Goal: Contribute content

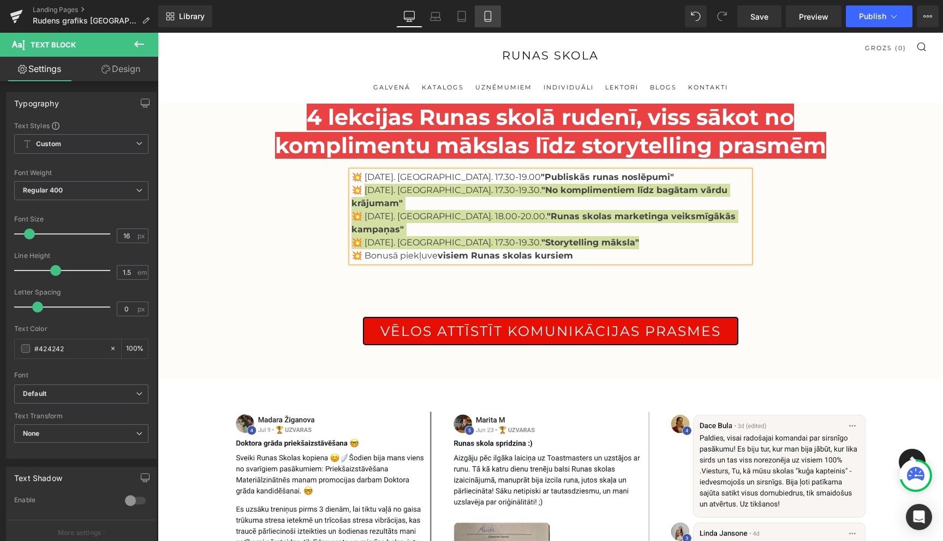
click at [487, 17] on icon at bounding box center [487, 16] width 11 height 11
type input "100"
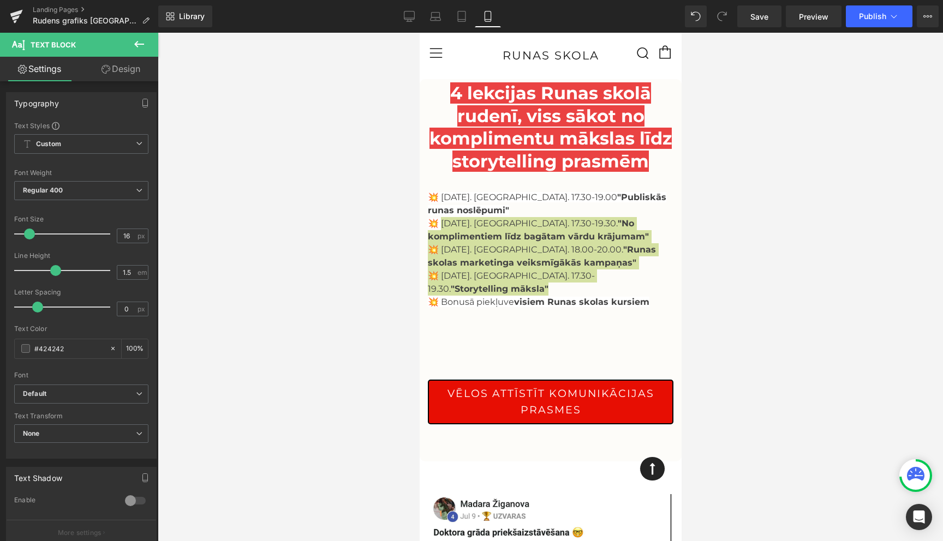
scroll to position [13, 0]
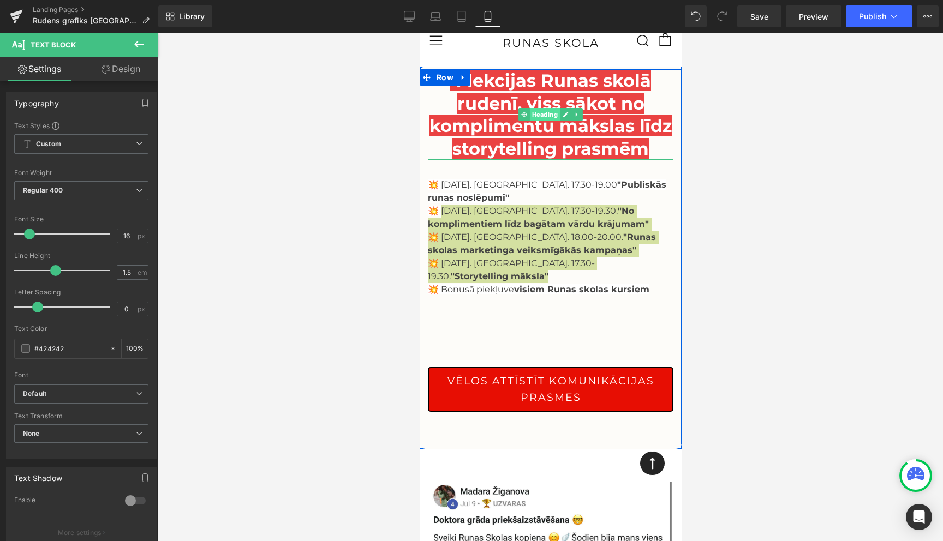
click at [543, 118] on span "Heading" at bounding box center [544, 114] width 30 height 13
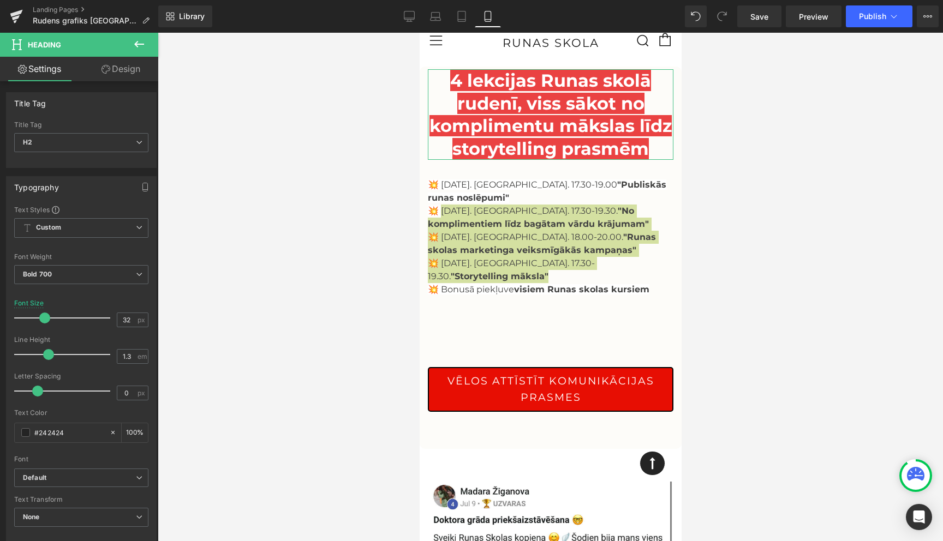
click at [124, 74] on link "Design" at bounding box center [120, 69] width 79 height 25
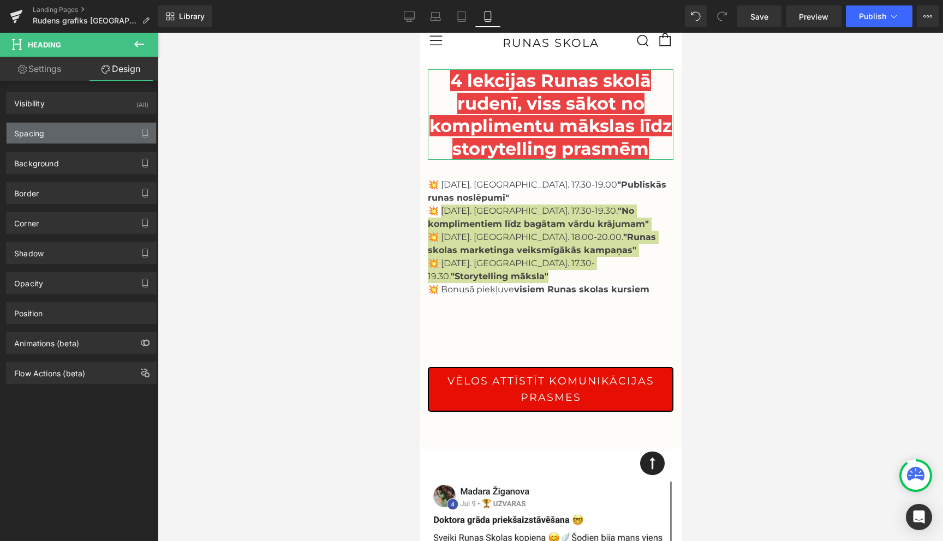
click at [61, 136] on div "Spacing" at bounding box center [82, 133] width 150 height 21
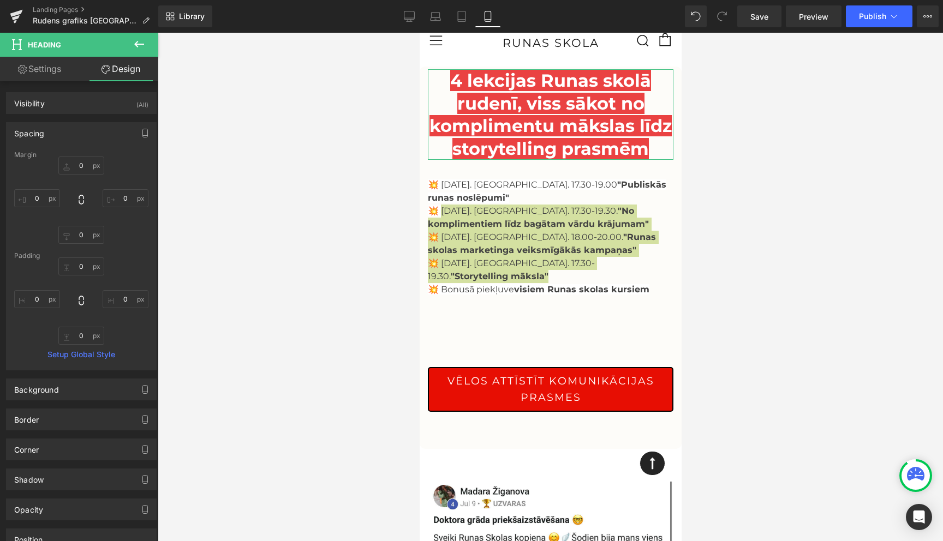
click at [31, 73] on link "Settings" at bounding box center [39, 69] width 79 height 25
type input "100"
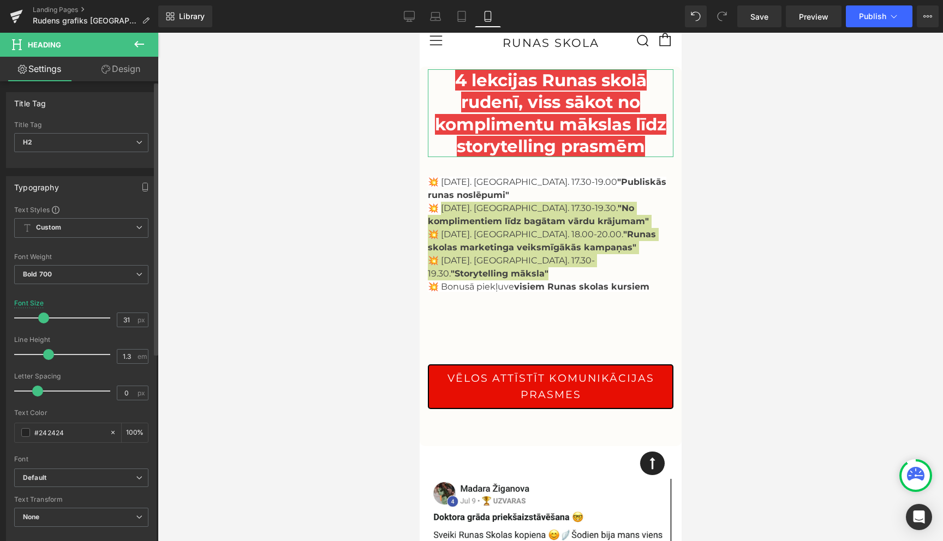
type input "30"
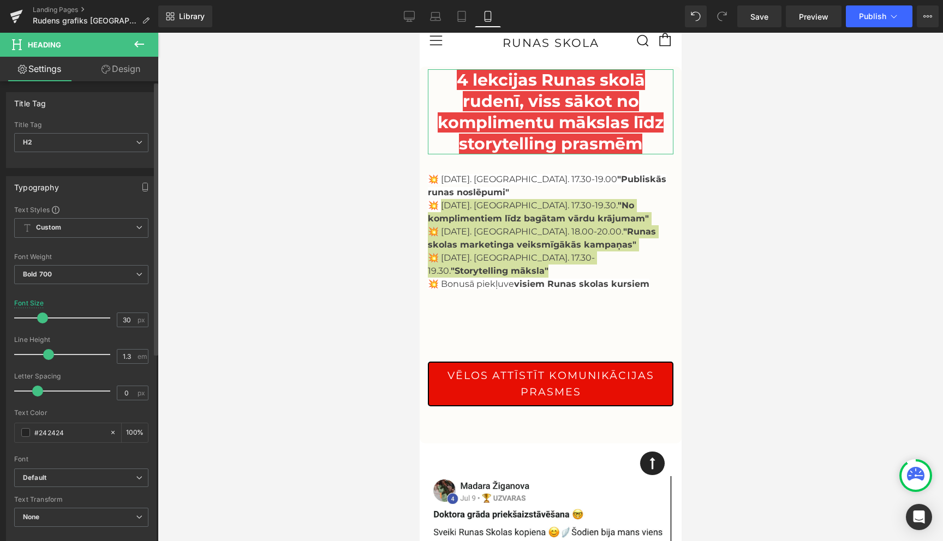
click at [43, 319] on span at bounding box center [42, 318] width 11 height 11
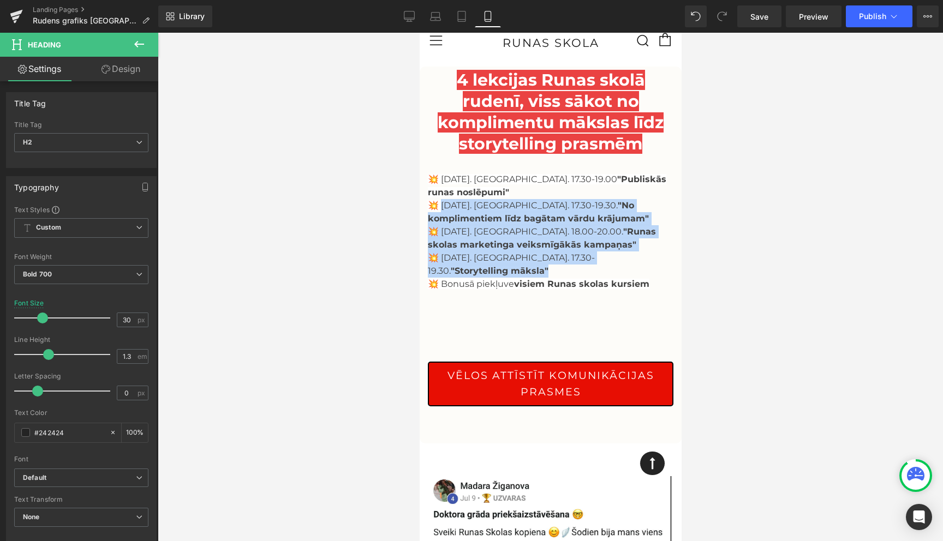
click at [522, 279] on span "visiem Runas skolas kursiem" at bounding box center [581, 284] width 135 height 10
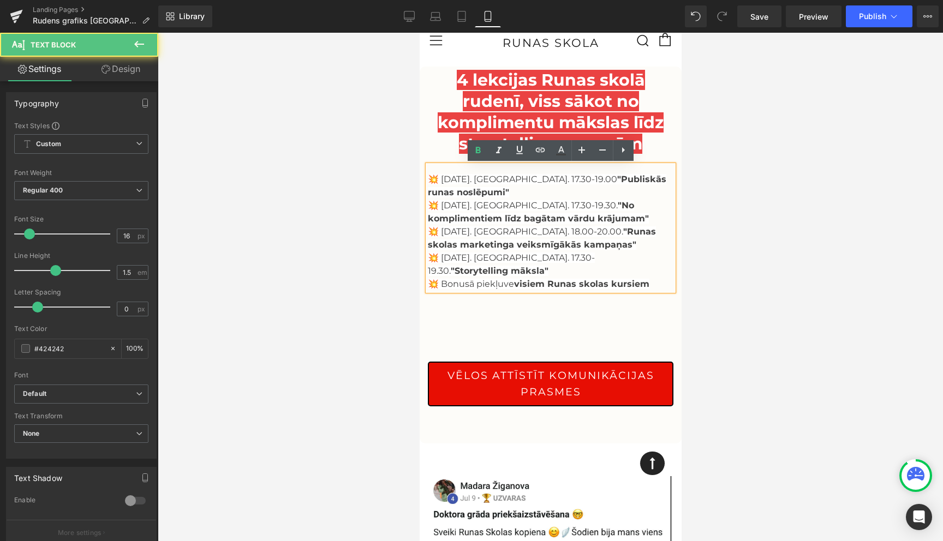
click at [547, 317] on div "4 lekcijas Runas skolā rudenī, viss sākot no komplimentu mākslas līdz storytell…" at bounding box center [550, 251] width 262 height 365
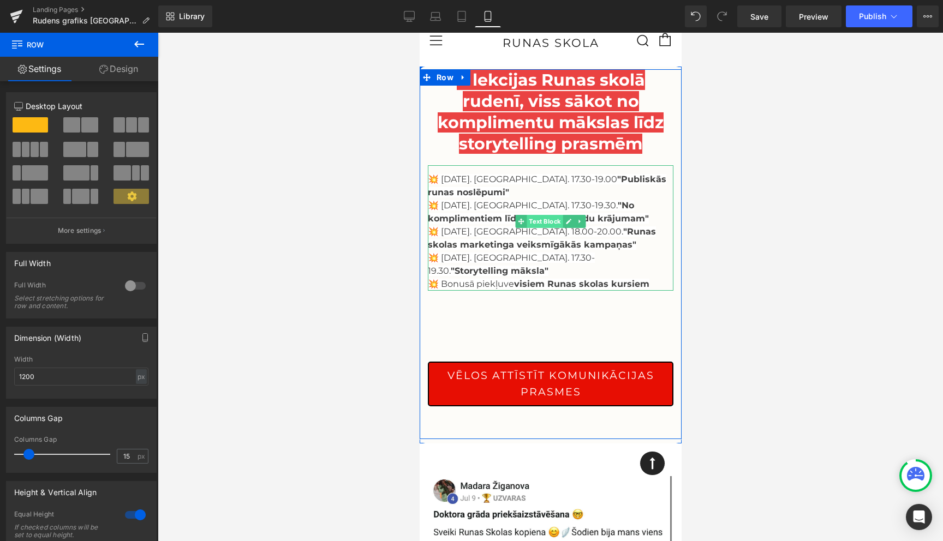
click at [543, 222] on span "Text Block" at bounding box center [544, 221] width 36 height 13
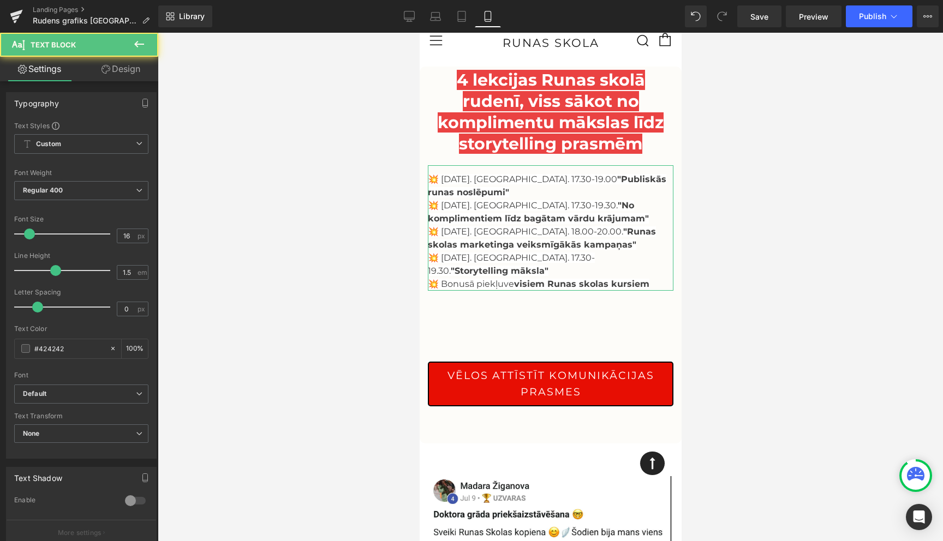
click at [122, 74] on link "Design" at bounding box center [120, 69] width 79 height 25
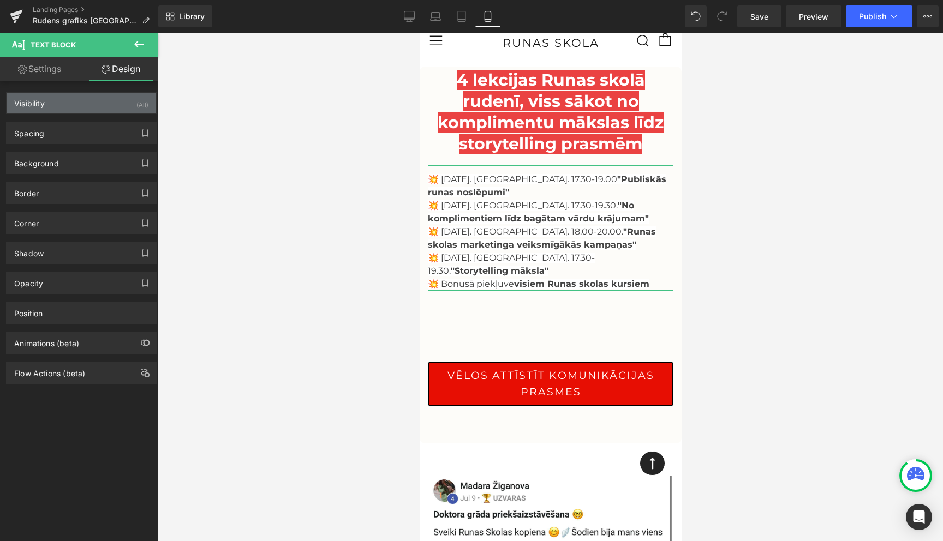
type input "20"
type input "0"
type input "30"
type input "0"
type input "14"
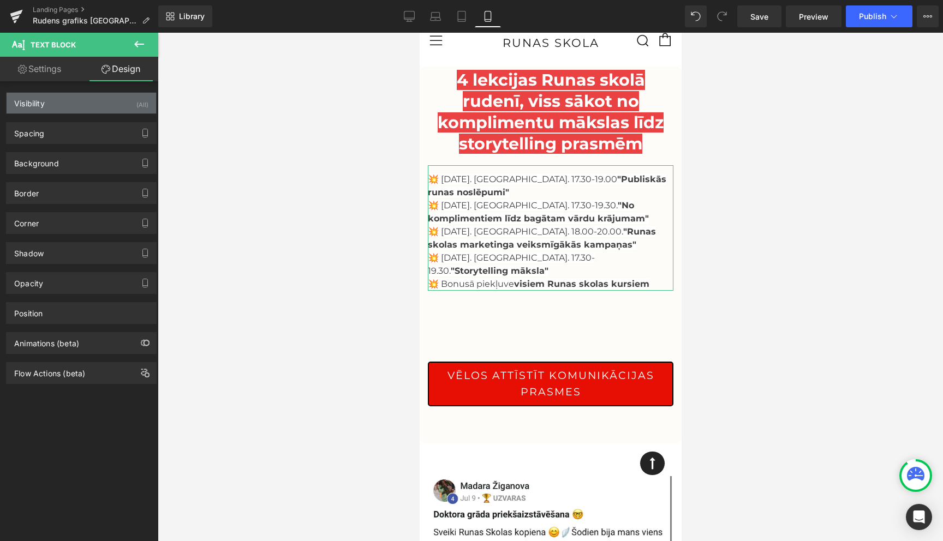
type input "0"
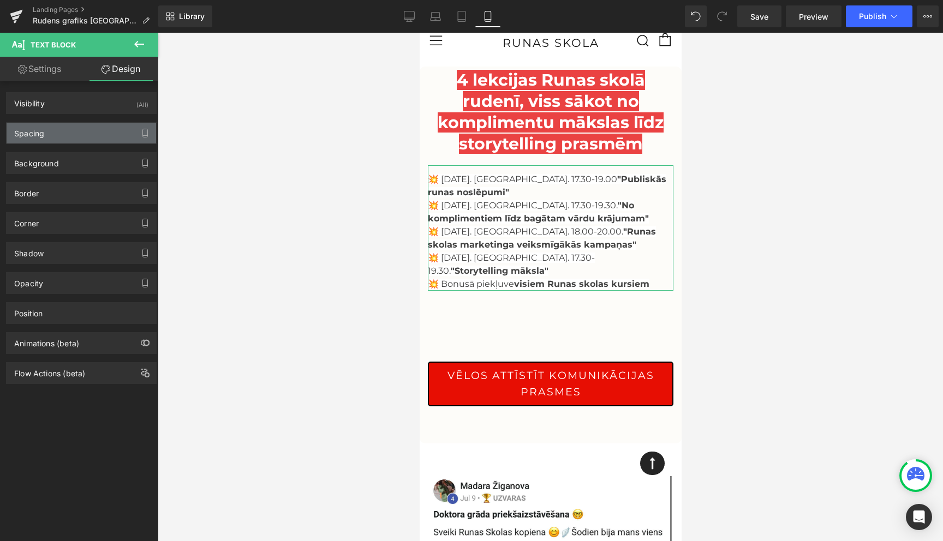
click at [61, 135] on div "Spacing" at bounding box center [82, 133] width 150 height 21
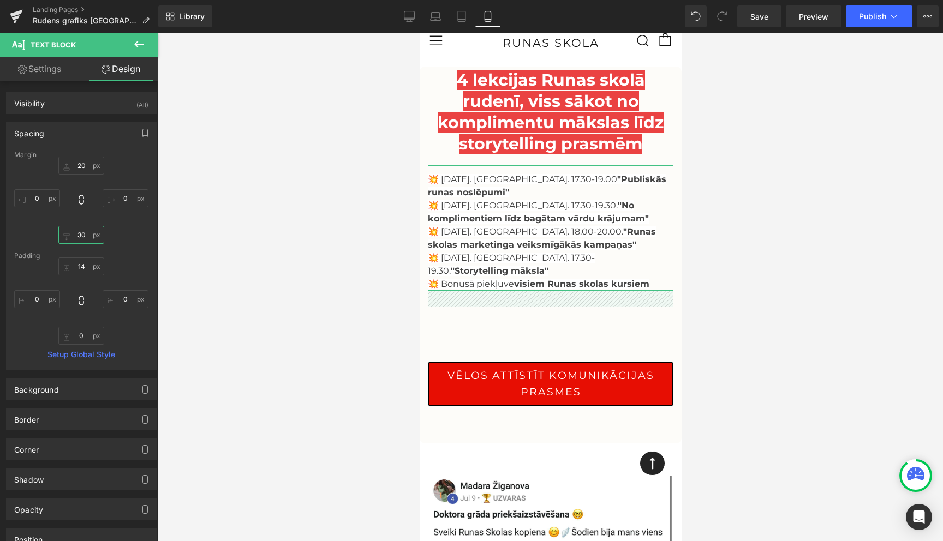
click at [81, 232] on input "30" at bounding box center [81, 235] width 46 height 18
type input "0"
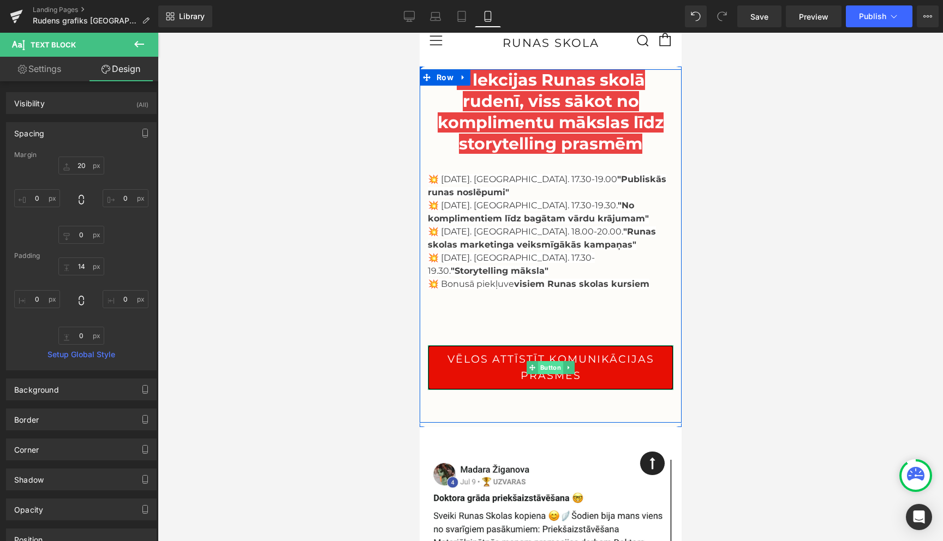
click at [547, 361] on span "Button" at bounding box center [550, 367] width 25 height 13
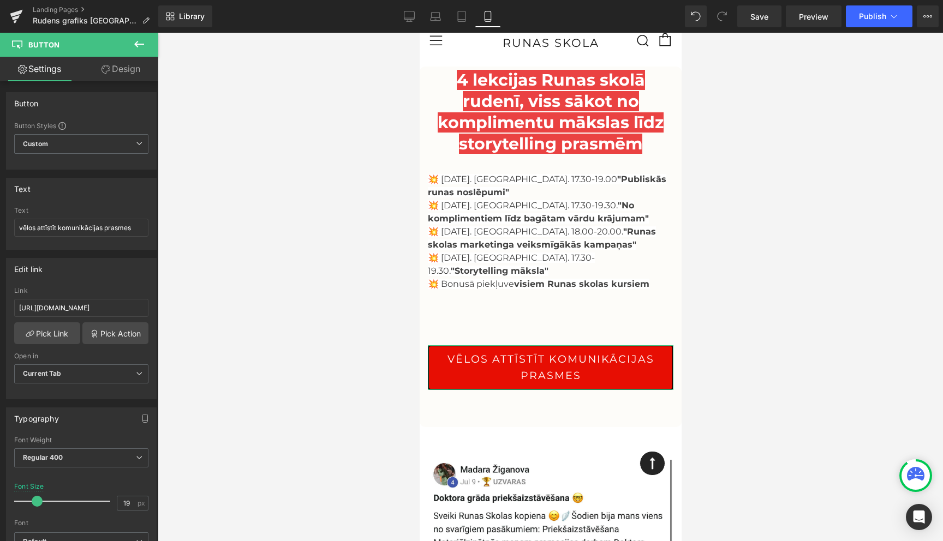
click at [115, 72] on link "Design" at bounding box center [120, 69] width 79 height 25
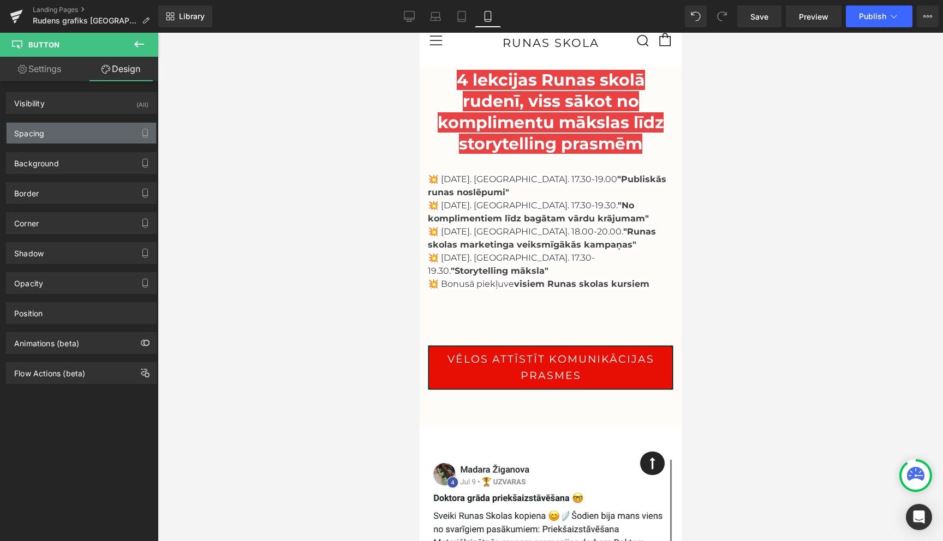
click at [62, 133] on div "Spacing" at bounding box center [82, 133] width 150 height 21
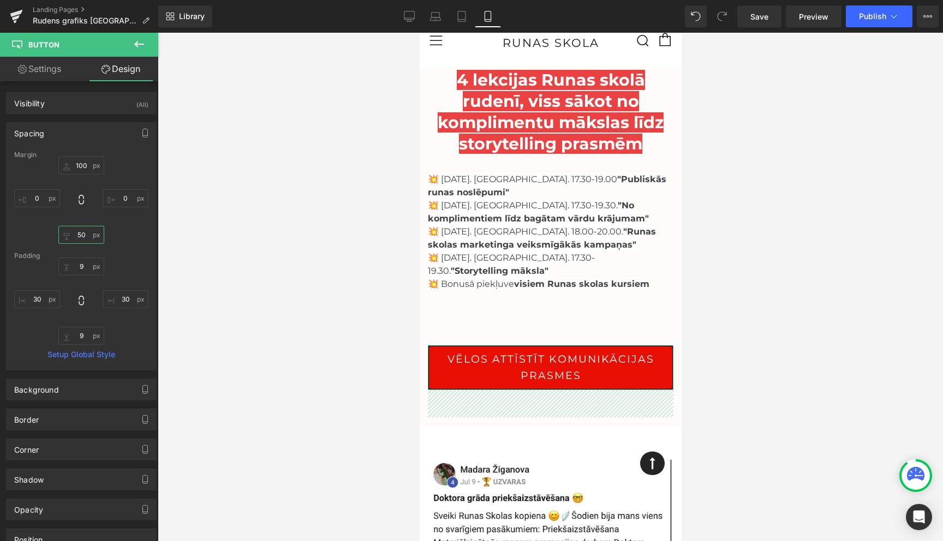
click at [80, 235] on input "50" at bounding box center [81, 235] width 46 height 18
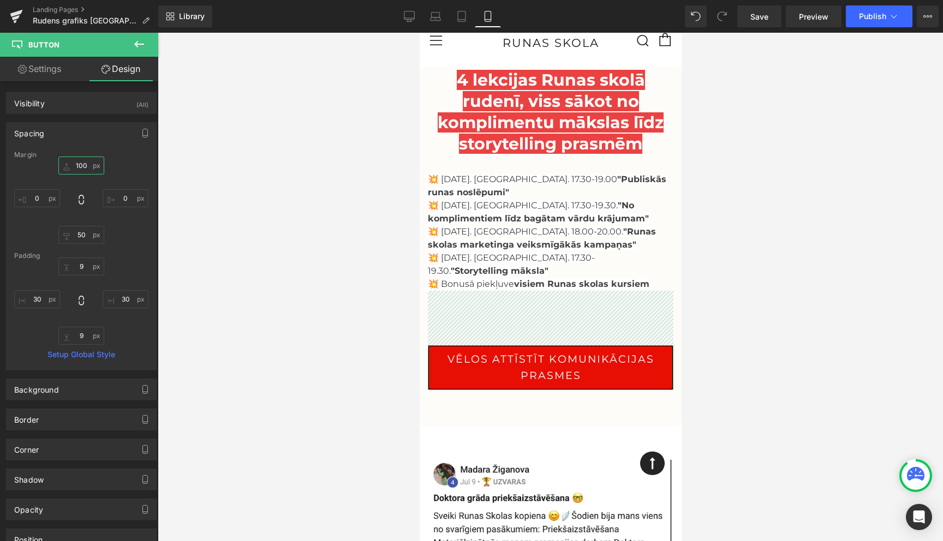
click at [81, 160] on input "100" at bounding box center [81, 166] width 46 height 18
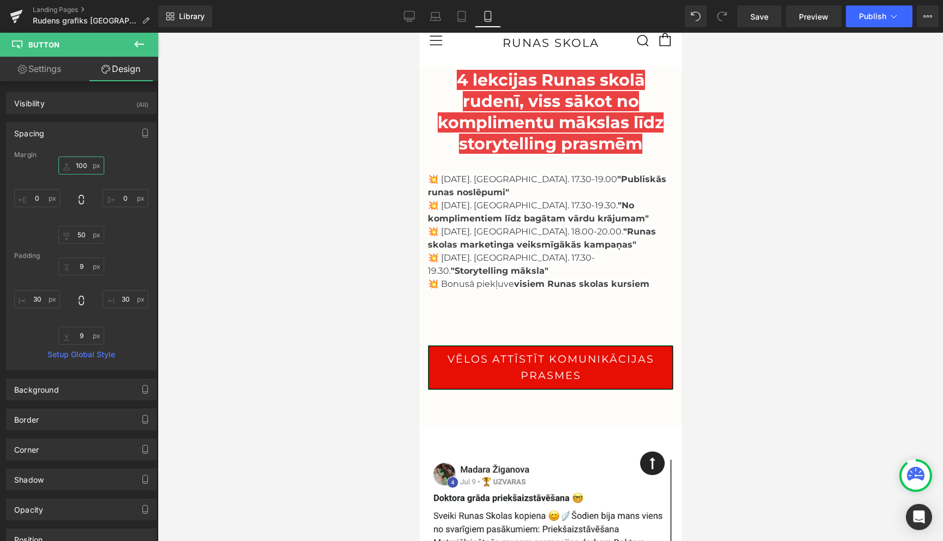
click at [81, 160] on input "100" at bounding box center [81, 166] width 46 height 18
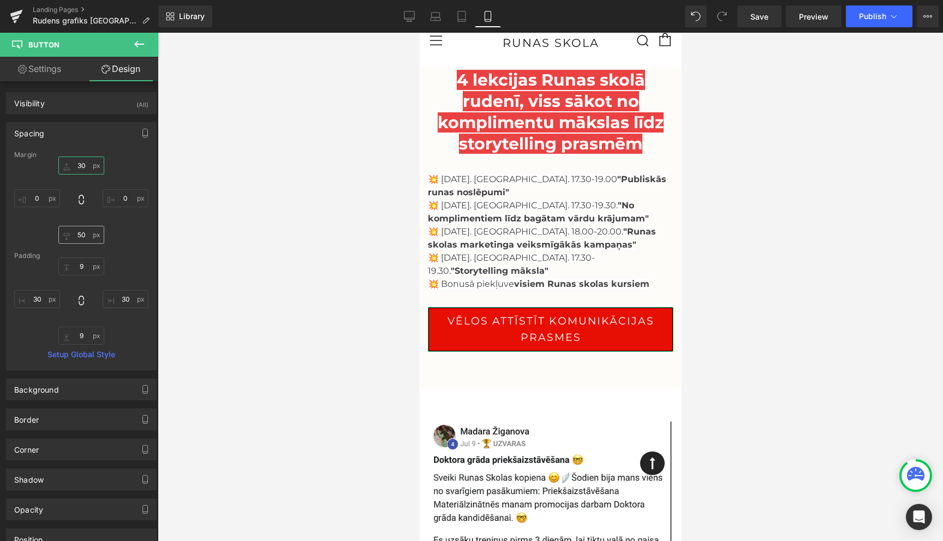
type input "30"
click at [80, 236] on input "50" at bounding box center [81, 235] width 46 height 18
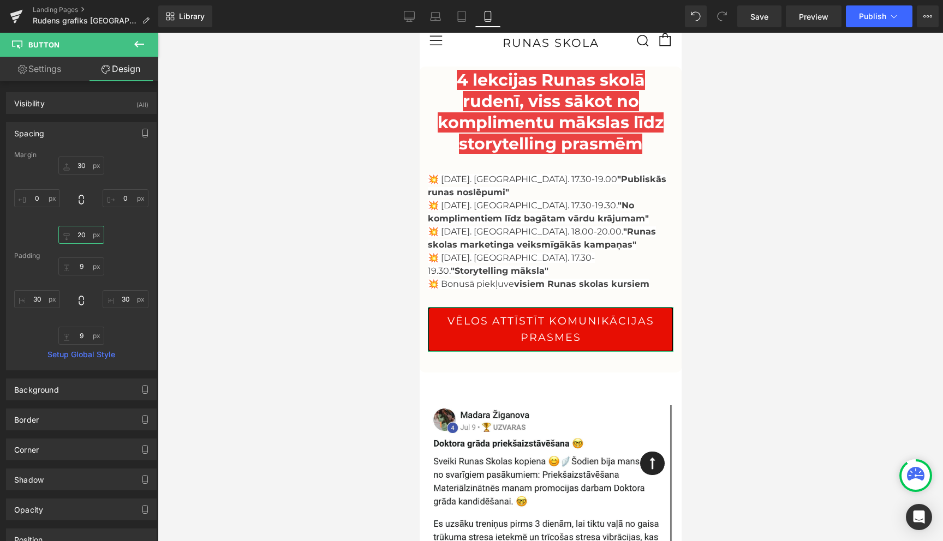
type input "2"
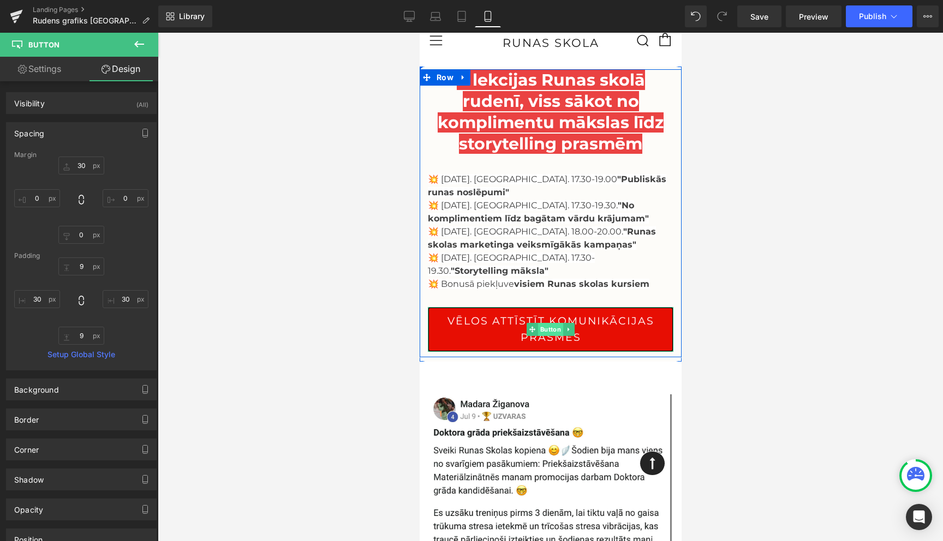
click at [547, 323] on span "Button" at bounding box center [550, 329] width 25 height 13
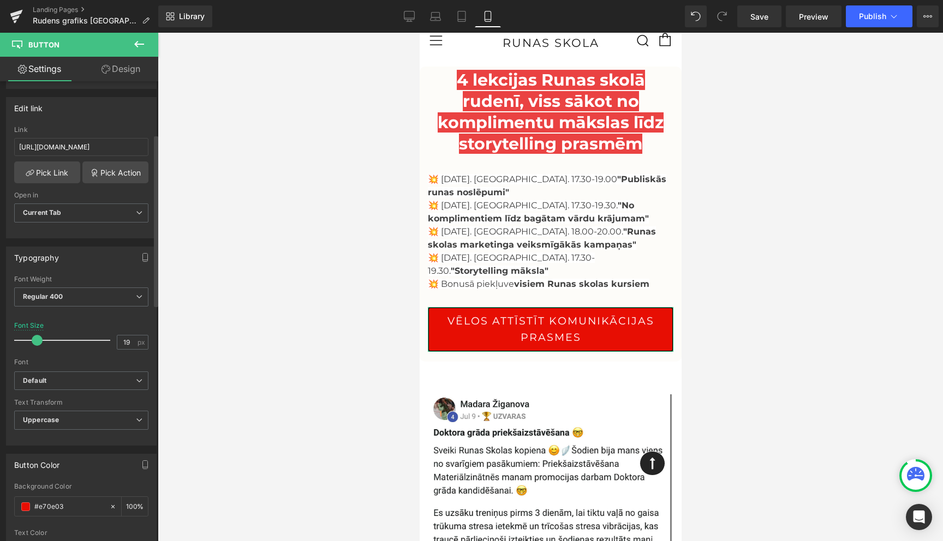
scroll to position [183, 0]
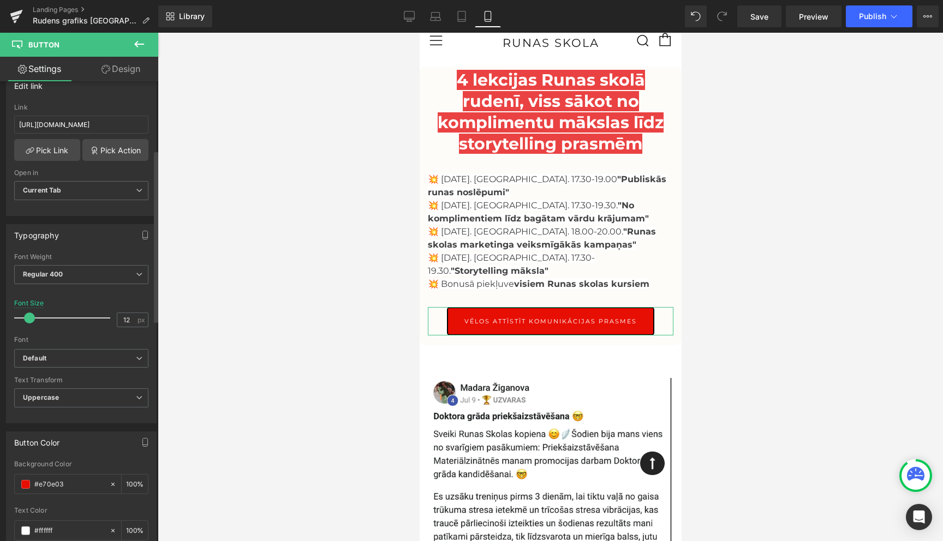
type input "13"
drag, startPoint x: 37, startPoint y: 315, endPoint x: 32, endPoint y: 315, distance: 5.5
click at [32, 315] on span at bounding box center [31, 318] width 11 height 11
click at [123, 74] on link "Design" at bounding box center [120, 69] width 79 height 25
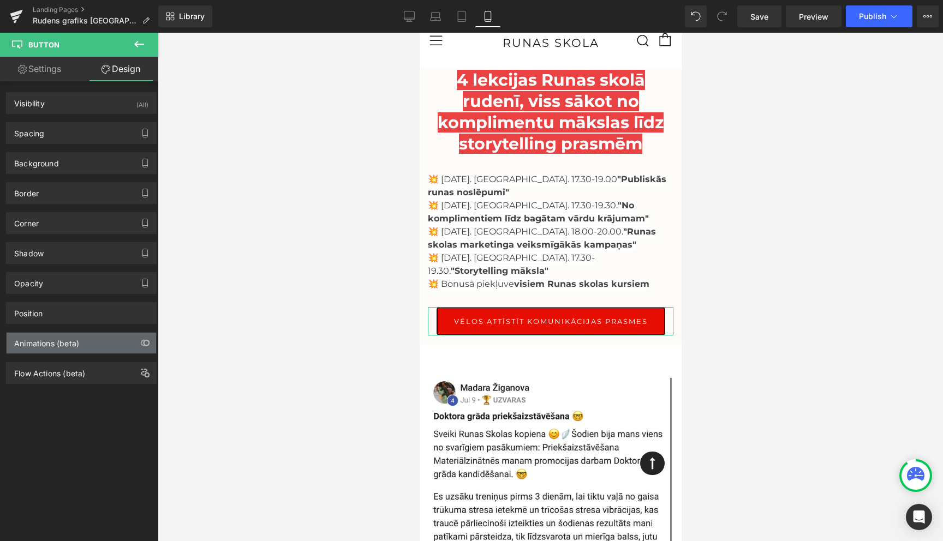
click at [61, 353] on div "Animations (beta)" at bounding box center [82, 343] width 150 height 21
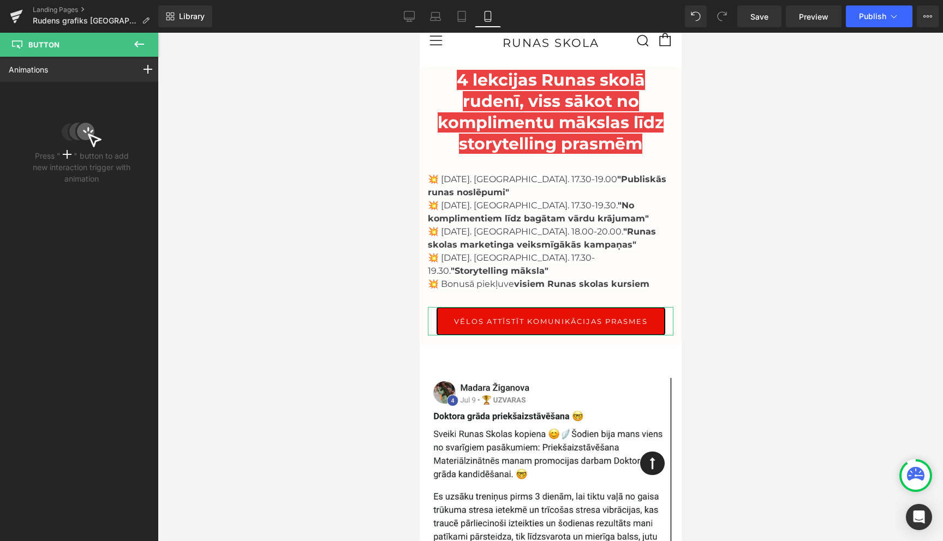
click at [67, 156] on rect at bounding box center [67, 154] width 1 height 9
click at [138, 70] on div at bounding box center [148, 69] width 31 height 25
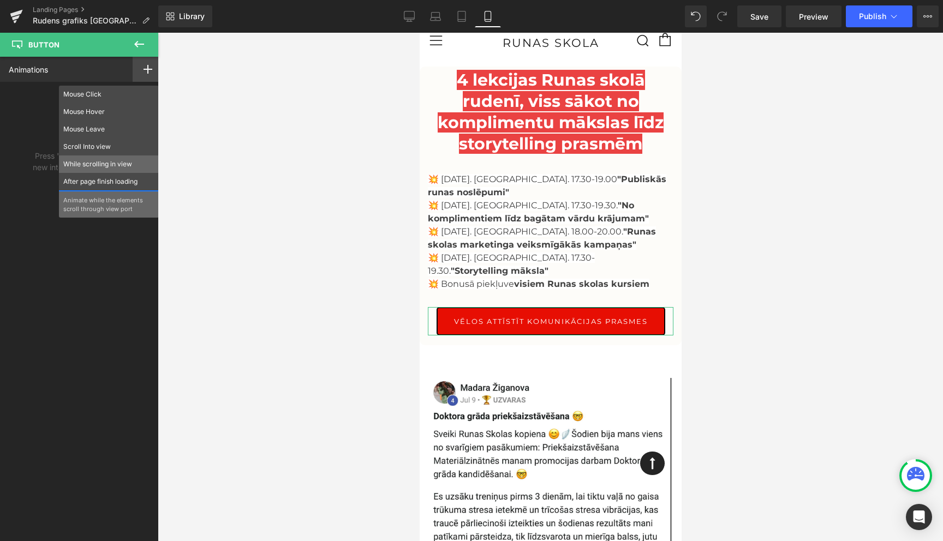
click at [91, 166] on p "While scrolling in view" at bounding box center [108, 164] width 91 height 10
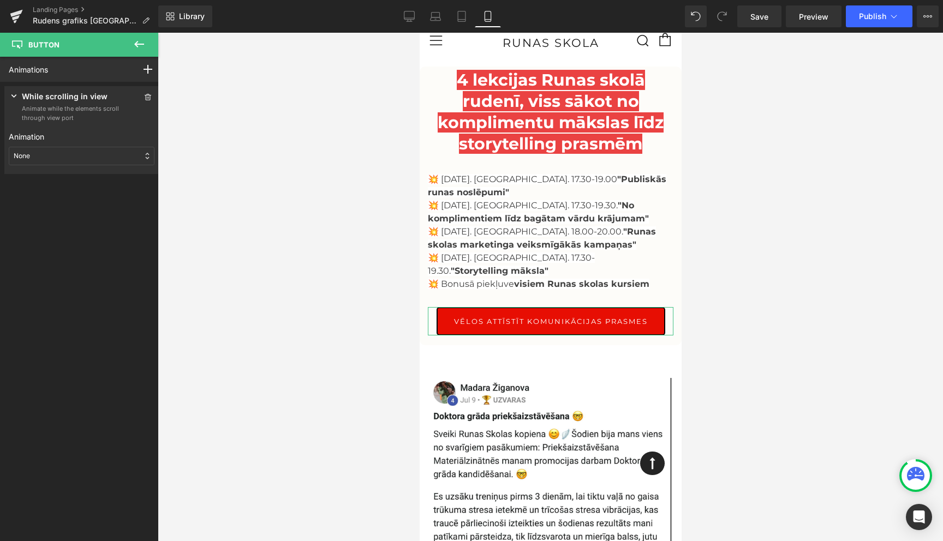
click at [102, 154] on div "None" at bounding box center [82, 156] width 146 height 19
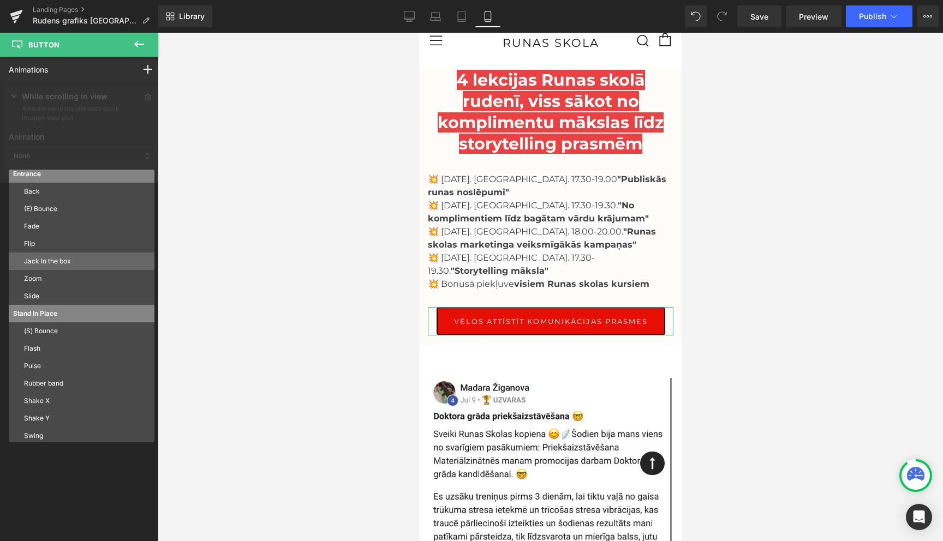
scroll to position [49, 0]
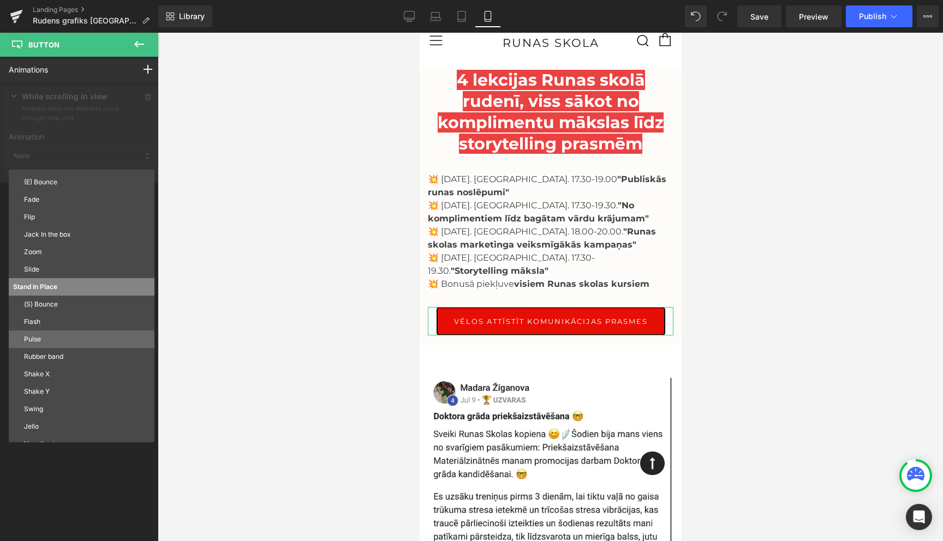
click at [51, 336] on p "Pulse" at bounding box center [87, 340] width 126 height 10
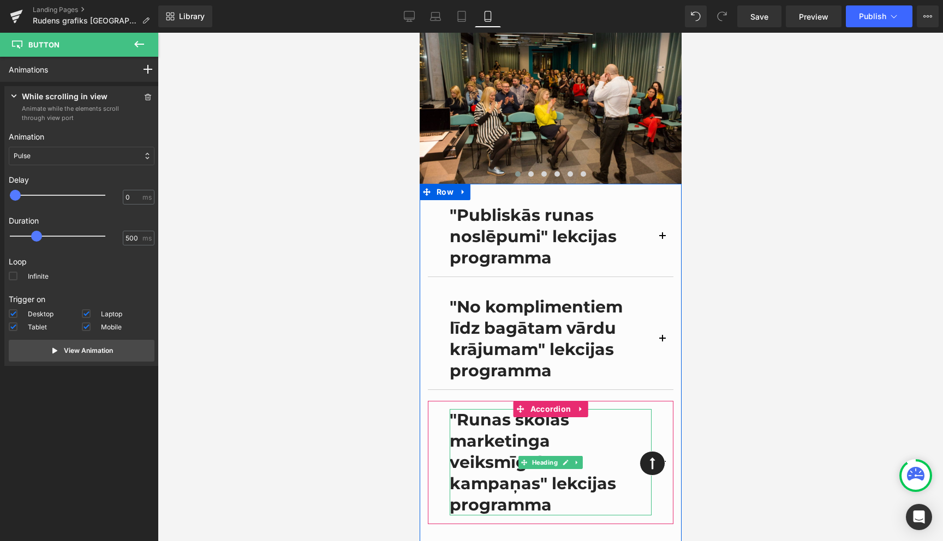
scroll to position [1154, 0]
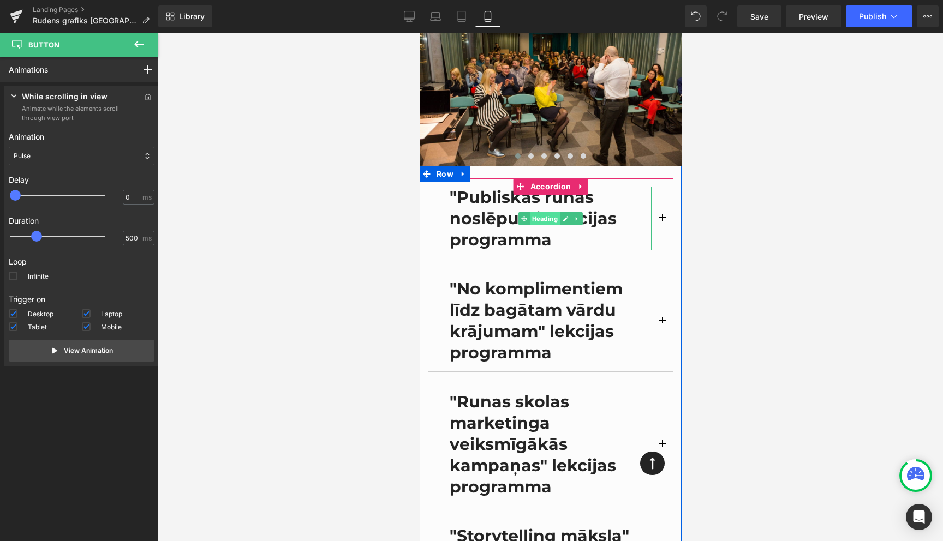
click at [546, 212] on span "Heading" at bounding box center [544, 218] width 30 height 13
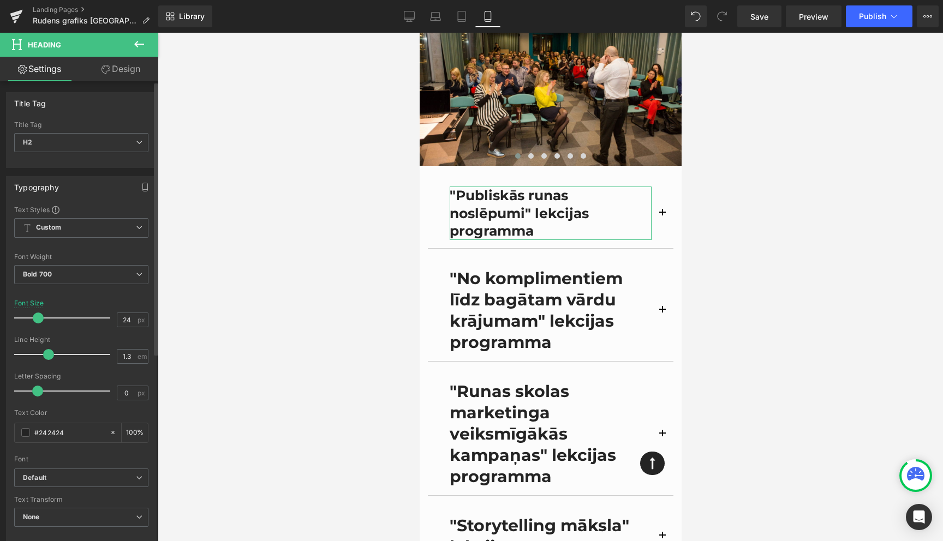
type input "23"
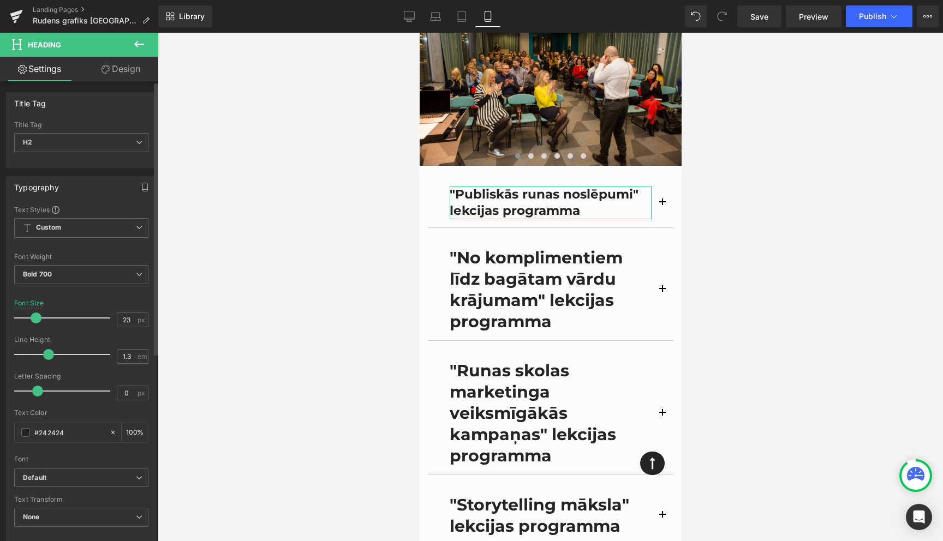
drag, startPoint x: 42, startPoint y: 319, endPoint x: 36, endPoint y: 319, distance: 6.0
click at [36, 319] on span at bounding box center [36, 318] width 11 height 11
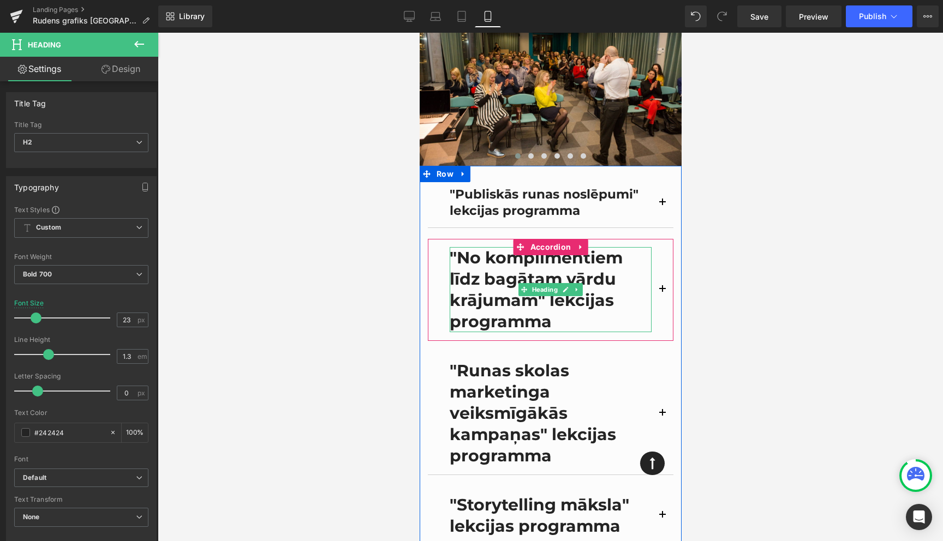
click at [519, 257] on h2 ""No komplimentiem līdz bagātam vārdu krājumam" lekcijas programma" at bounding box center [550, 289] width 202 height 85
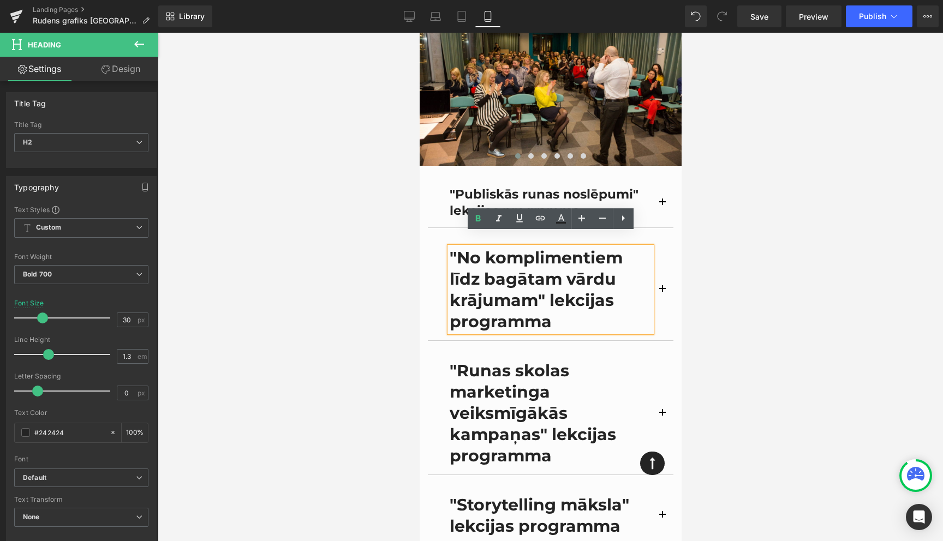
click at [782, 265] on div at bounding box center [550, 287] width 785 height 509
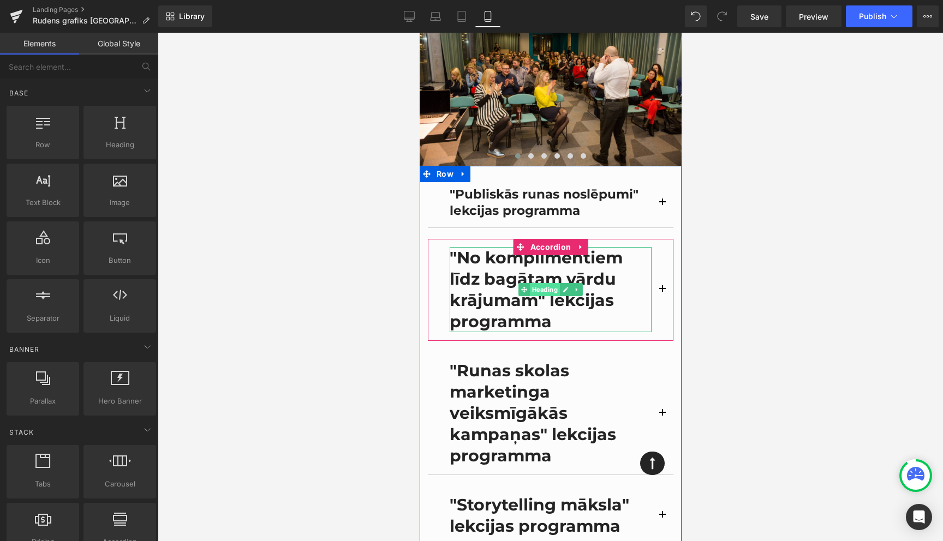
click at [538, 283] on span "Heading" at bounding box center [544, 289] width 30 height 13
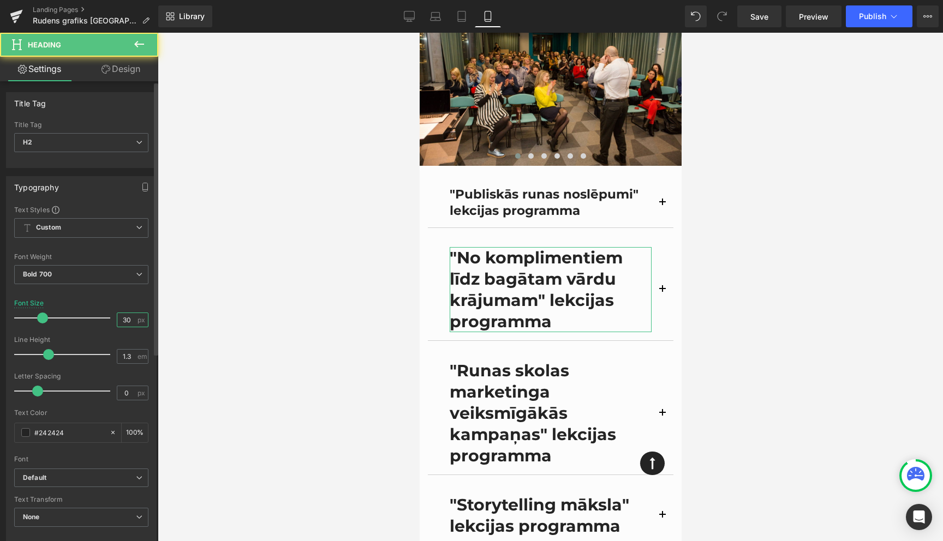
click at [119, 321] on input "30" at bounding box center [126, 320] width 19 height 14
type input "23"
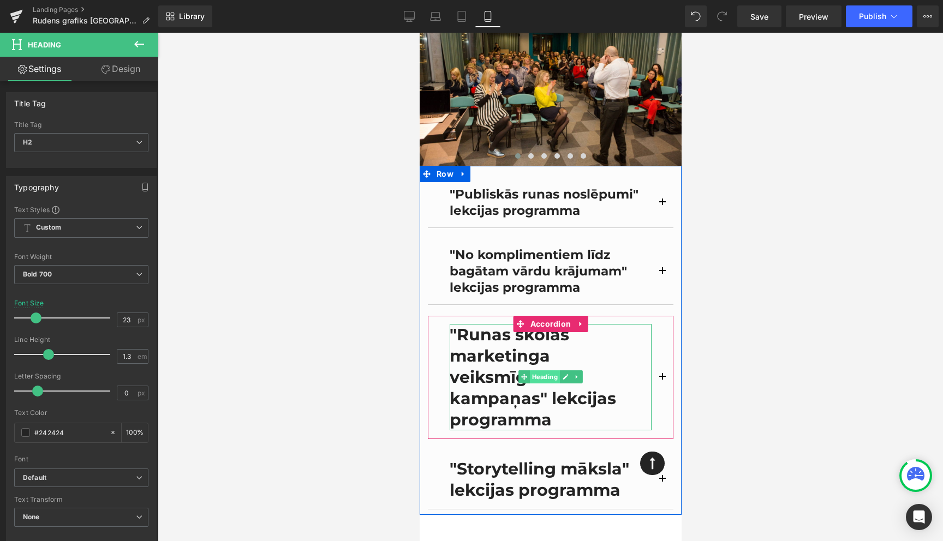
click at [543, 371] on span "Heading" at bounding box center [544, 377] width 30 height 13
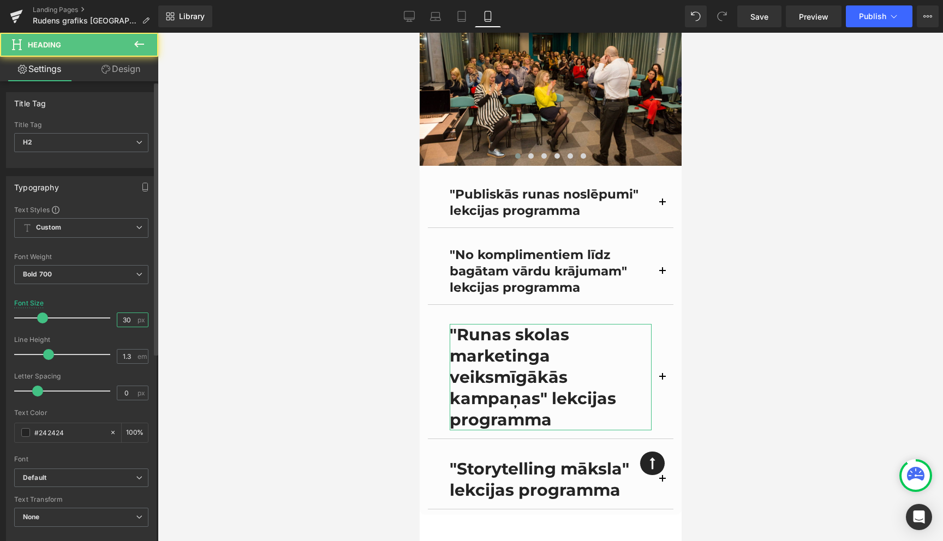
click at [125, 321] on input "30" at bounding box center [126, 320] width 19 height 14
type input "23"
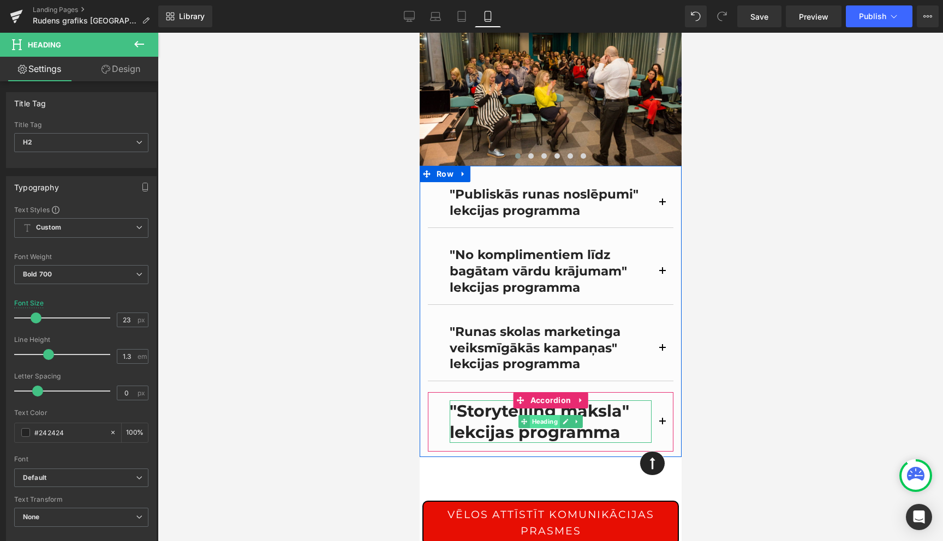
click at [550, 415] on span "Heading" at bounding box center [544, 421] width 30 height 13
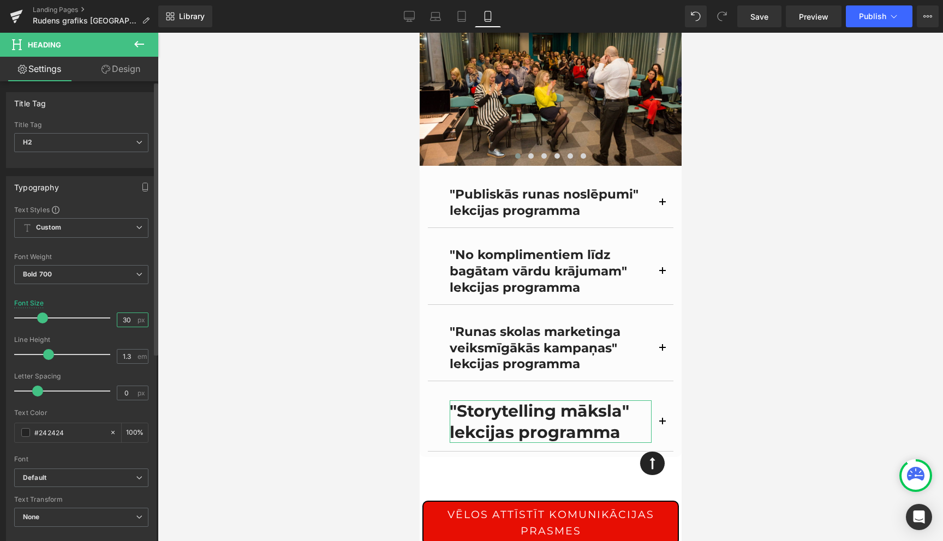
click at [127, 323] on input "30" at bounding box center [126, 320] width 19 height 14
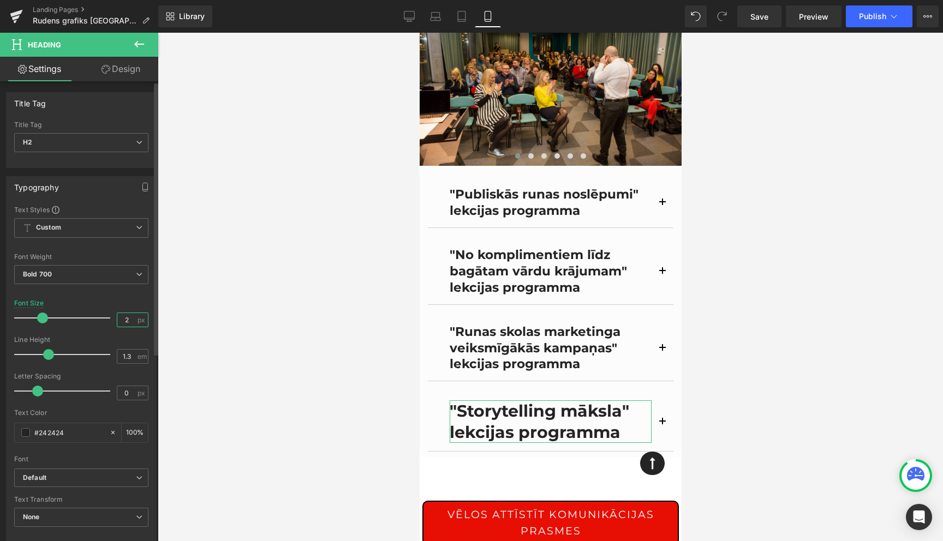
type input "23"
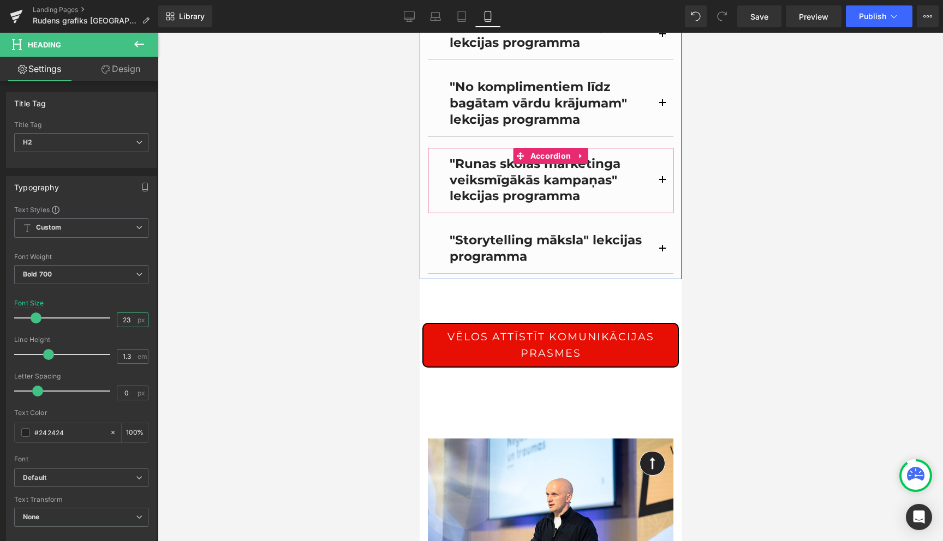
scroll to position [1334, 0]
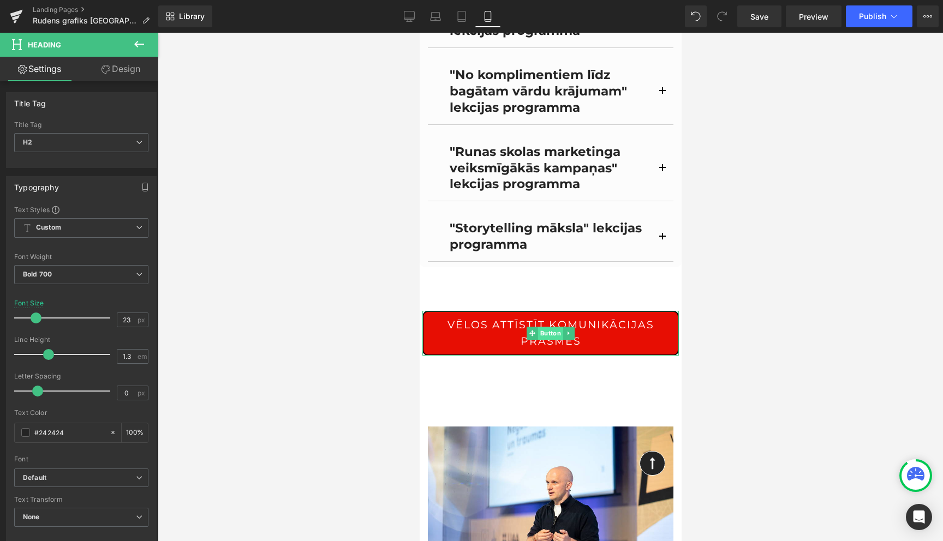
click at [551, 327] on span "Button" at bounding box center [550, 333] width 25 height 13
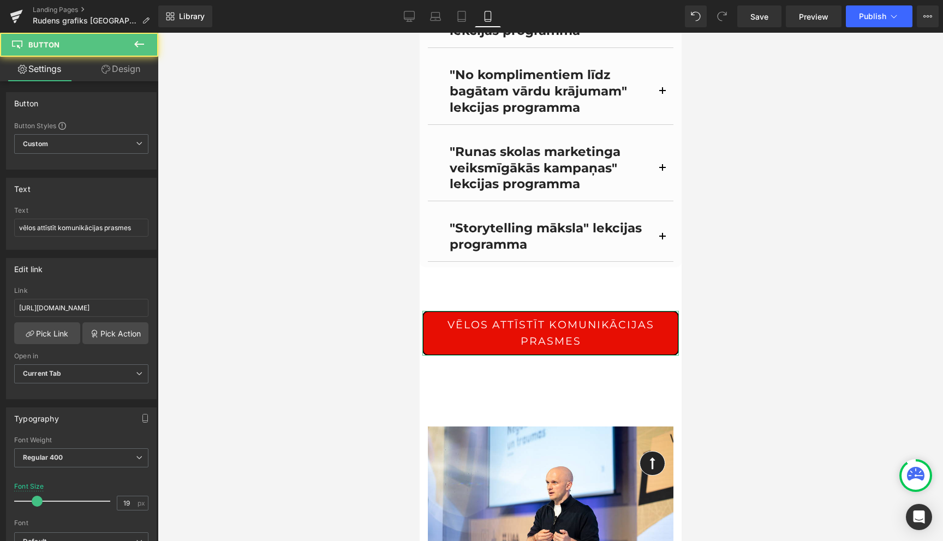
click at [123, 72] on link "Design" at bounding box center [120, 69] width 79 height 25
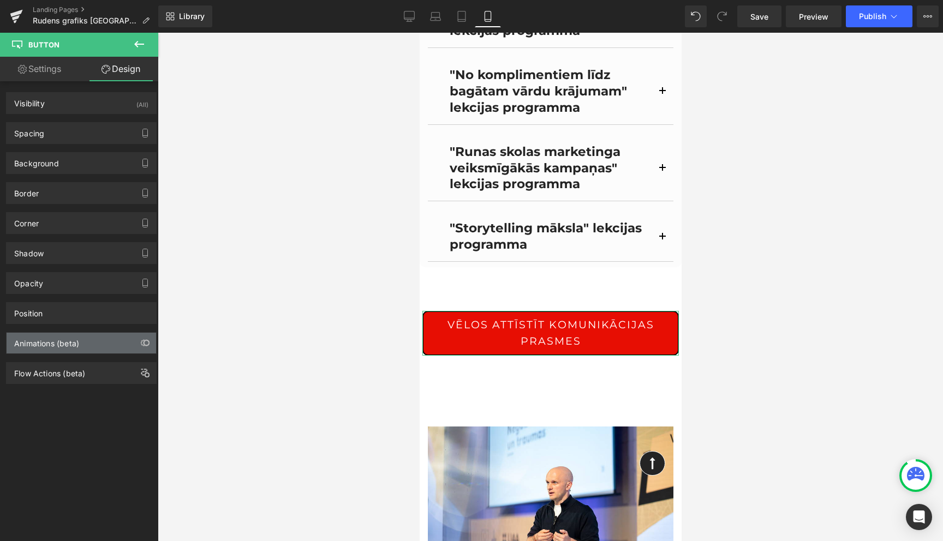
click at [73, 346] on div "Animations (beta)" at bounding box center [46, 340] width 65 height 15
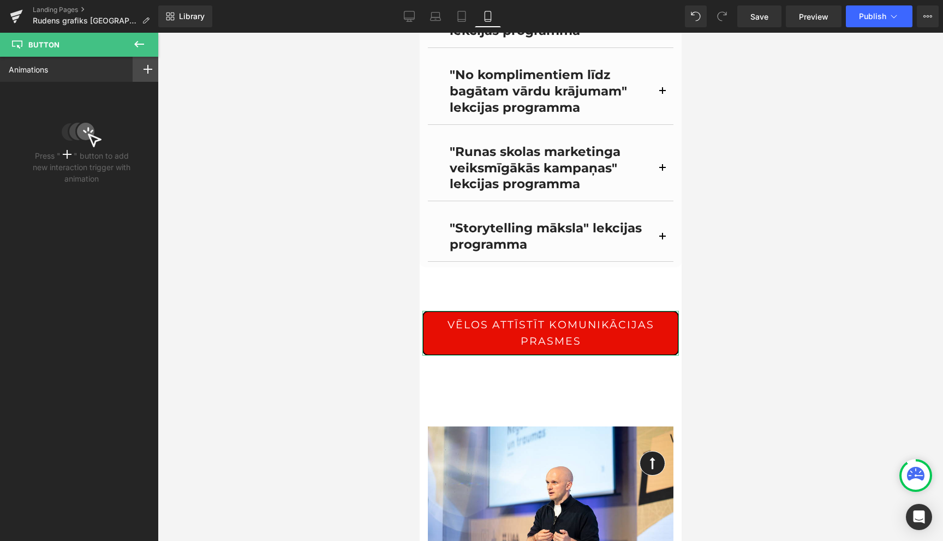
click at [147, 68] on icon at bounding box center [148, 69] width 9 height 9
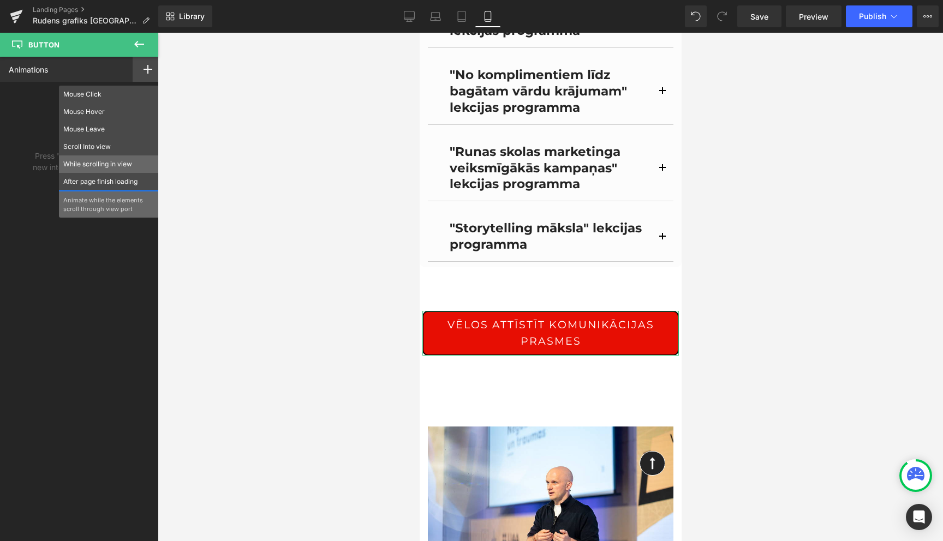
click at [94, 165] on p "While scrolling in view" at bounding box center [108, 164] width 91 height 10
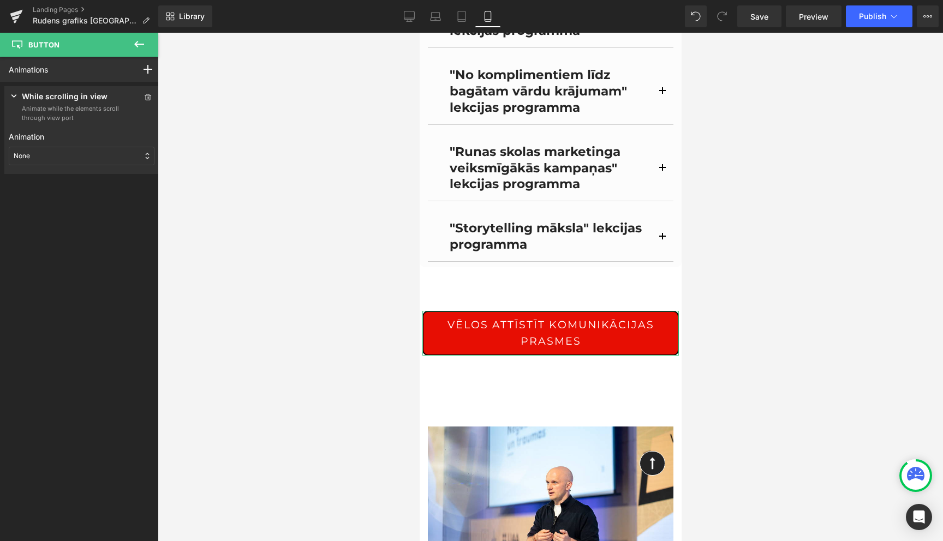
click at [73, 156] on div "None" at bounding box center [82, 156] width 146 height 19
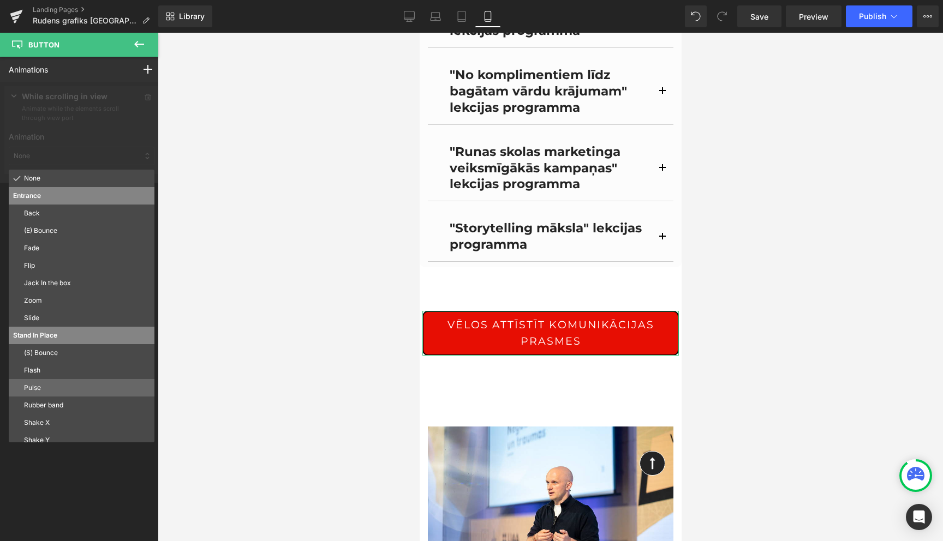
click at [57, 394] on div "Pulse" at bounding box center [82, 387] width 146 height 17
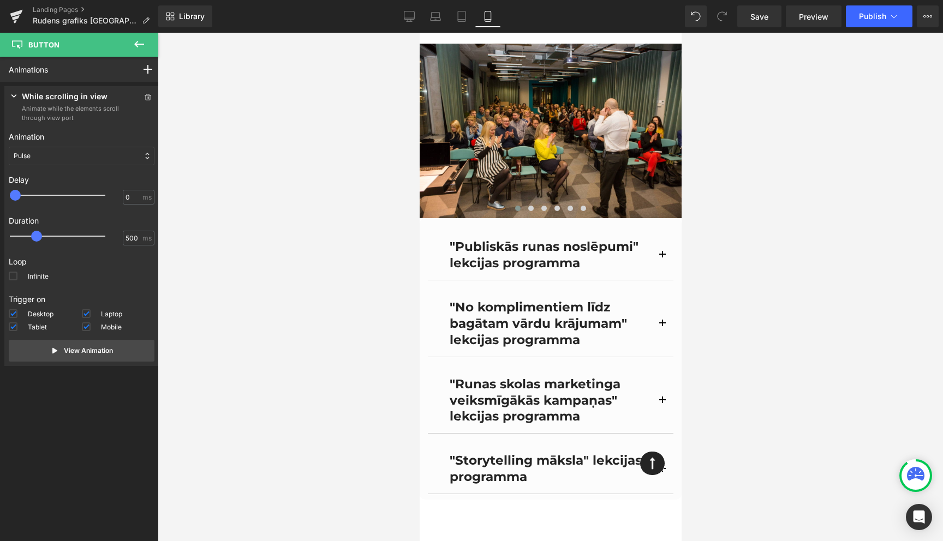
scroll to position [1103, 0]
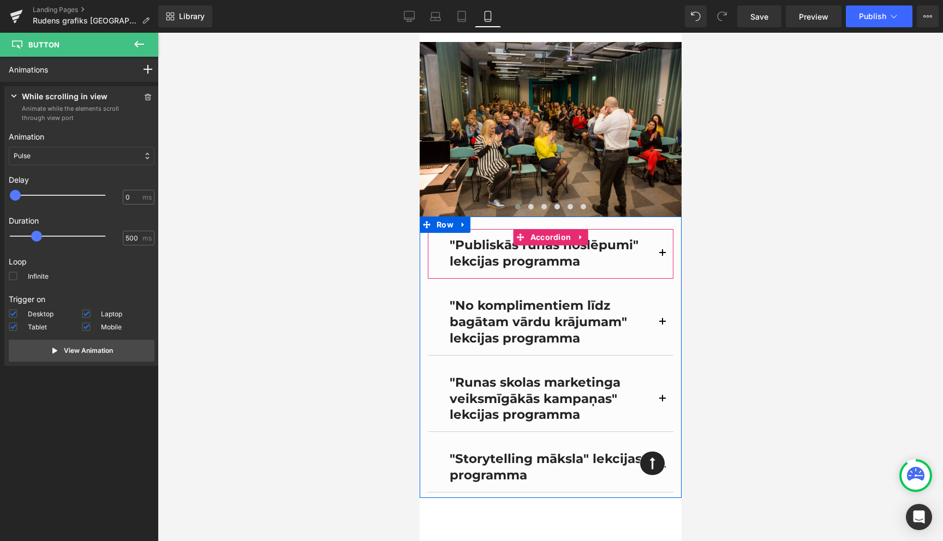
click at [660, 236] on button "button" at bounding box center [662, 253] width 22 height 49
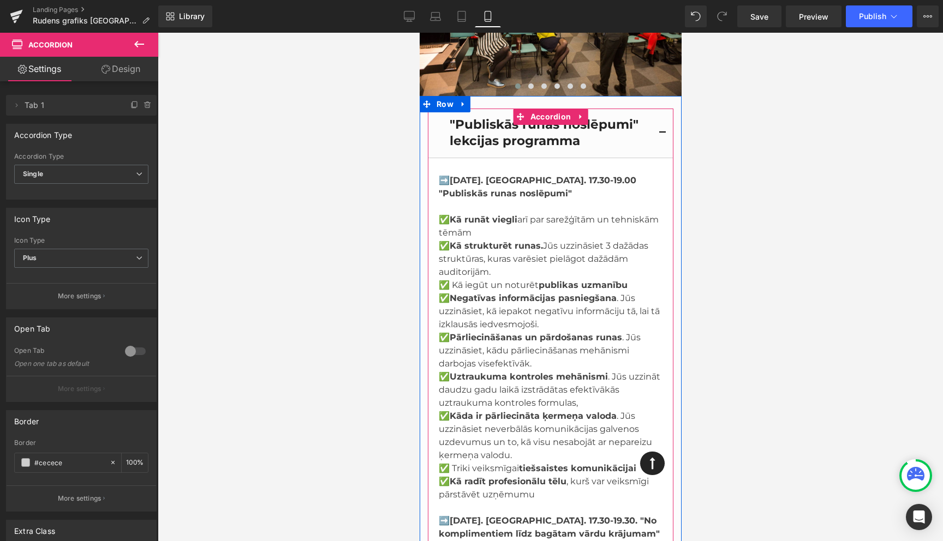
scroll to position [1239, 0]
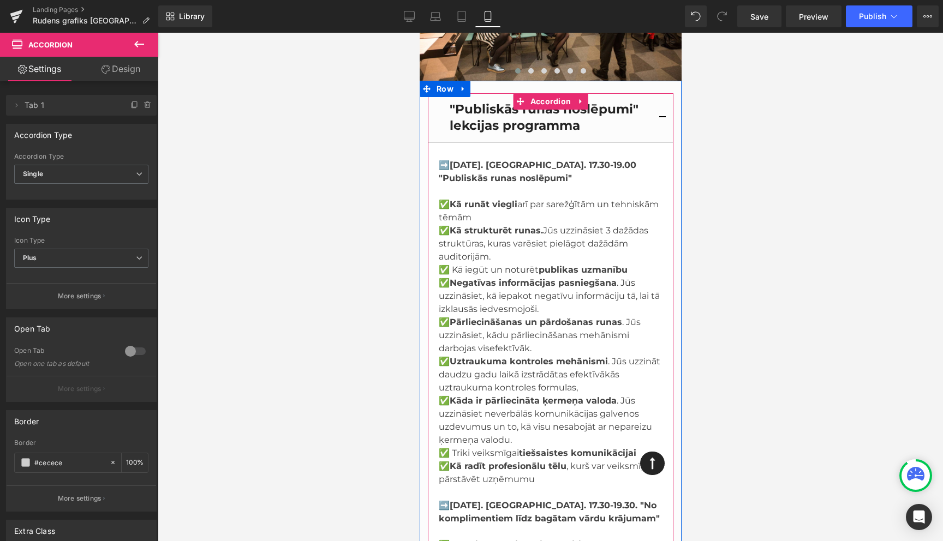
click at [489, 333] on span "✅ Pārliecināšanas un pārdošanas runas . Jūs uzzināsiet, kādu pārliecināšanas me…" at bounding box center [539, 335] width 202 height 37
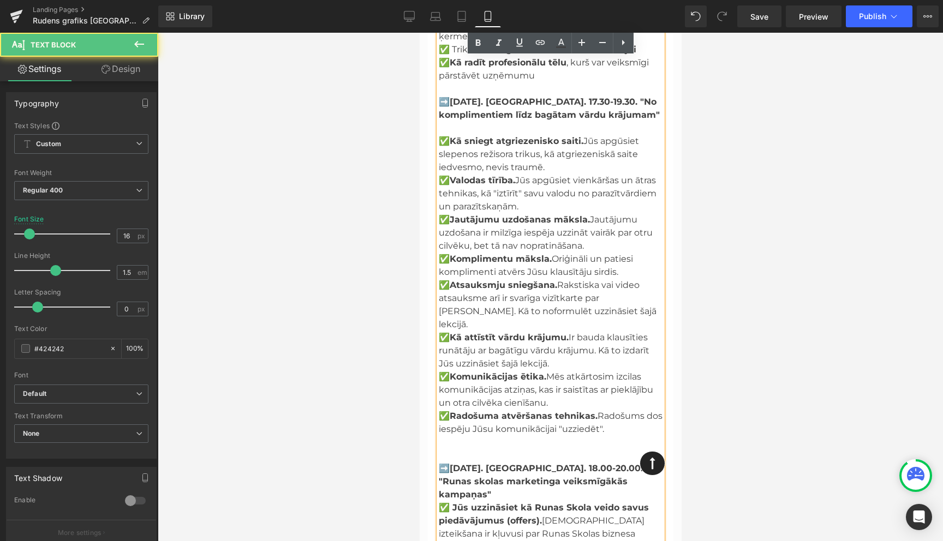
scroll to position [1675, 0]
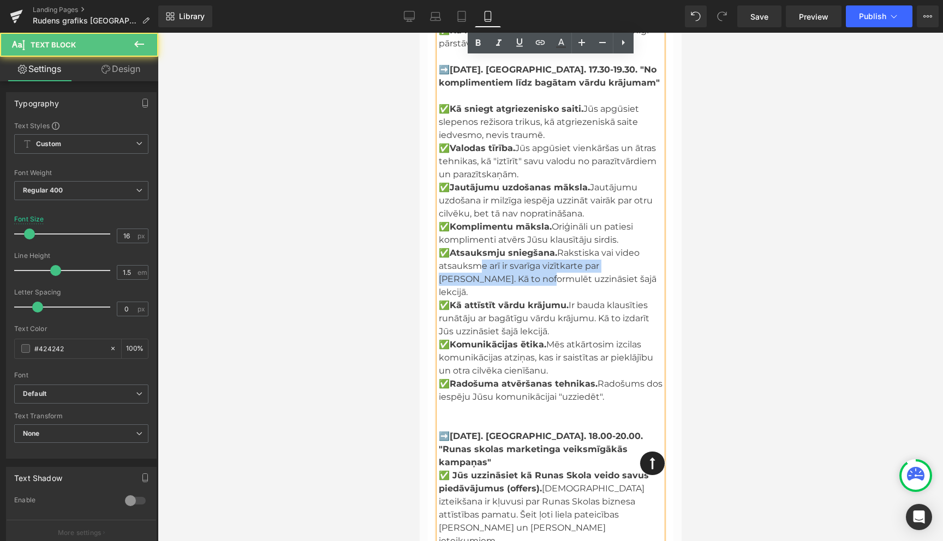
drag, startPoint x: 492, startPoint y: 264, endPoint x: 475, endPoint y: 255, distance: 19.0
click at [475, 255] on span "✅ Atsauksmju sniegšana. Rakstiska vai video atsauksme arī ir svarīga vizītkarte…" at bounding box center [547, 273] width 218 height 50
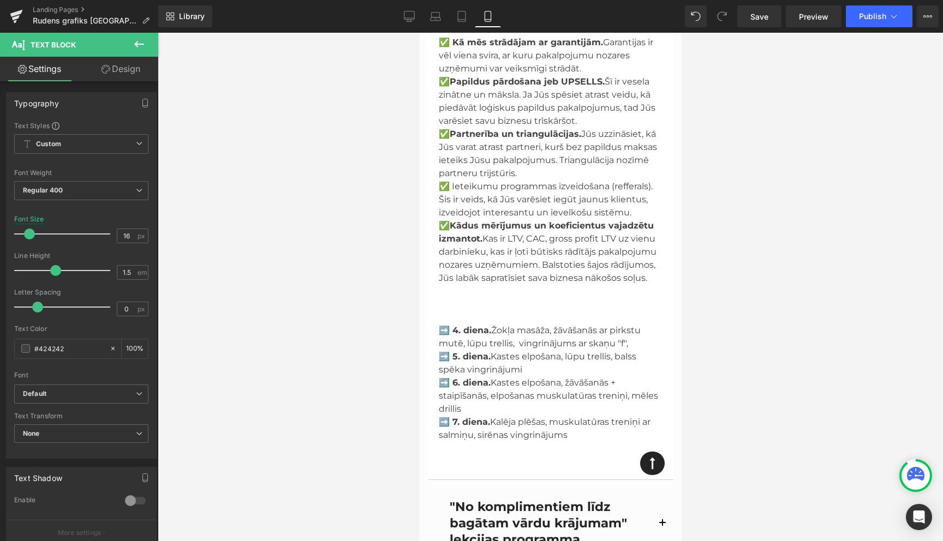
scroll to position [2185, 0]
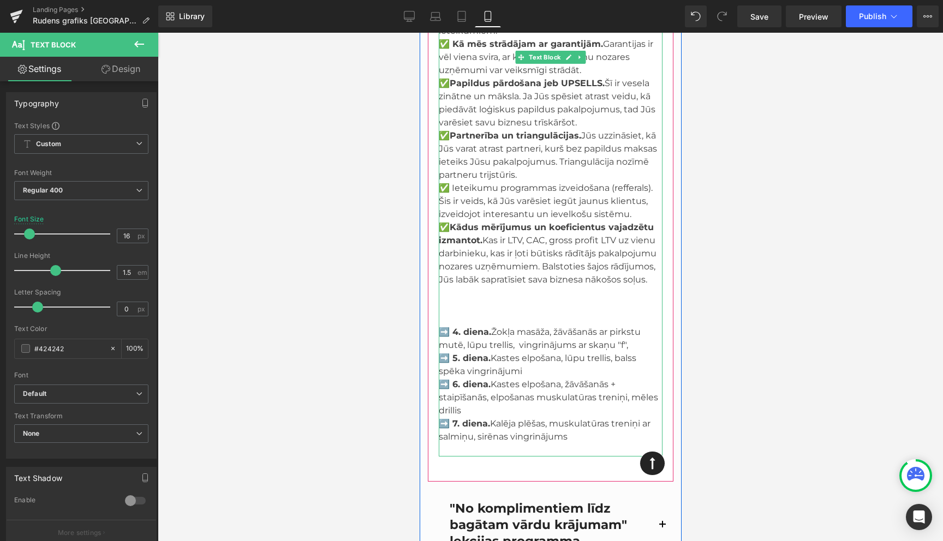
click at [576, 418] on p "➡️ 7. diena. Kalēja plēšas, muskulatūras treniņi ar salmiņu, sirēnas vingrināju…" at bounding box center [550, 431] width 224 height 26
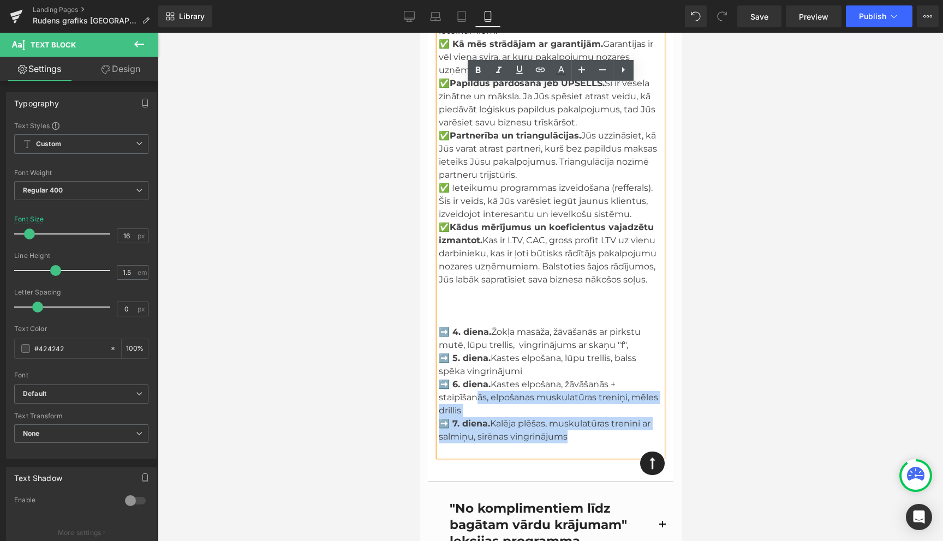
drag, startPoint x: 581, startPoint y: 386, endPoint x: 474, endPoint y: 347, distance: 113.6
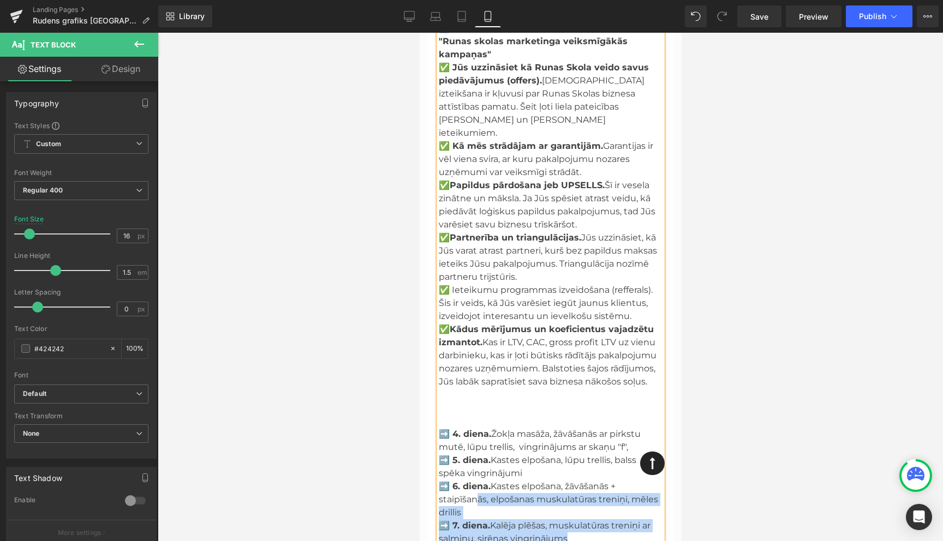
scroll to position [2085, 0]
click at [534, 452] on p "➡️ 5. diena. Kastes elpošana, lūpu trellis, balss spēka vingrinājumi" at bounding box center [550, 465] width 224 height 26
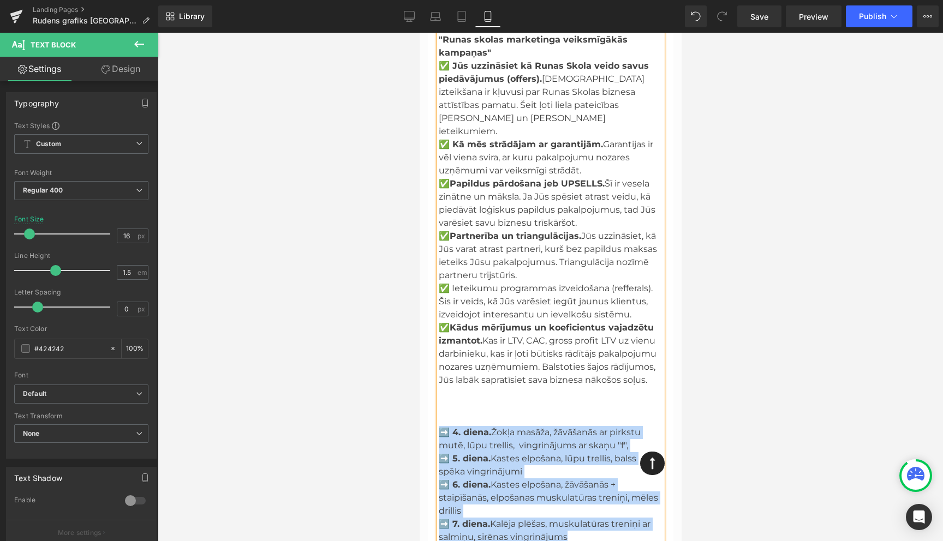
drag, startPoint x: 576, startPoint y: 487, endPoint x: 440, endPoint y: 379, distance: 173.2
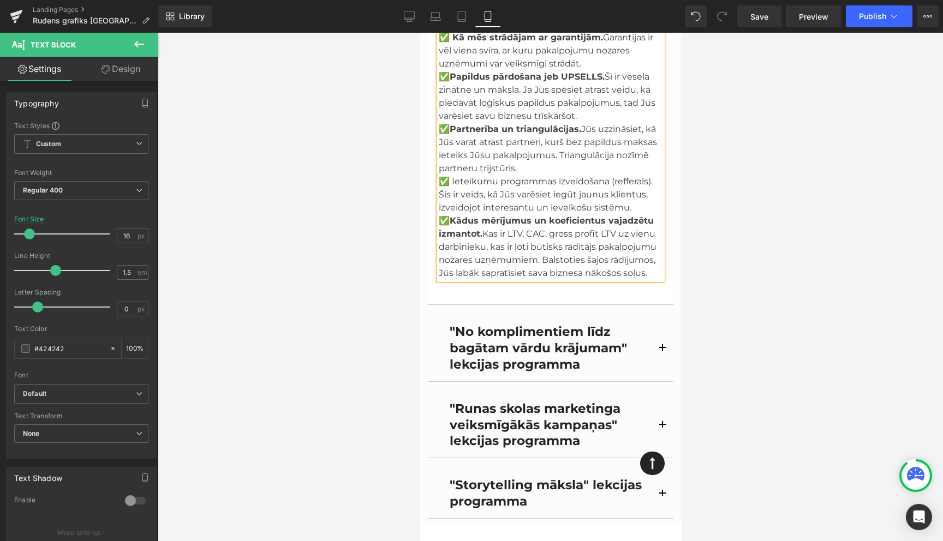
scroll to position [2203, 0]
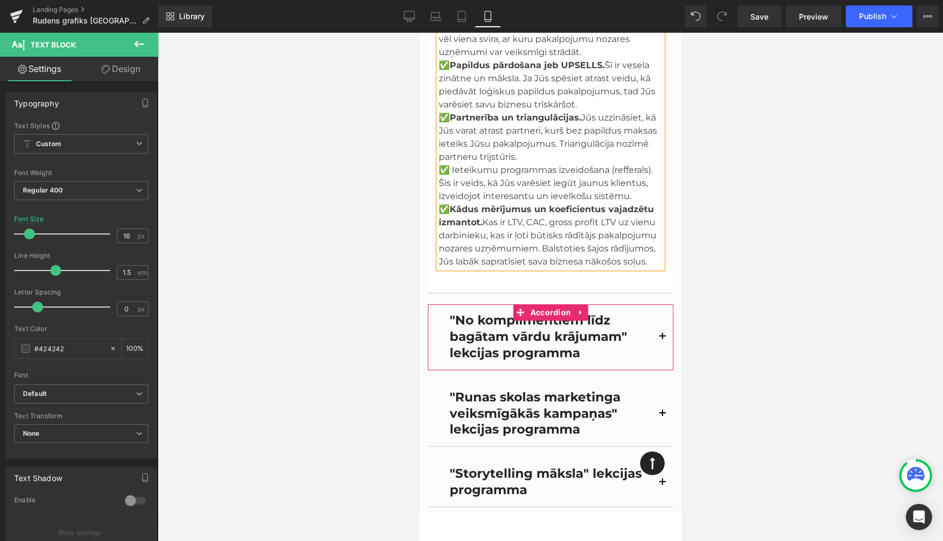
click at [662, 340] on span "button" at bounding box center [662, 340] width 0 height 0
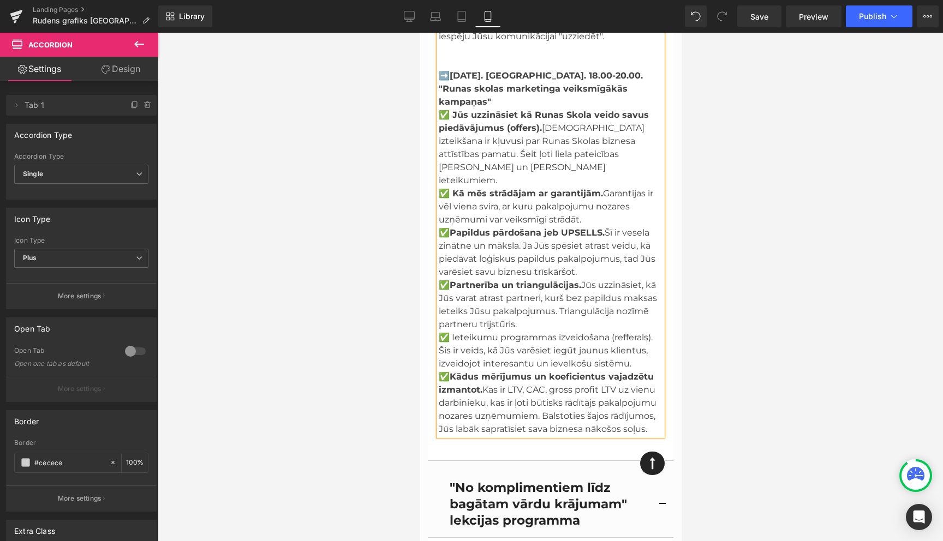
scroll to position [2052, 0]
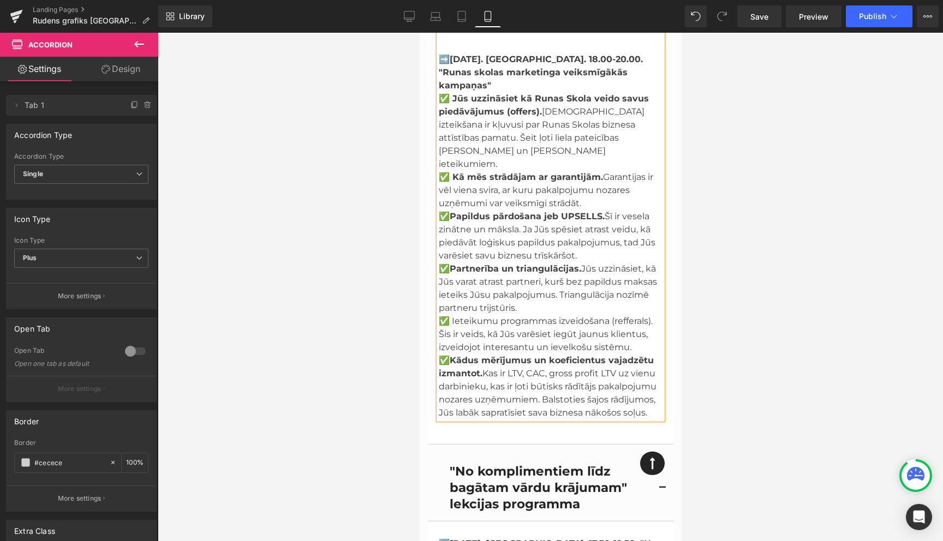
click at [613, 359] on p "✅ Kādus mērījumus un koeficientus vajadzētu izmantot. Kas ir LTV, CAC, gross pr…" at bounding box center [550, 386] width 224 height 65
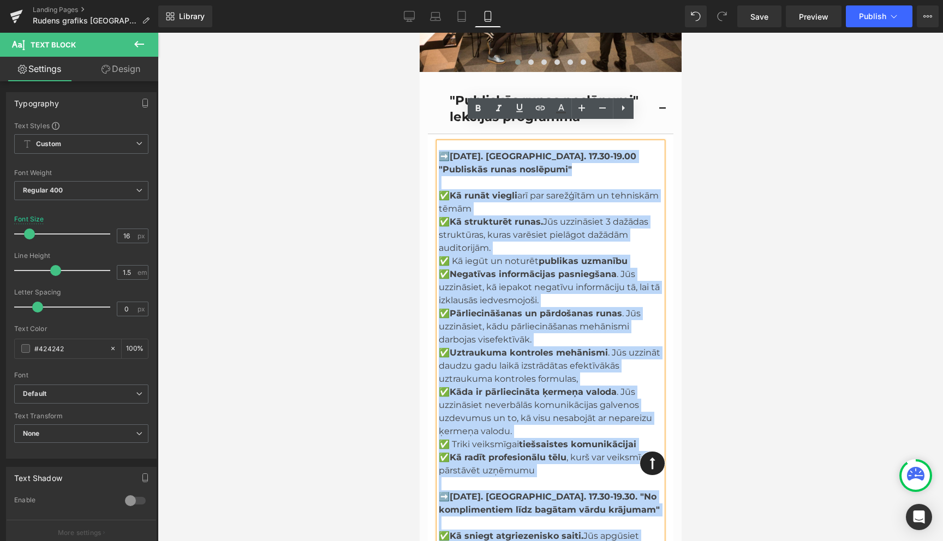
scroll to position [1314, 0]
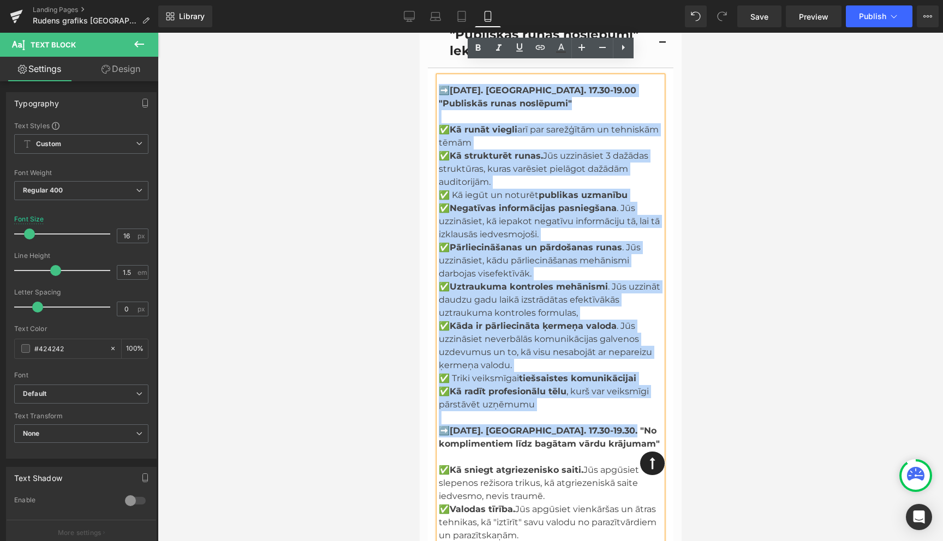
drag, startPoint x: 651, startPoint y: 362, endPoint x: 461, endPoint y: 425, distance: 200.2
click at [461, 426] on span "[DATE]. [GEOGRAPHIC_DATA]. 17.30-19.30. "No komplimentiem līdz bagātam vārdu kr…" at bounding box center [548, 437] width 221 height 23
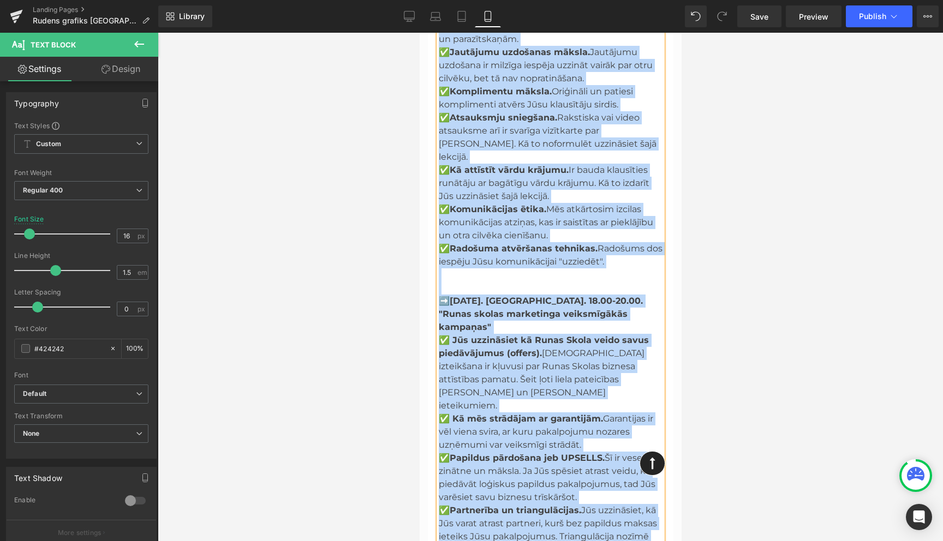
scroll to position [1836, 0]
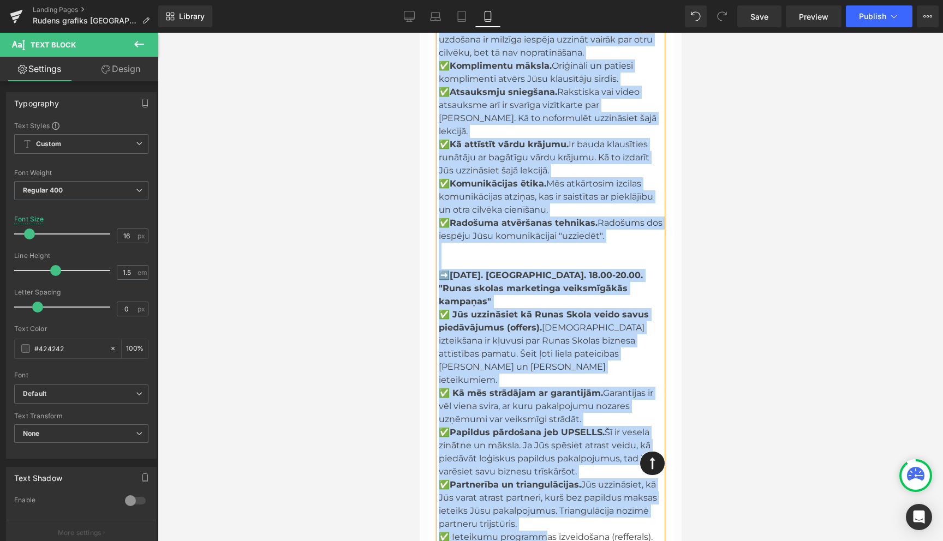
drag, startPoint x: 440, startPoint y: 415, endPoint x: 546, endPoint y: 481, distance: 124.8
click at [546, 481] on div "➡️ [DATE]. [GEOGRAPHIC_DATA]. 17.30-19.00 "Publiskās runas noslēpumi" ✅ Kā runā…" at bounding box center [550, 95] width 224 height 1082
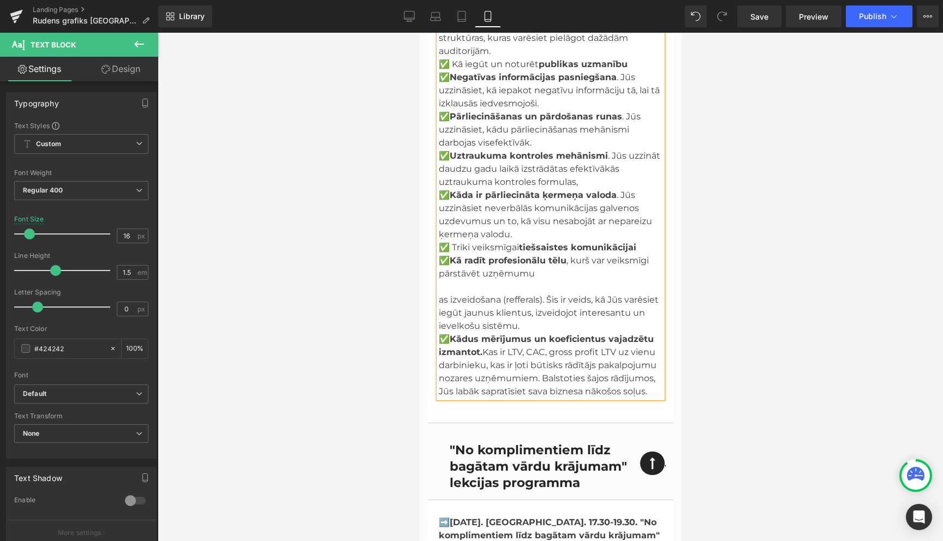
scroll to position [1470, 0]
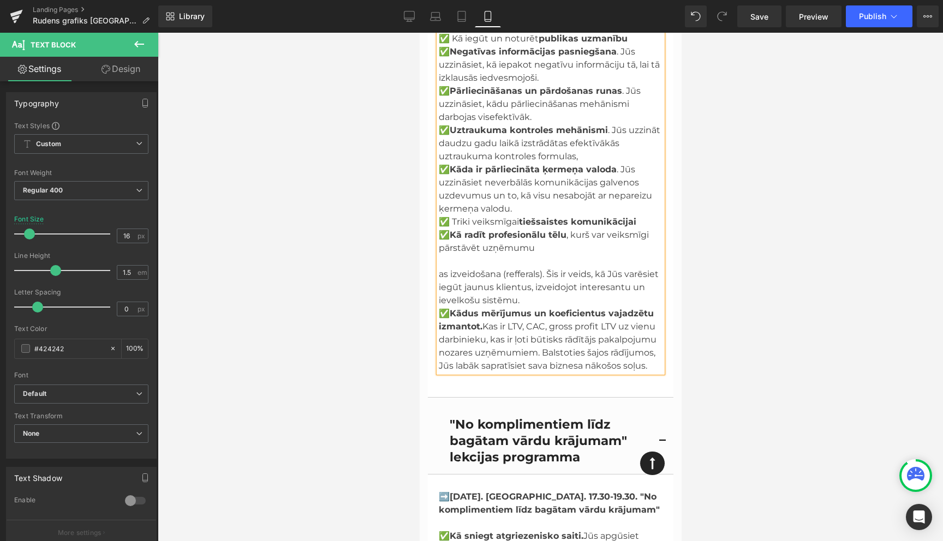
drag, startPoint x: 439, startPoint y: 261, endPoint x: 650, endPoint y: 350, distance: 228.2
click at [650, 350] on div "➡️ [DATE]. [GEOGRAPHIC_DATA]. 17.30-19.00 "Publiskās runas noslēpumi" ✅ Kā runā…" at bounding box center [550, 146] width 224 height 453
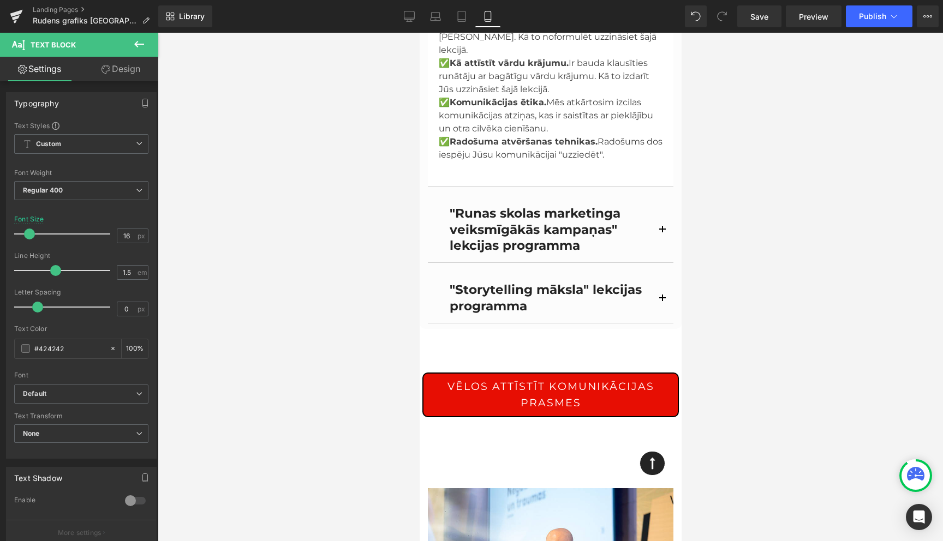
scroll to position [2045, 0]
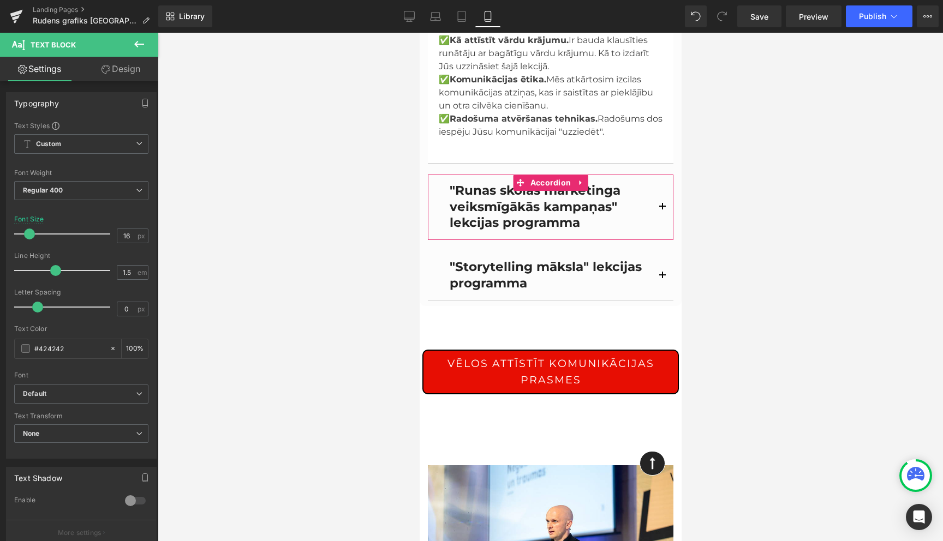
click at [662, 210] on span "button" at bounding box center [662, 210] width 0 height 0
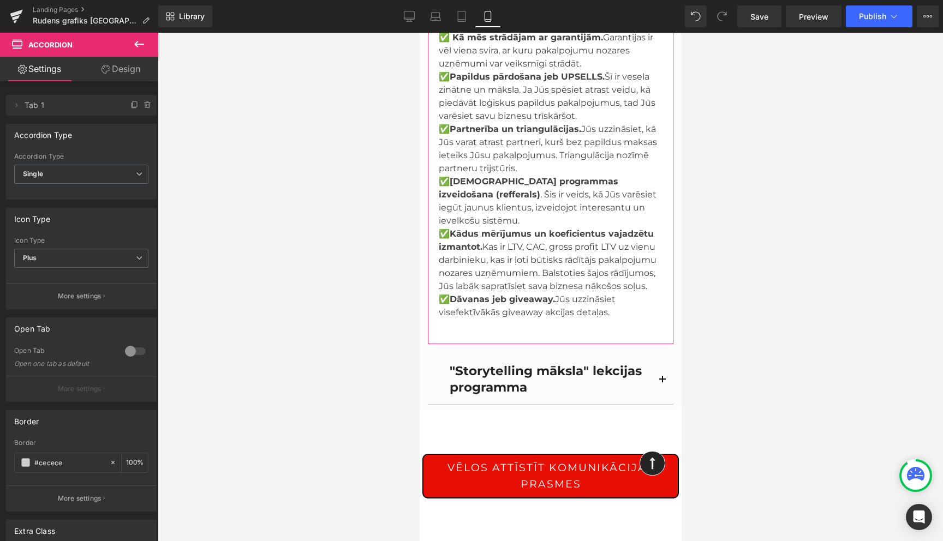
scroll to position [2416, 0]
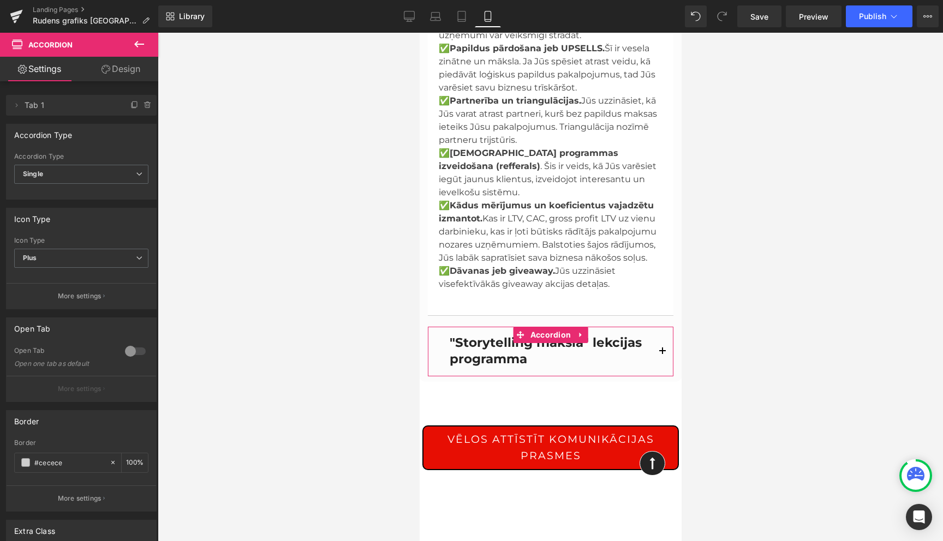
click at [663, 327] on button "button" at bounding box center [662, 351] width 22 height 49
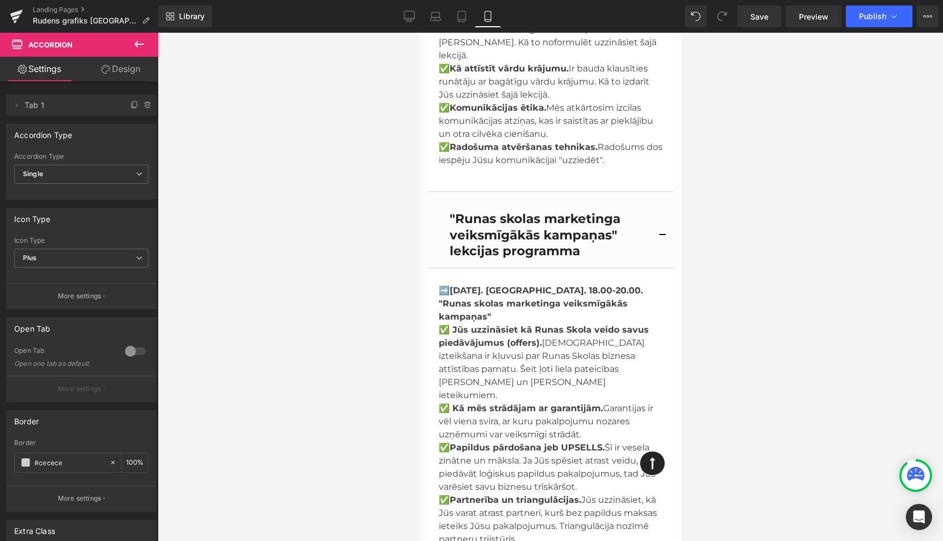
scroll to position [2025, 0]
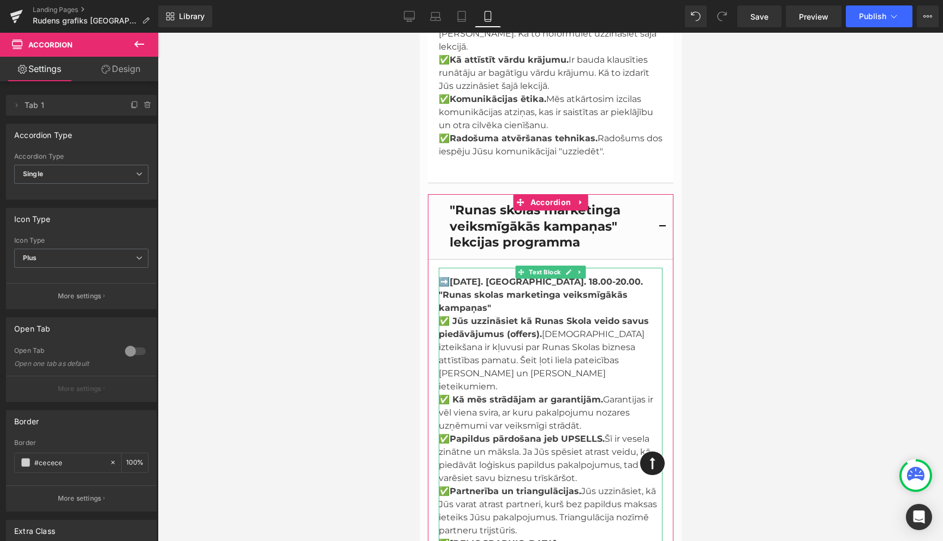
click at [629, 276] on p "➡️ [DATE]. [GEOGRAPHIC_DATA]. 18.00-20.00. "Runas skolas marketinga veiksmīgākā…" at bounding box center [550, 295] width 224 height 39
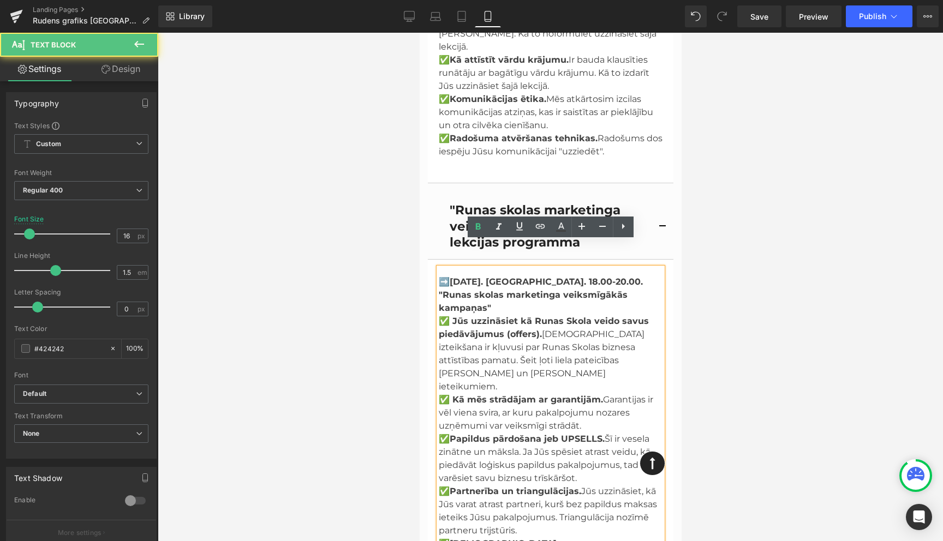
click at [619, 276] on p "➡️ [DATE]. [GEOGRAPHIC_DATA]. 18.00-20.00. "Runas skolas marketinga veiksmīgākā…" at bounding box center [550, 295] width 224 height 39
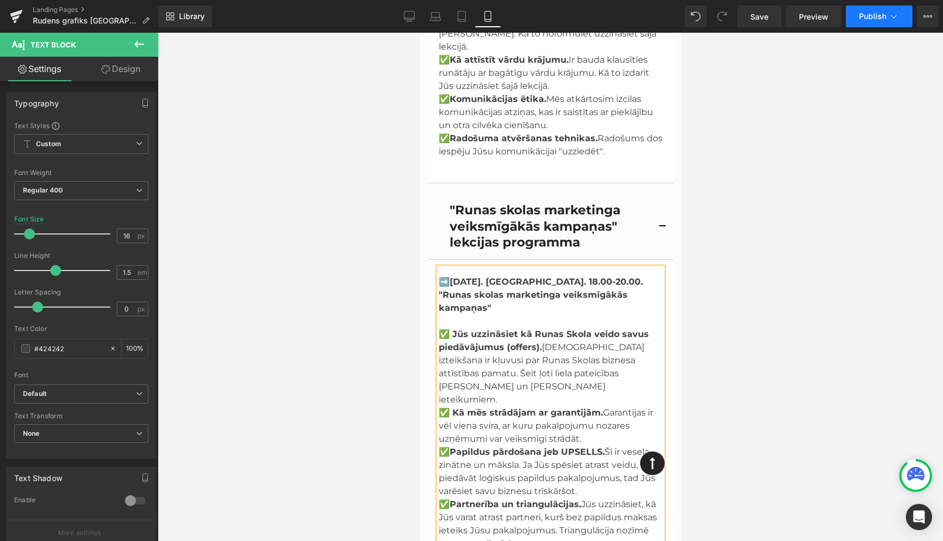
click at [897, 11] on icon at bounding box center [894, 16] width 11 height 11
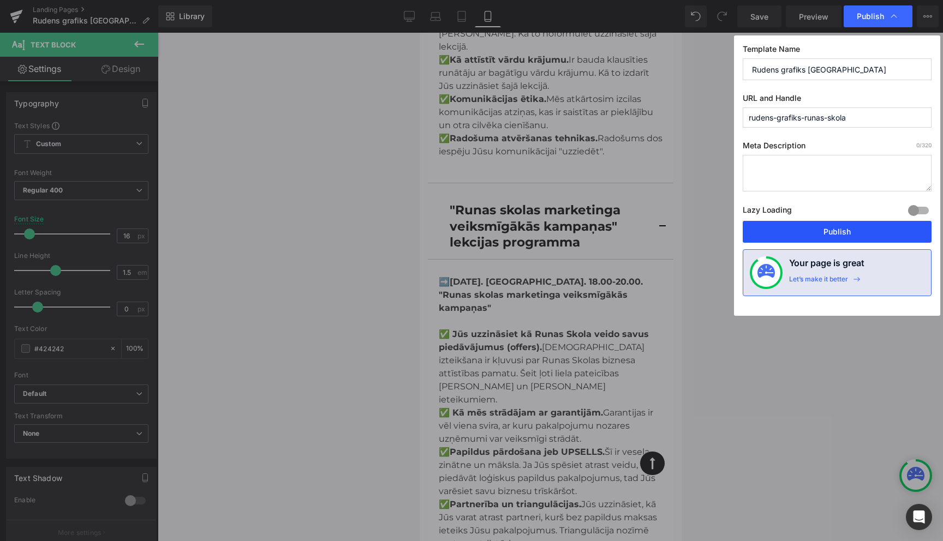
click at [837, 235] on button "Publish" at bounding box center [837, 232] width 189 height 22
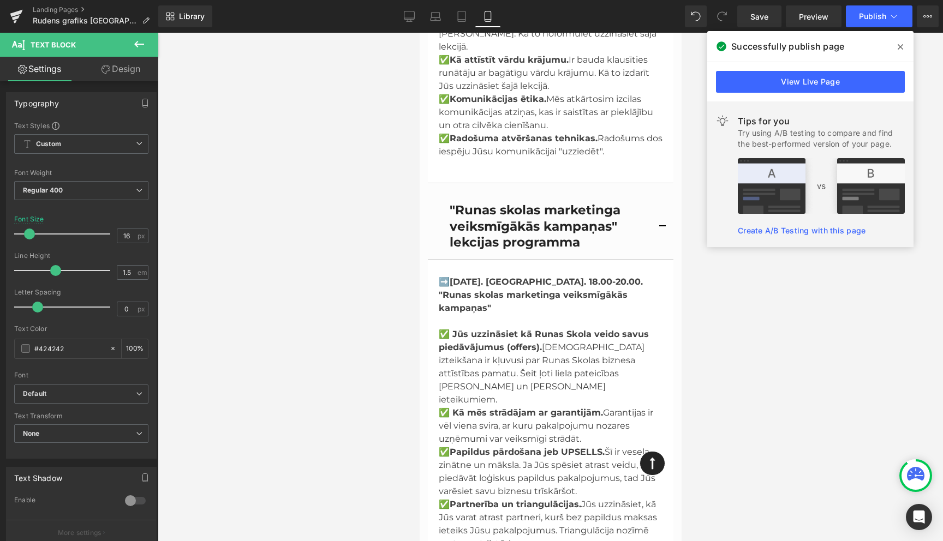
click at [899, 45] on icon at bounding box center [900, 46] width 5 height 5
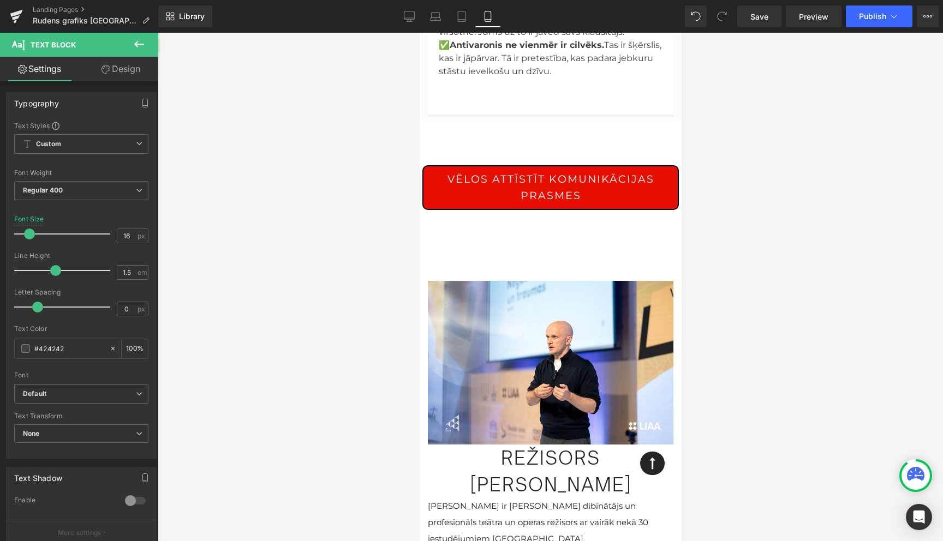
click at [591, 281] on img at bounding box center [550, 363] width 246 height 164
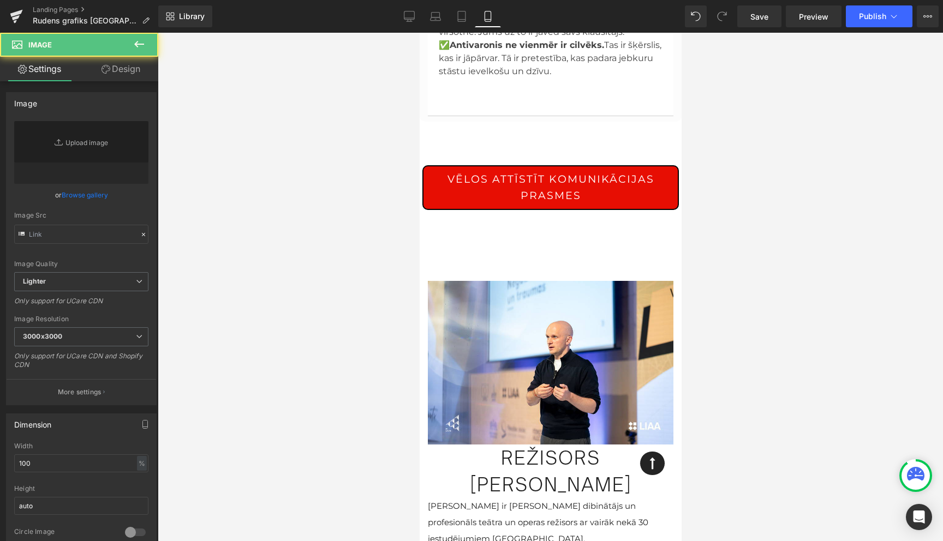
type input "[URL][DOMAIN_NAME]"
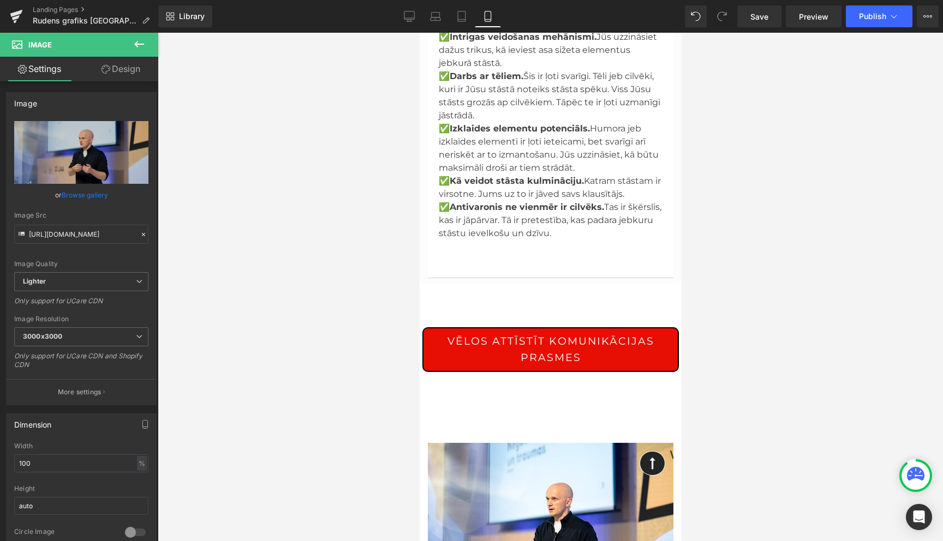
scroll to position [2809, 0]
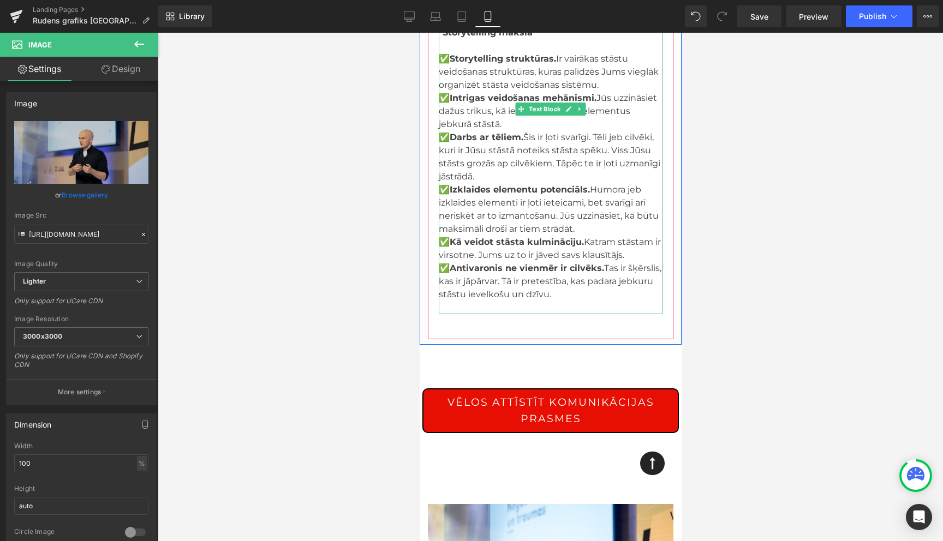
click at [553, 262] on p "✅ Antivaronis ne vienmēr ir cilvēks. Tas ir šķērslis, kas ir jāpārvar. Tā ir pr…" at bounding box center [550, 281] width 224 height 39
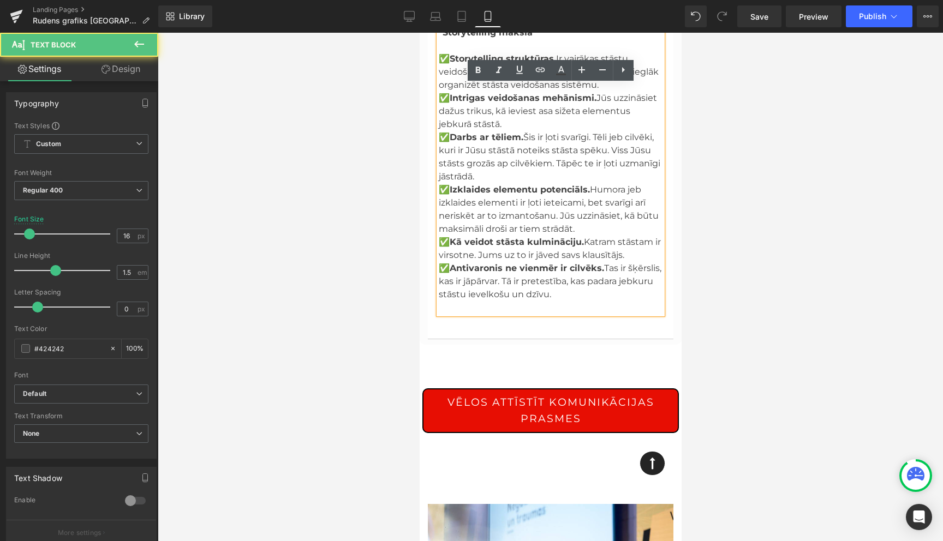
click at [541, 263] on span "✅ Antivaronis ne vienmēr ir cilvēks. Tas ir šķērslis, kas ir jāpārvar. Tā ir pr…" at bounding box center [549, 281] width 223 height 37
drag, startPoint x: 556, startPoint y: 230, endPoint x: 502, endPoint y: 224, distance: 54.4
click at [502, 262] on p "✅ Antivaronis ne vienmēr ir cilvēks. Tas ir šķērslis, kas ir jāpārvar. Tā ir pr…" at bounding box center [550, 281] width 224 height 39
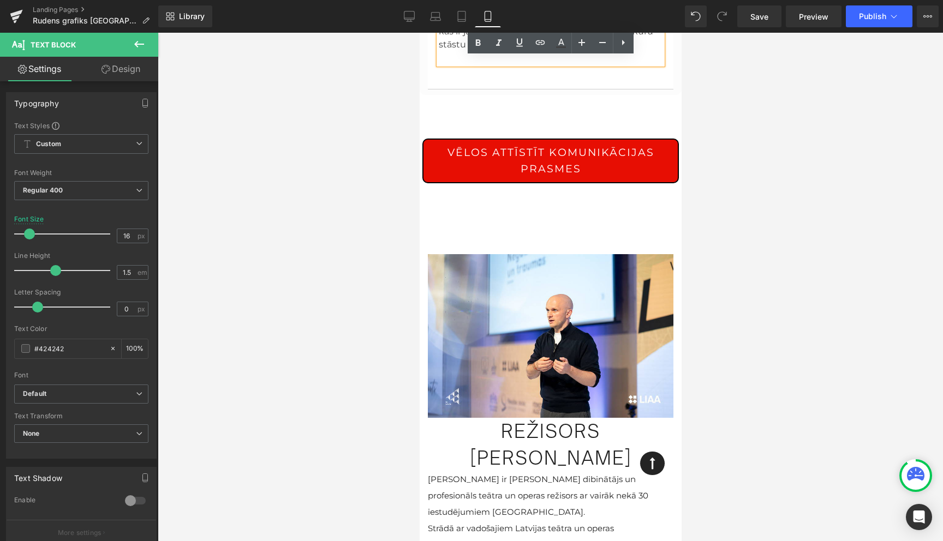
scroll to position [3077, 0]
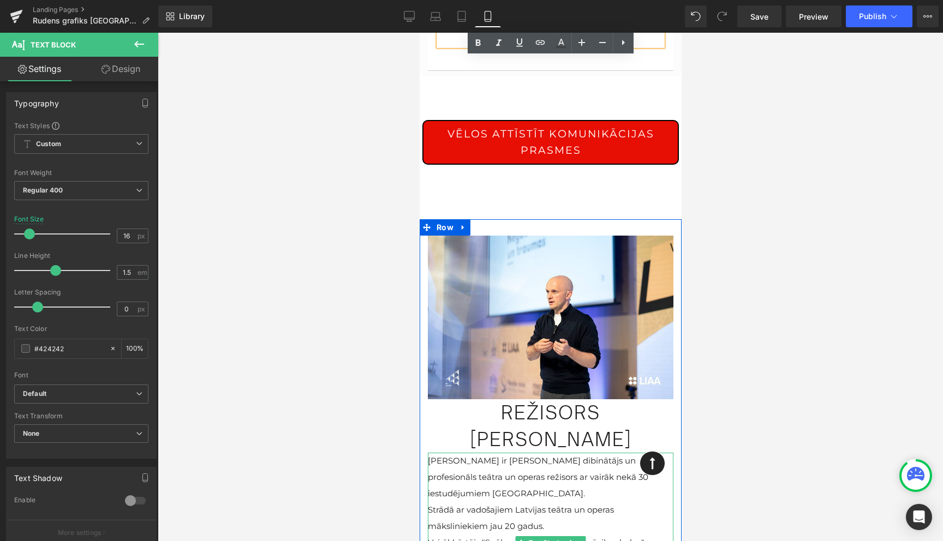
click at [554, 502] on p "Strādā ar vadošajiem Latvijas teātra un operas māksliniekiem jau 20 gadus." at bounding box center [550, 518] width 246 height 33
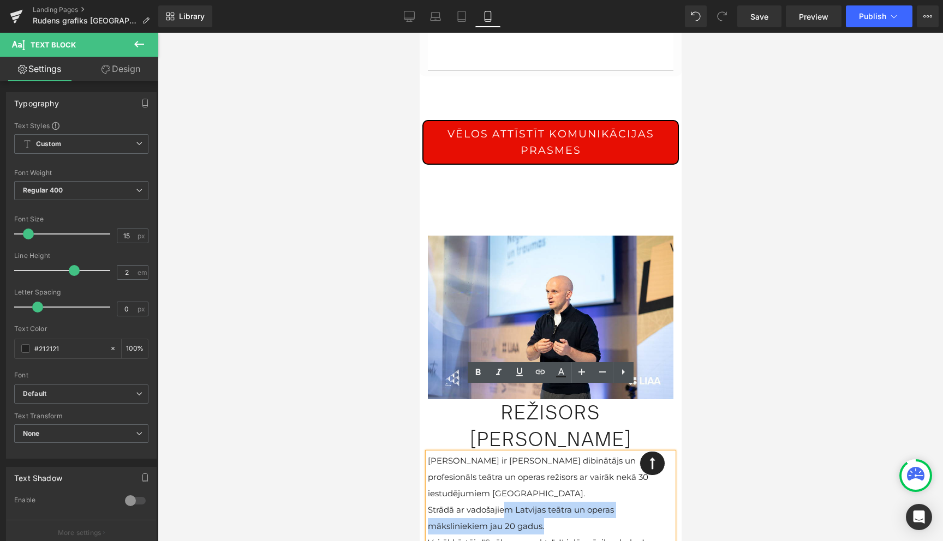
drag, startPoint x: 552, startPoint y: 444, endPoint x: 508, endPoint y: 431, distance: 45.6
click at [508, 502] on p "Strādā ar vadošajiem Latvijas teātra un operas māksliniekiem jau 20 gadus." at bounding box center [550, 518] width 246 height 33
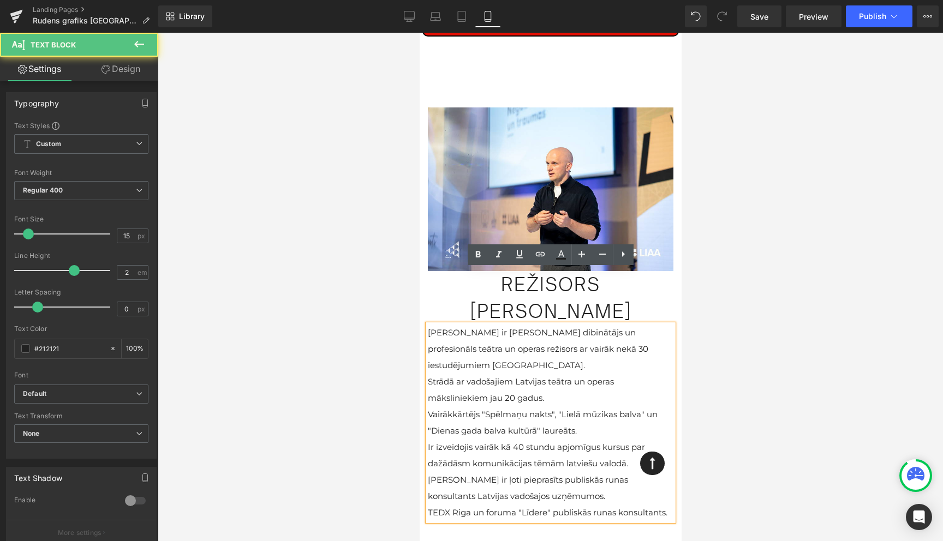
scroll to position [3220, 0]
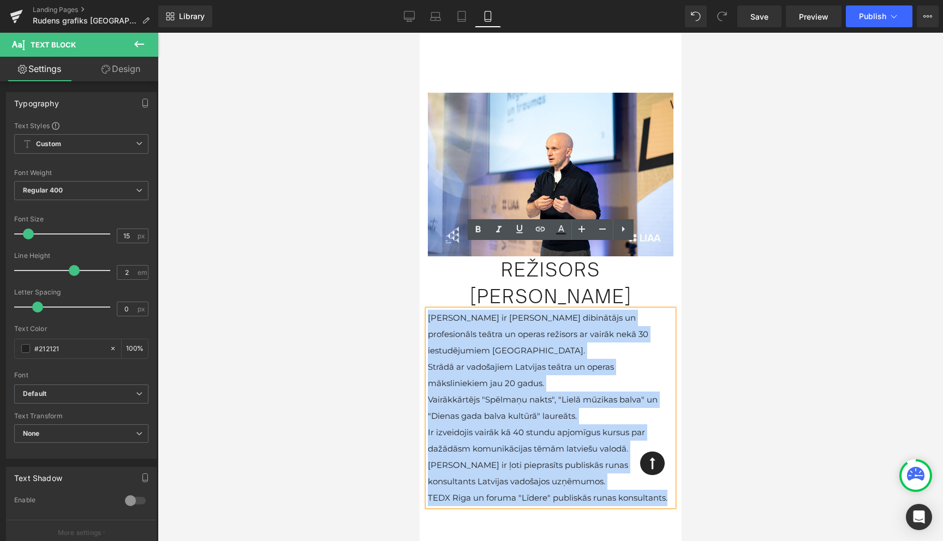
drag, startPoint x: 669, startPoint y: 415, endPoint x: 428, endPoint y: 257, distance: 288.1
click at [428, 310] on div "[PERSON_NAME] ir [PERSON_NAME] dibinātājs un profesionāls teātra un operas reži…" at bounding box center [550, 408] width 246 height 196
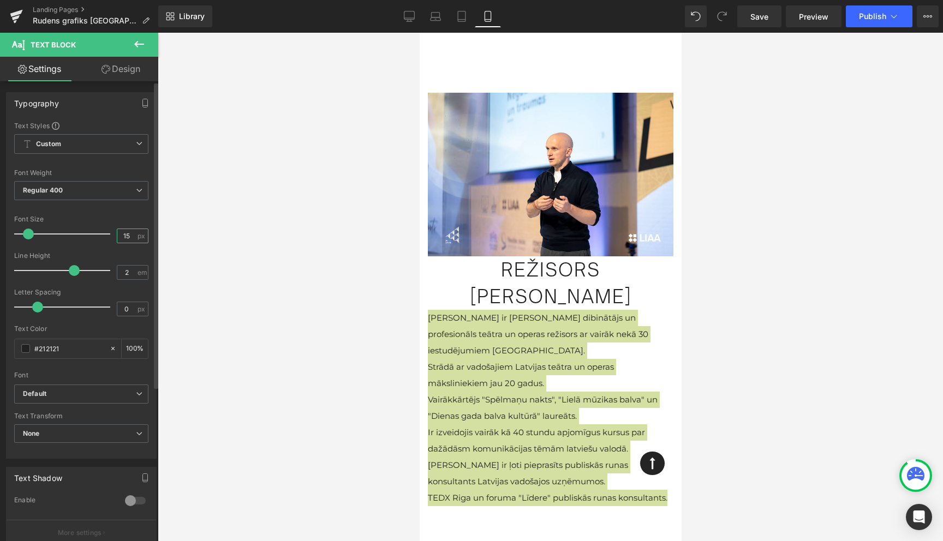
click at [131, 241] on input "15" at bounding box center [126, 236] width 19 height 14
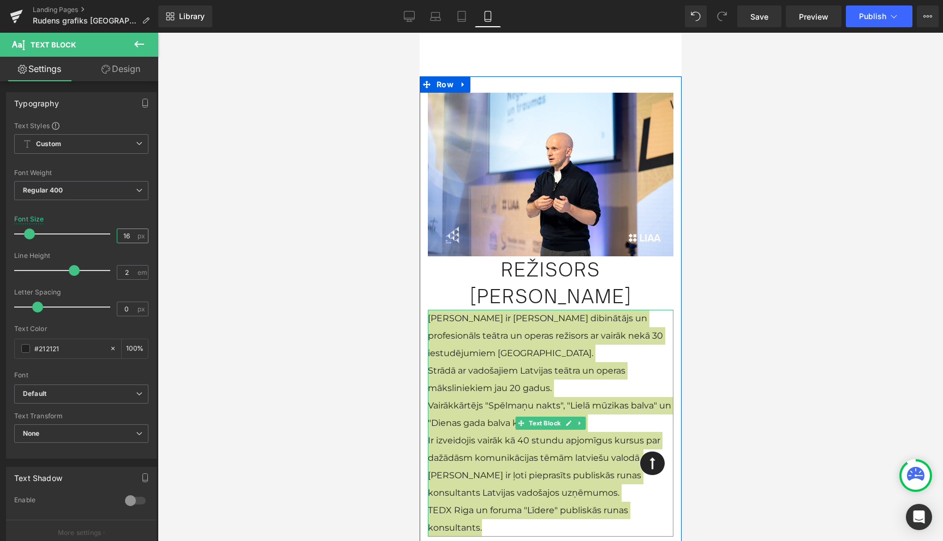
type input "16"
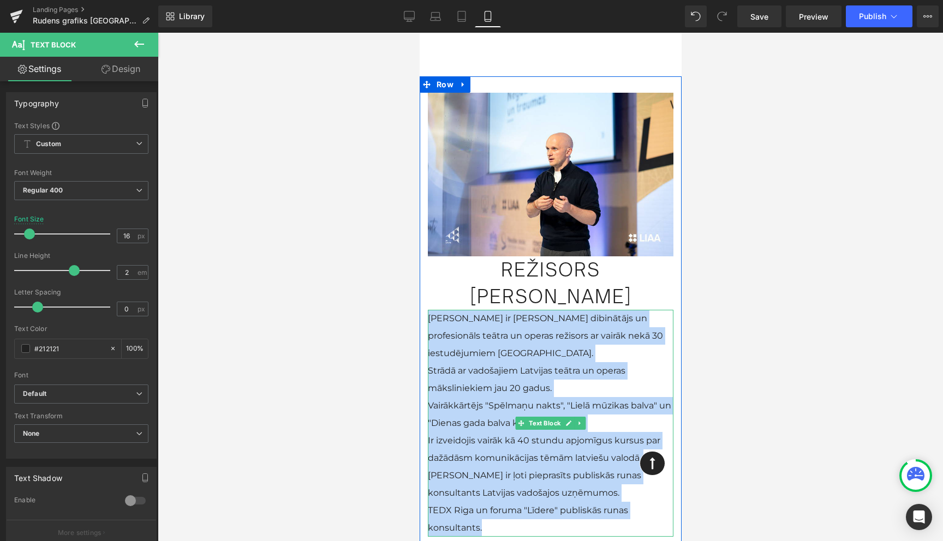
click at [541, 362] on p "Strādā ar vadošajiem Latvijas teātra un operas māksliniekiem jau 20 gadus." at bounding box center [550, 379] width 246 height 35
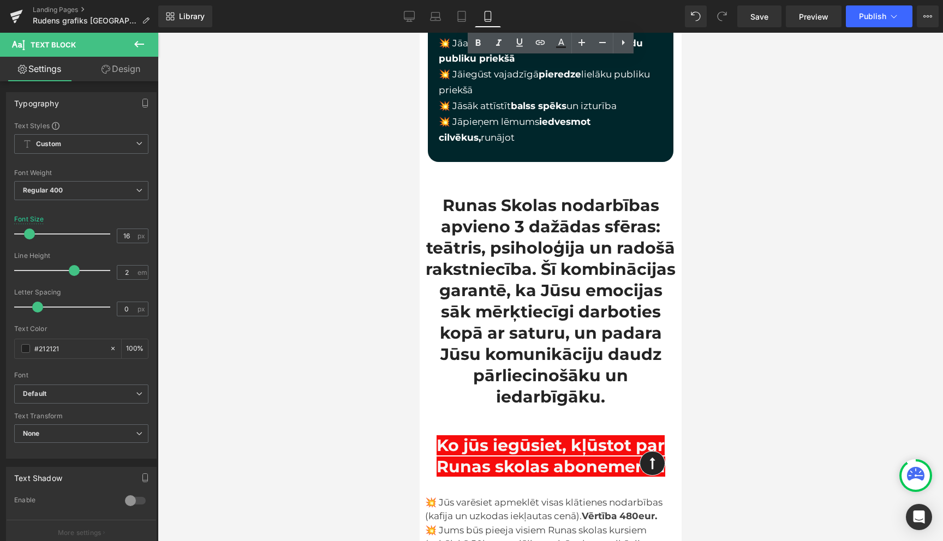
scroll to position [6431, 0]
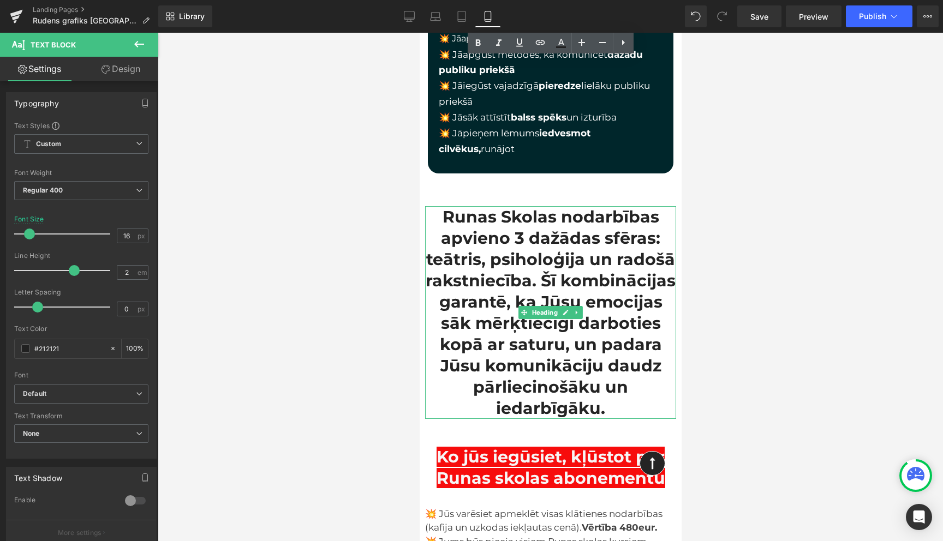
click at [552, 207] on h2 "Runas Skolas nodarbības apvieno 3 dažādas sfēras: teātris, psiholoģija un radoš…" at bounding box center [550, 312] width 251 height 213
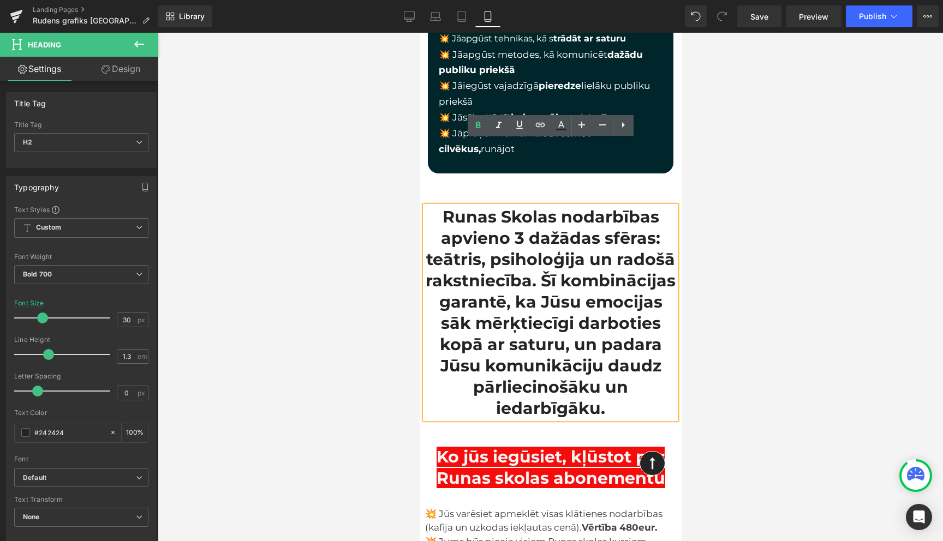
click at [718, 254] on div at bounding box center [550, 287] width 785 height 509
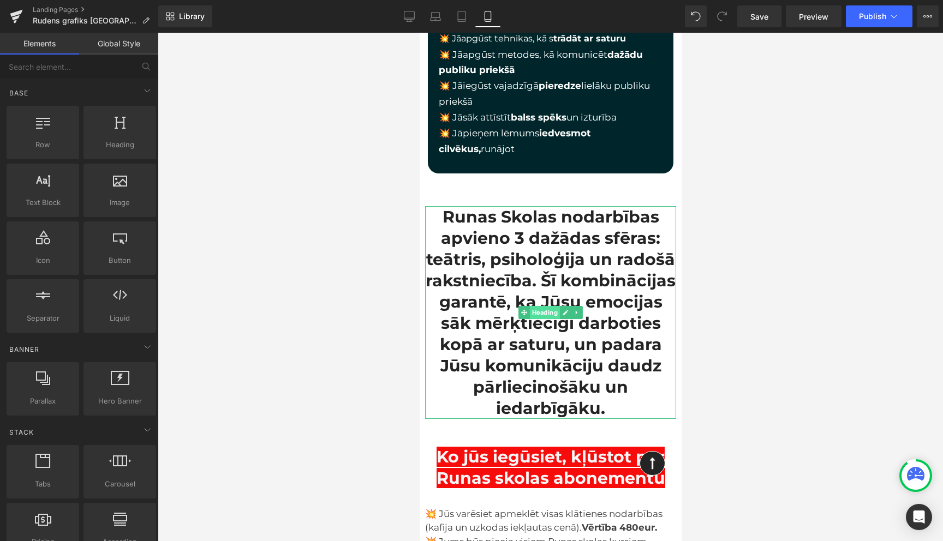
click at [542, 306] on span "Heading" at bounding box center [544, 312] width 30 height 13
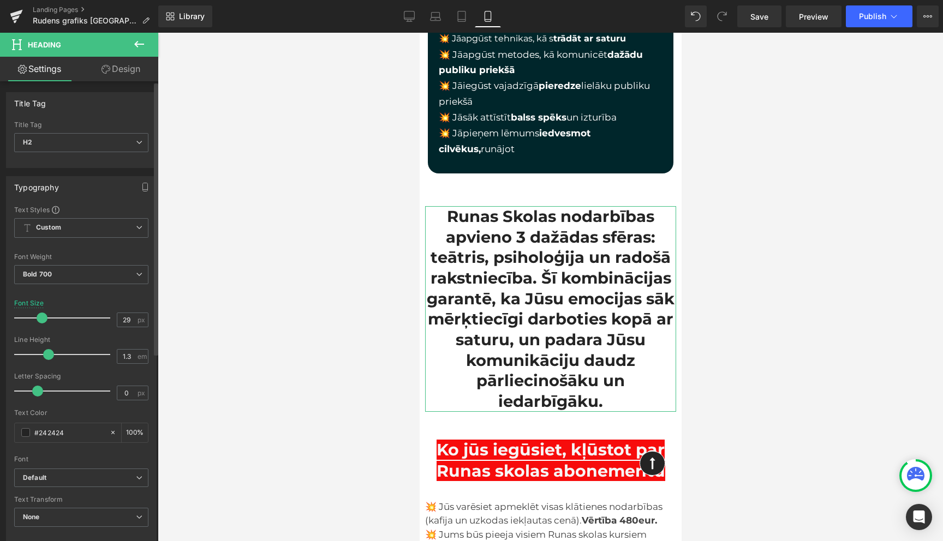
type input "28"
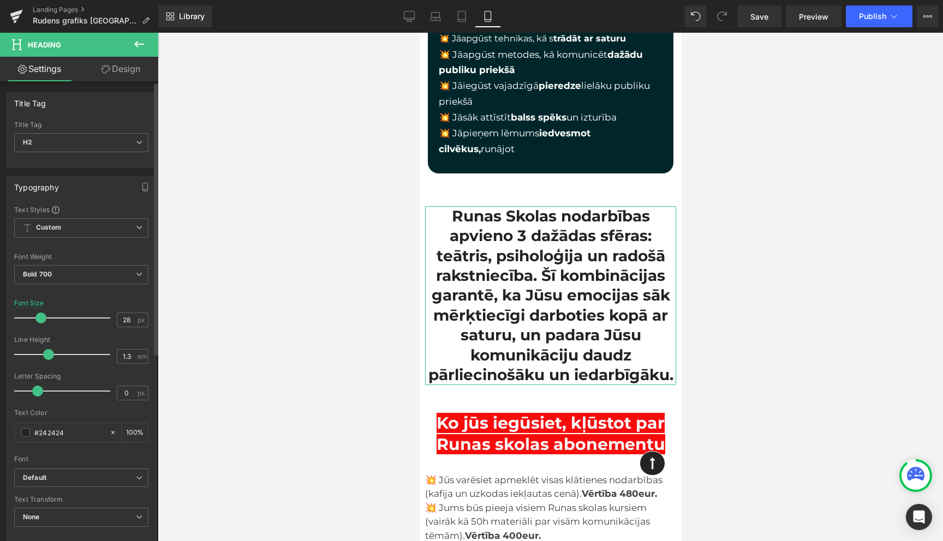
click at [38, 318] on span at bounding box center [40, 318] width 11 height 11
click at [741, 361] on div at bounding box center [550, 287] width 785 height 509
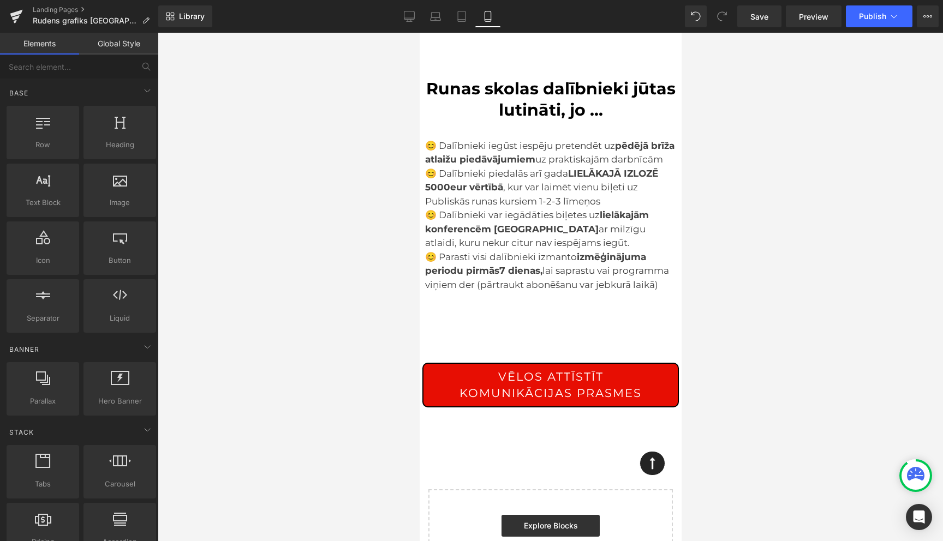
scroll to position [7213, 0]
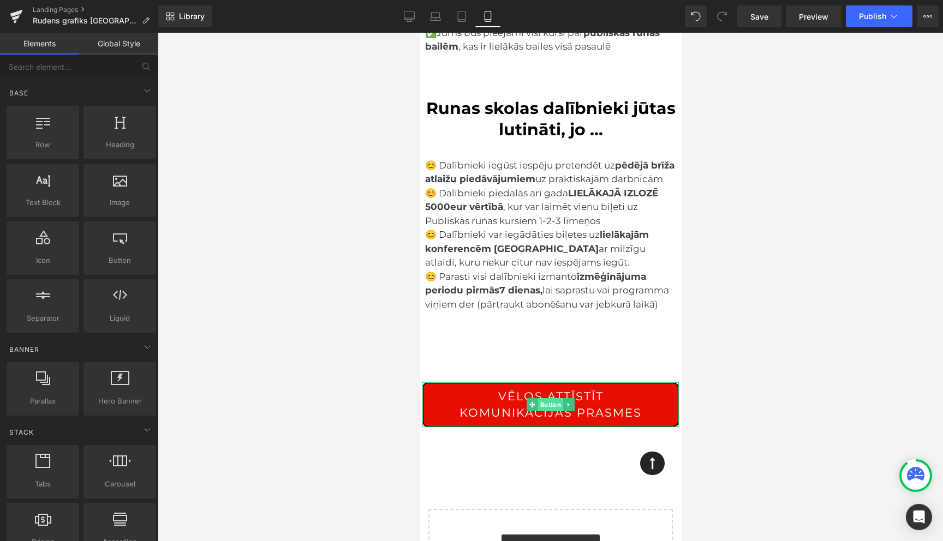
click at [551, 398] on span "Button" at bounding box center [550, 404] width 25 height 13
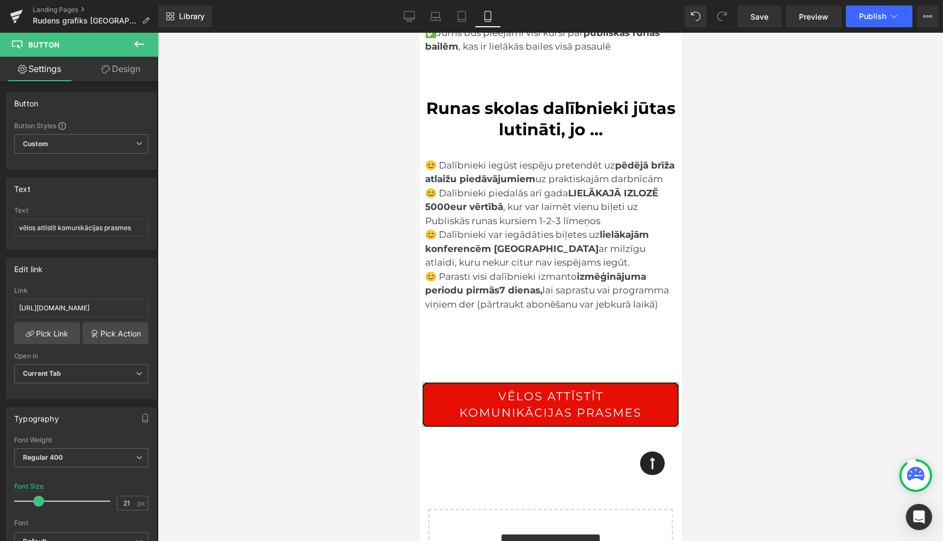
click at [123, 67] on link "Design" at bounding box center [120, 69] width 79 height 25
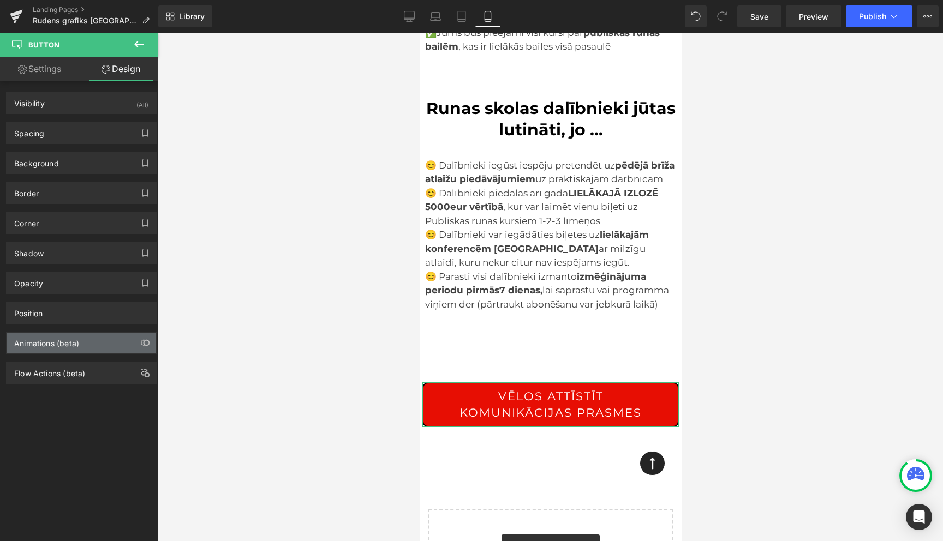
click at [71, 343] on div "Animations (beta)" at bounding box center [46, 340] width 65 height 15
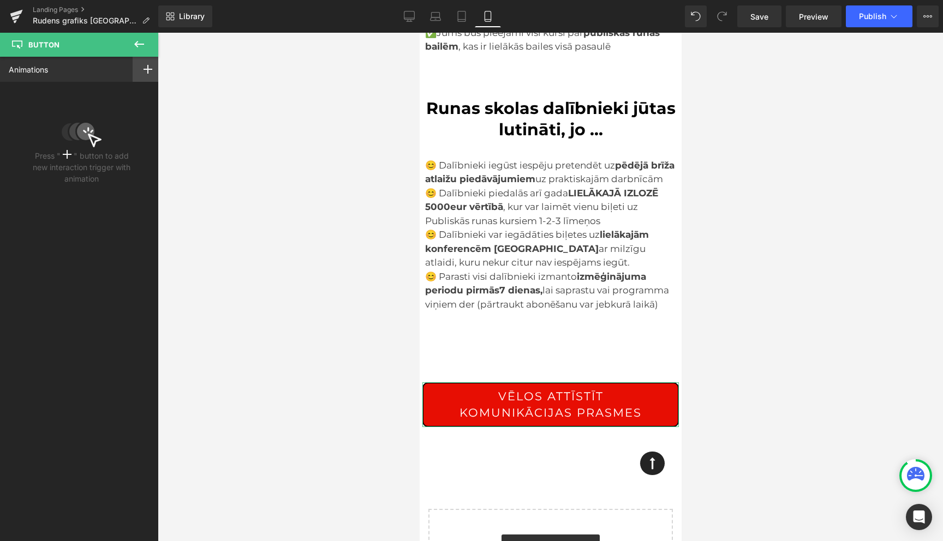
click at [139, 70] on div at bounding box center [148, 69] width 31 height 25
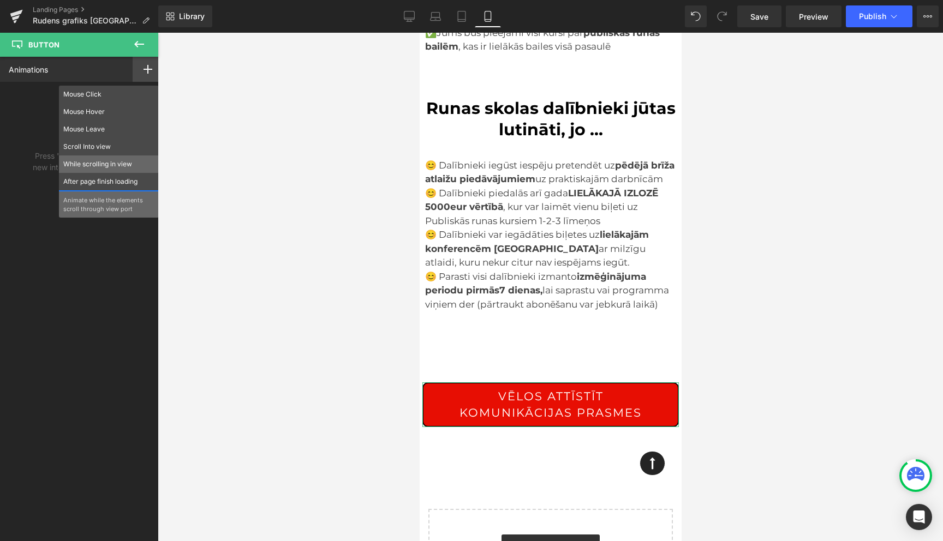
click at [91, 163] on p "While scrolling in view" at bounding box center [108, 164] width 91 height 10
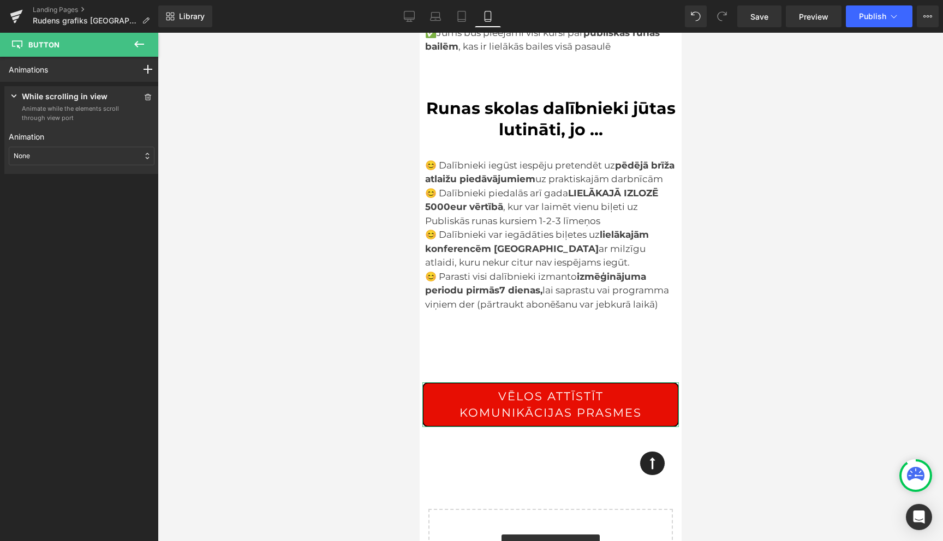
click at [139, 156] on div "None" at bounding box center [82, 156] width 146 height 19
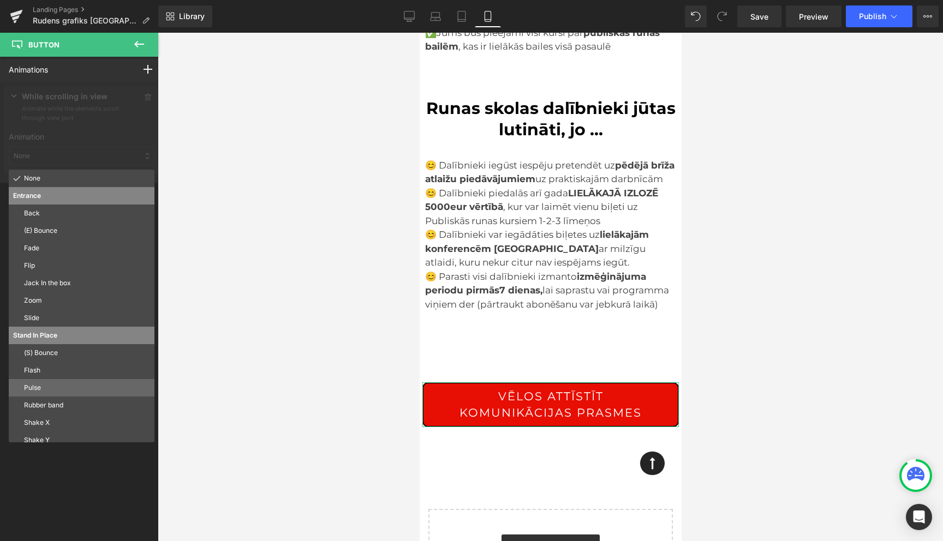
click at [41, 393] on div "Pulse" at bounding box center [82, 387] width 146 height 17
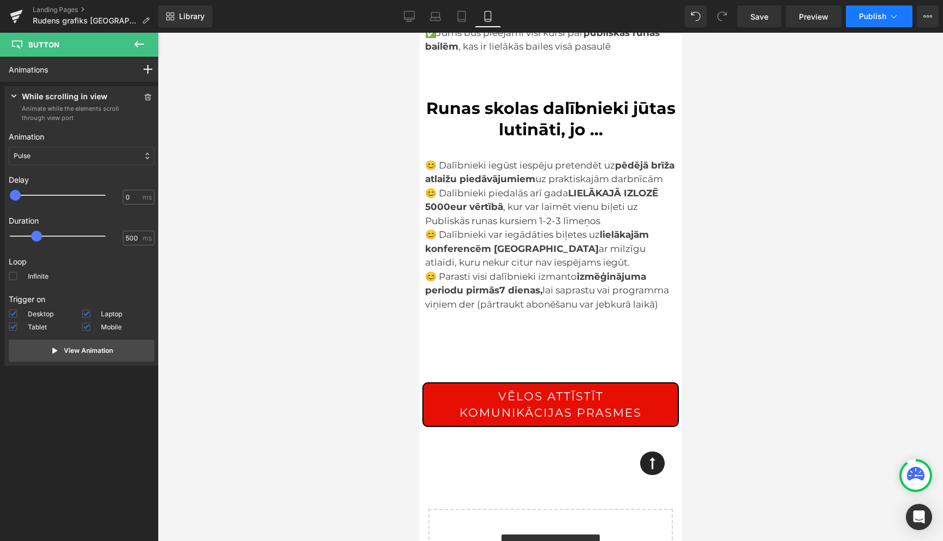
click at [895, 18] on icon at bounding box center [894, 16] width 11 height 11
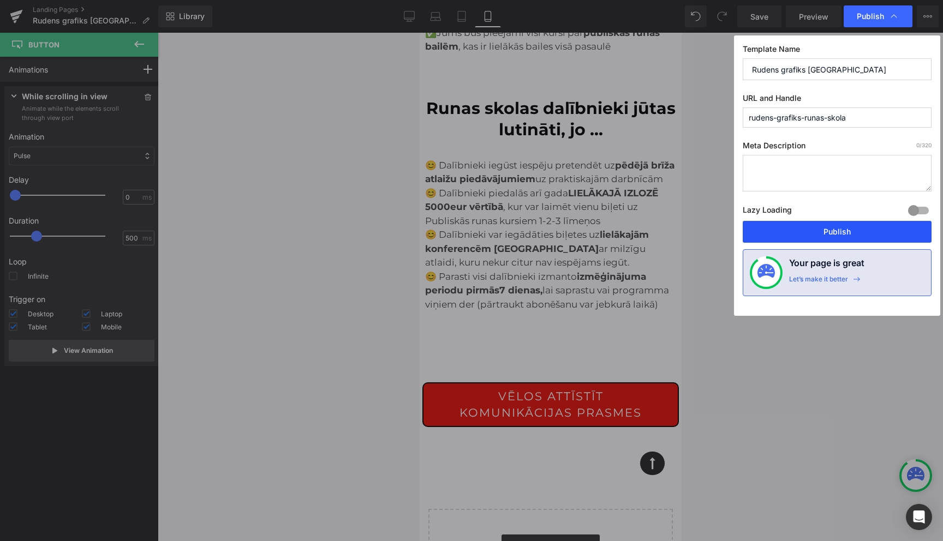
click at [834, 235] on button "Publish" at bounding box center [837, 232] width 189 height 22
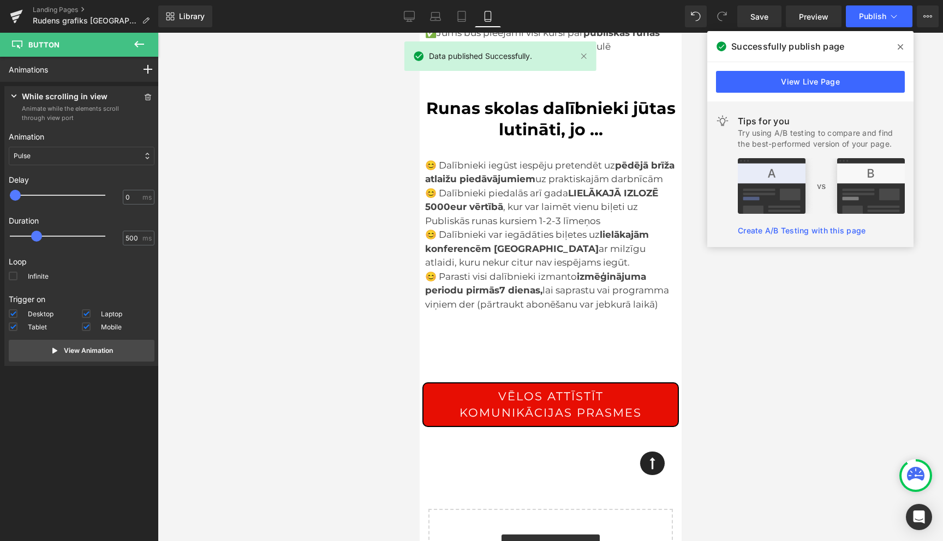
click at [902, 47] on icon at bounding box center [900, 47] width 5 height 9
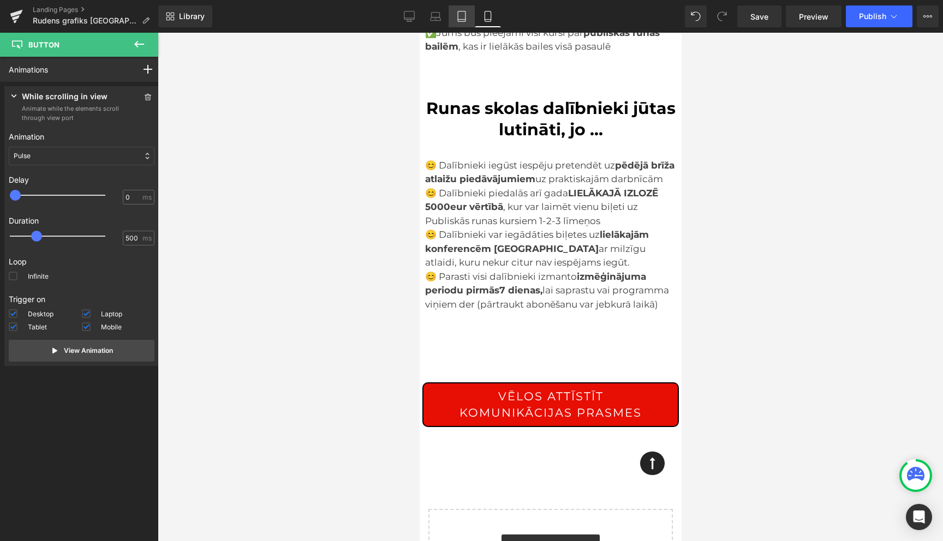
click at [463, 20] on icon at bounding box center [462, 20] width 8 height 0
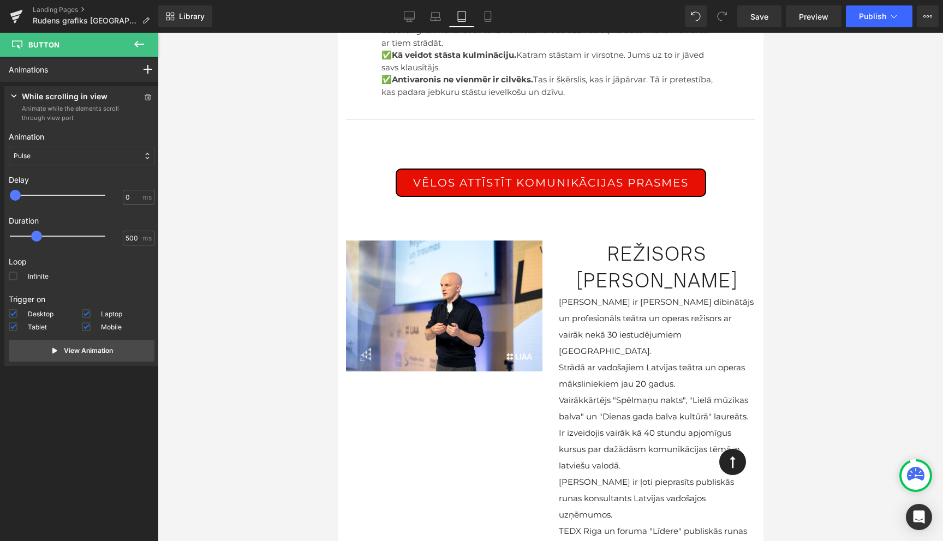
scroll to position [2718, 0]
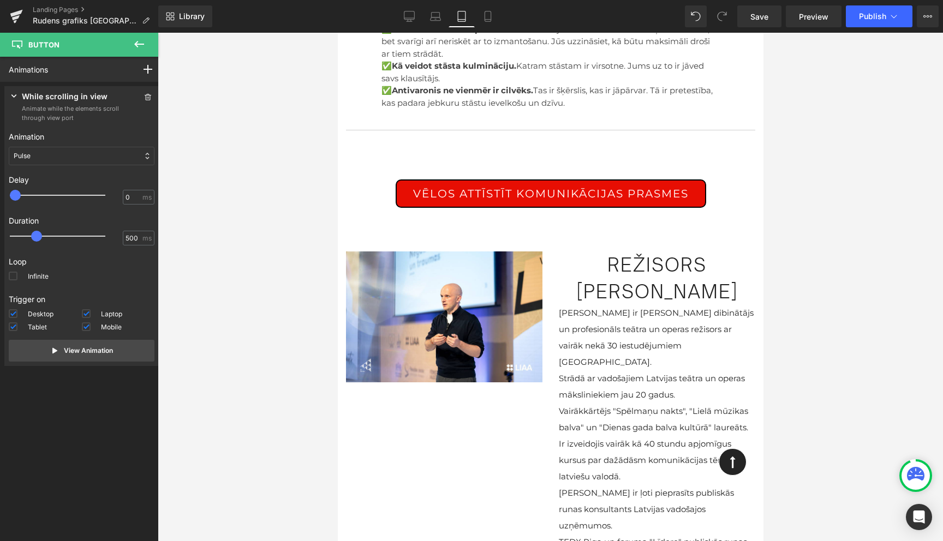
click at [666, 285] on div "režisors [PERSON_NAME] Heading" at bounding box center [656, 279] width 196 height 54
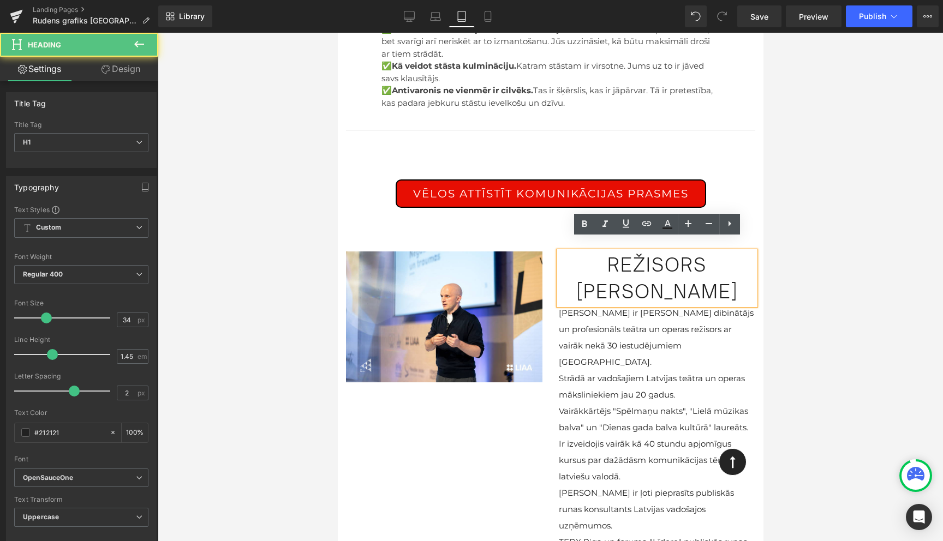
click at [804, 288] on div at bounding box center [550, 287] width 785 height 509
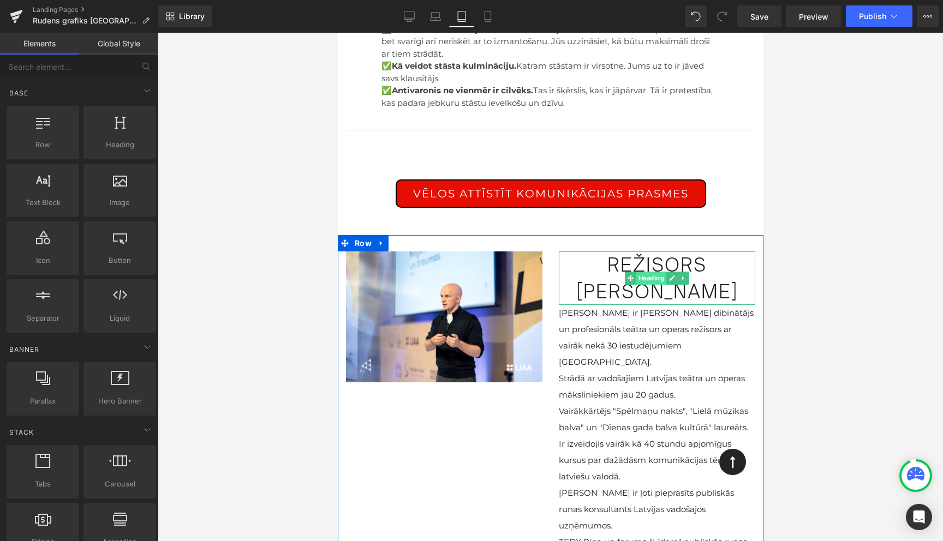
click at [648, 280] on span "Heading" at bounding box center [651, 278] width 30 height 13
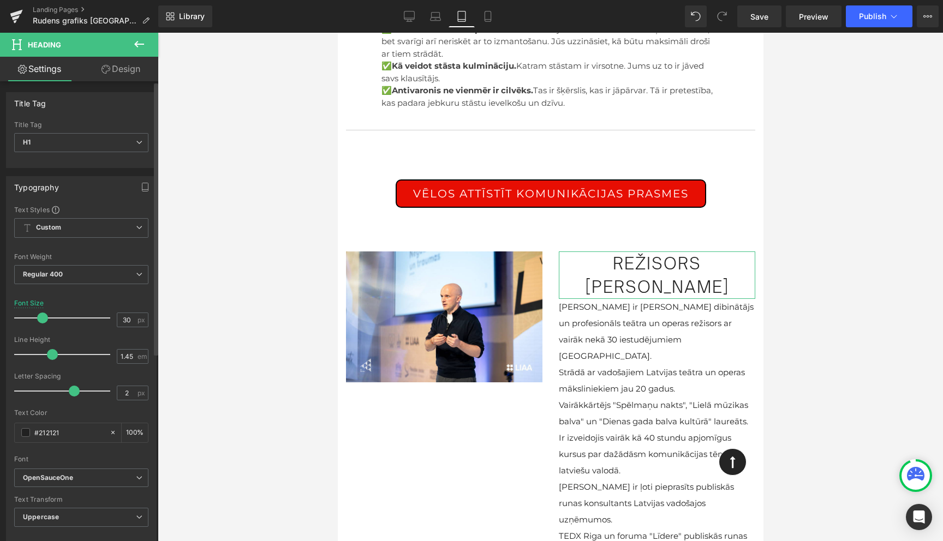
click at [43, 319] on span at bounding box center [42, 318] width 11 height 11
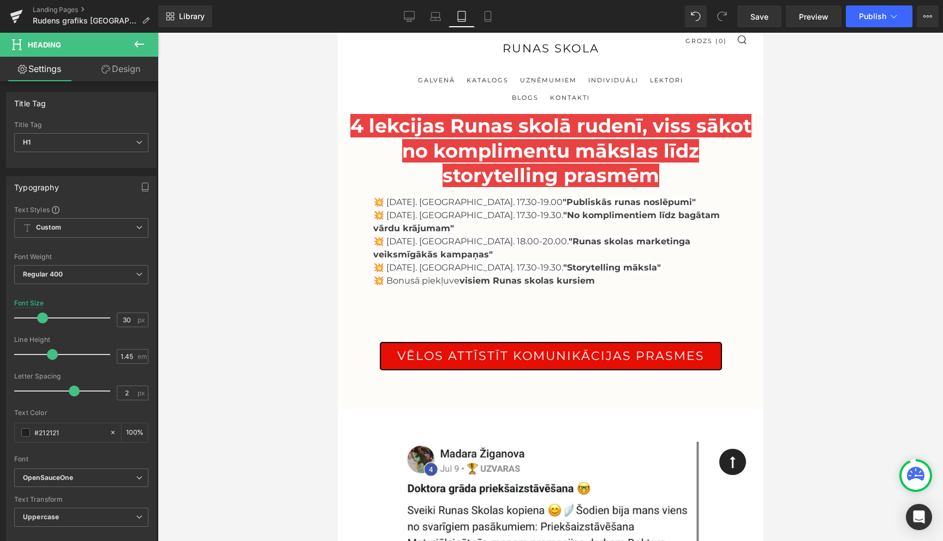
scroll to position [0, 0]
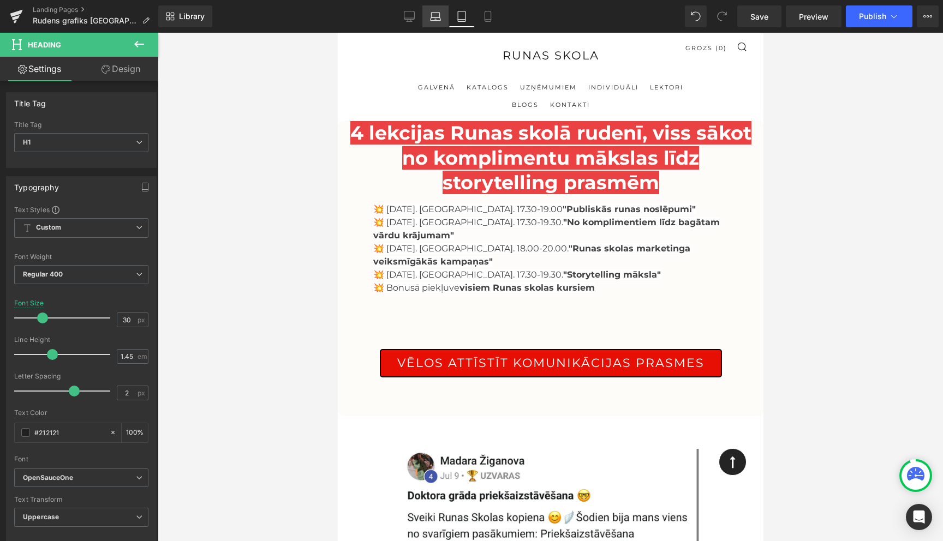
click at [440, 21] on icon at bounding box center [435, 16] width 11 height 11
type input "34"
type input "100"
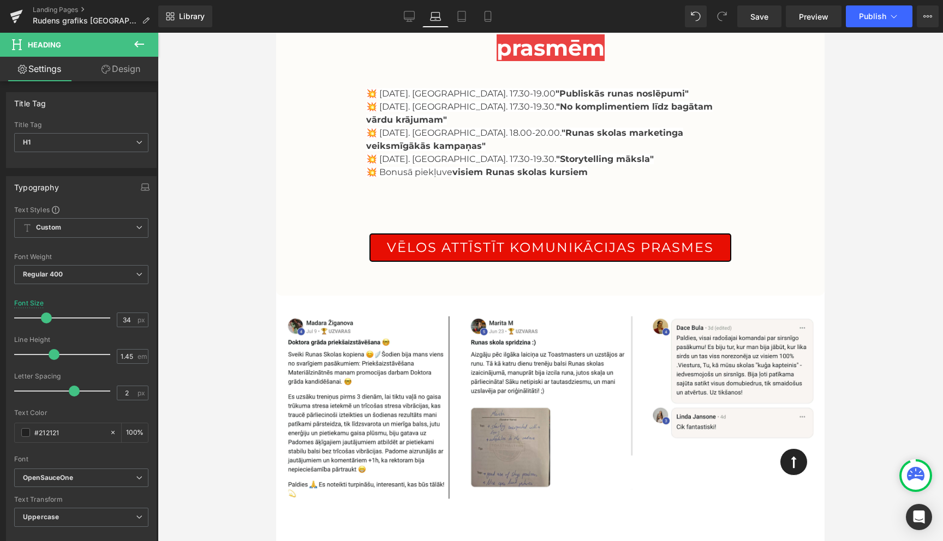
scroll to position [122, 0]
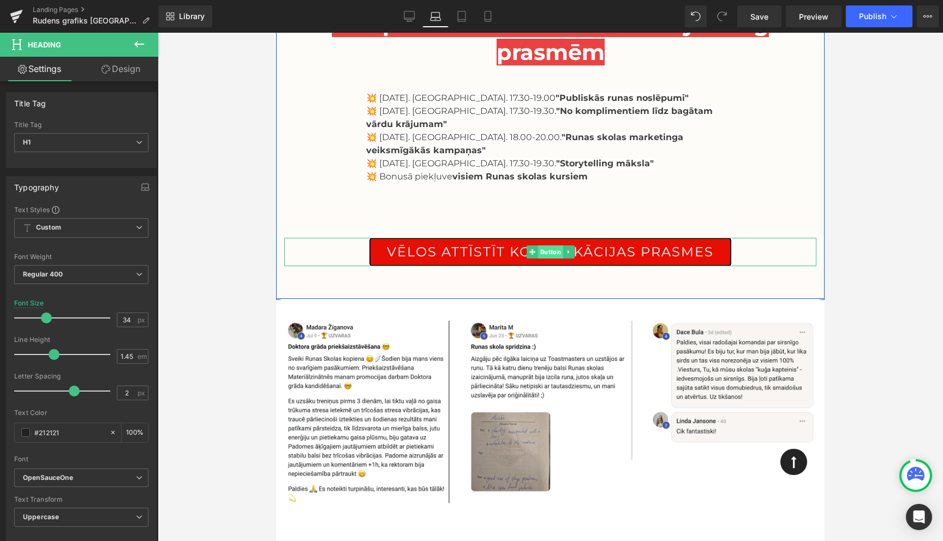
click at [549, 246] on span "Button" at bounding box center [550, 252] width 25 height 13
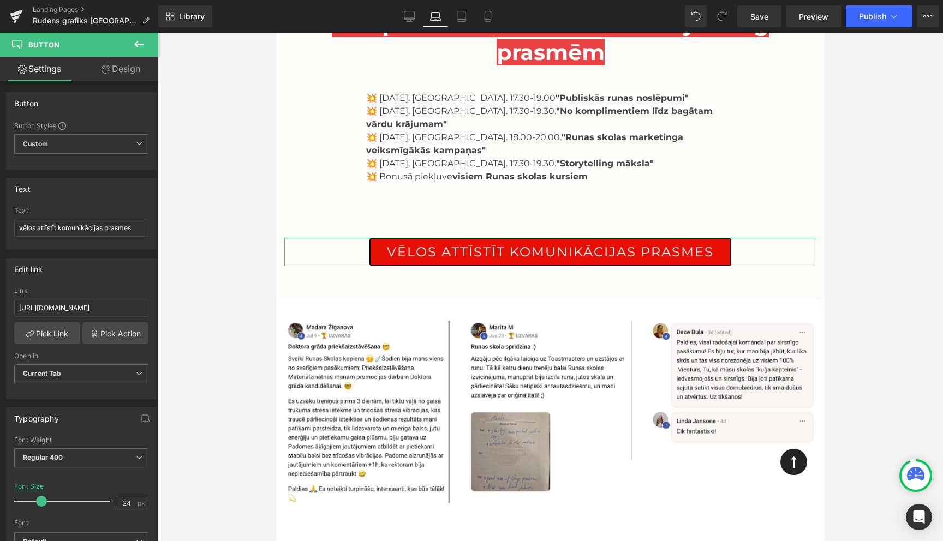
click at [126, 73] on link "Design" at bounding box center [120, 69] width 79 height 25
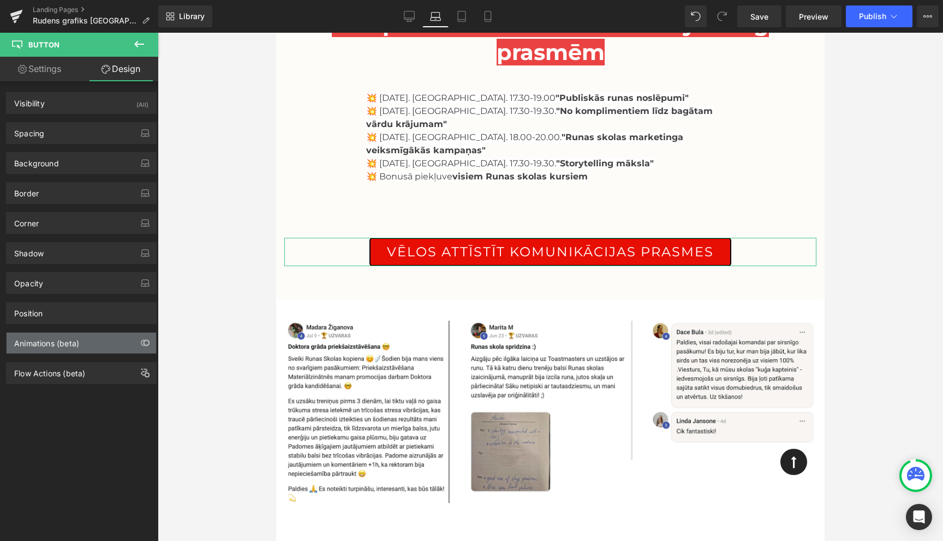
click at [67, 347] on div "Animations (beta)" at bounding box center [46, 340] width 65 height 15
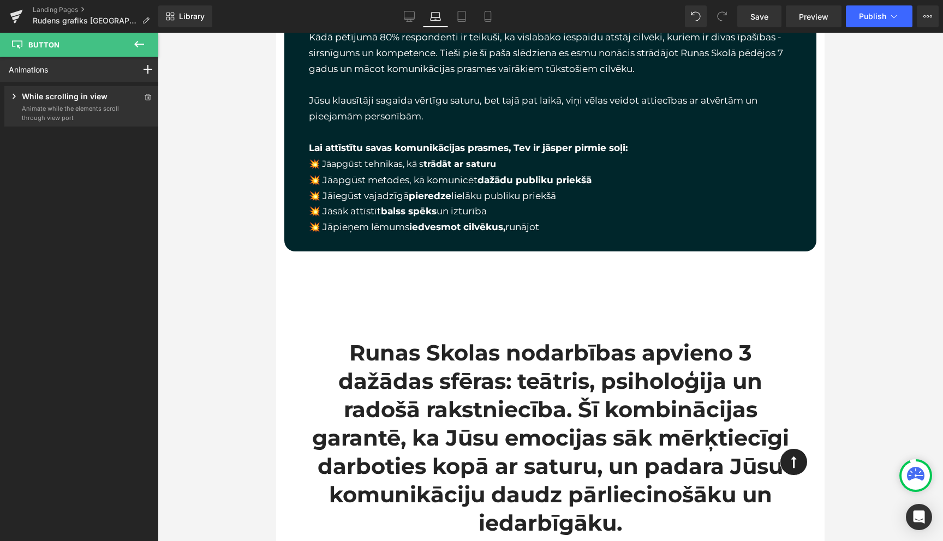
scroll to position [3538, 0]
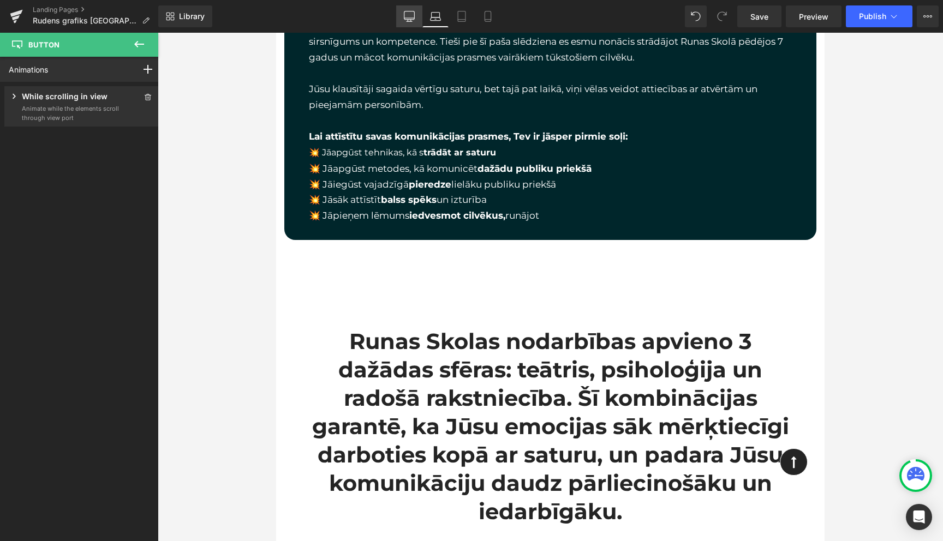
click at [406, 17] on icon at bounding box center [409, 16] width 11 height 11
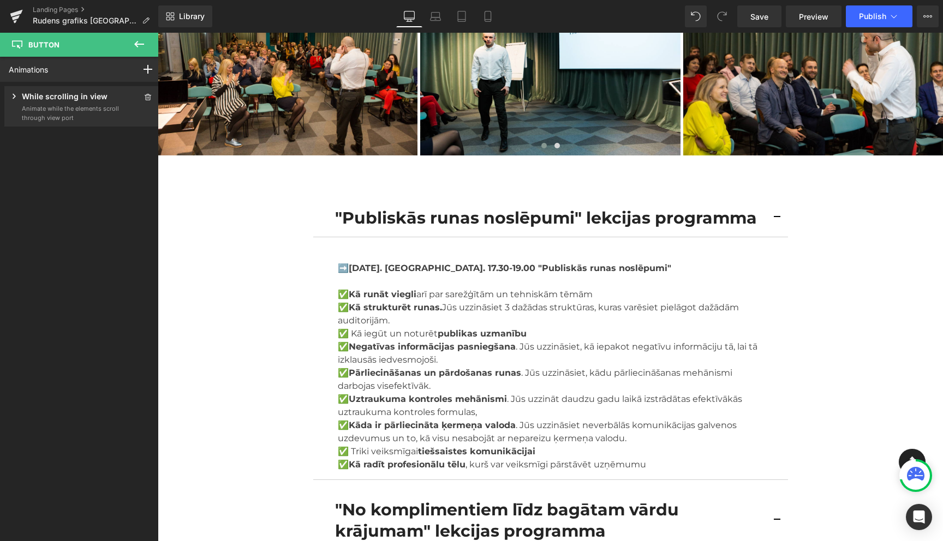
scroll to position [701, 0]
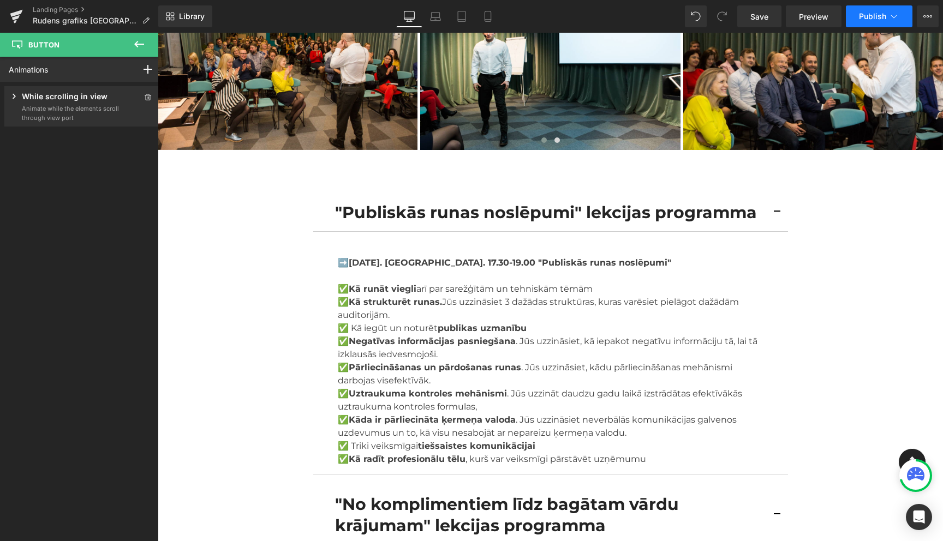
click at [900, 16] on button "Publish" at bounding box center [879, 16] width 67 height 22
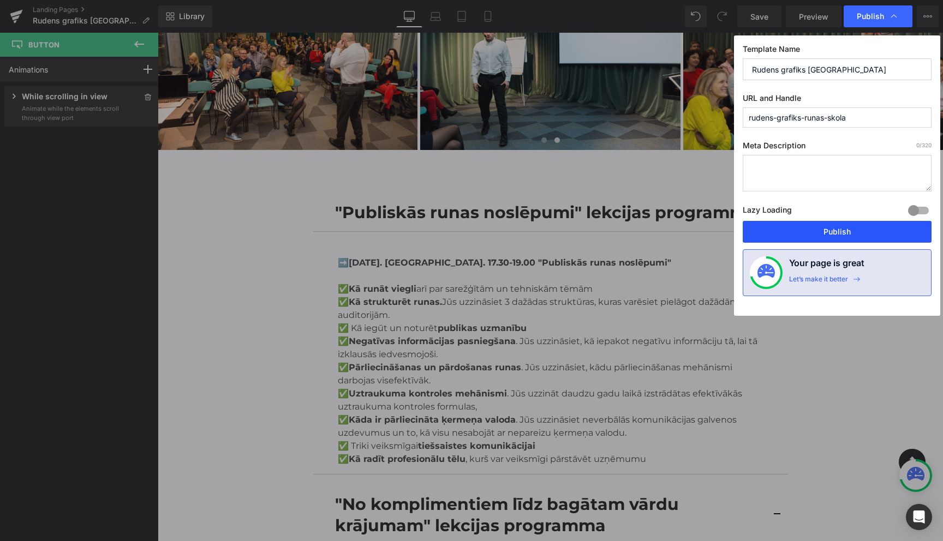
click at [841, 230] on button "Publish" at bounding box center [837, 232] width 189 height 22
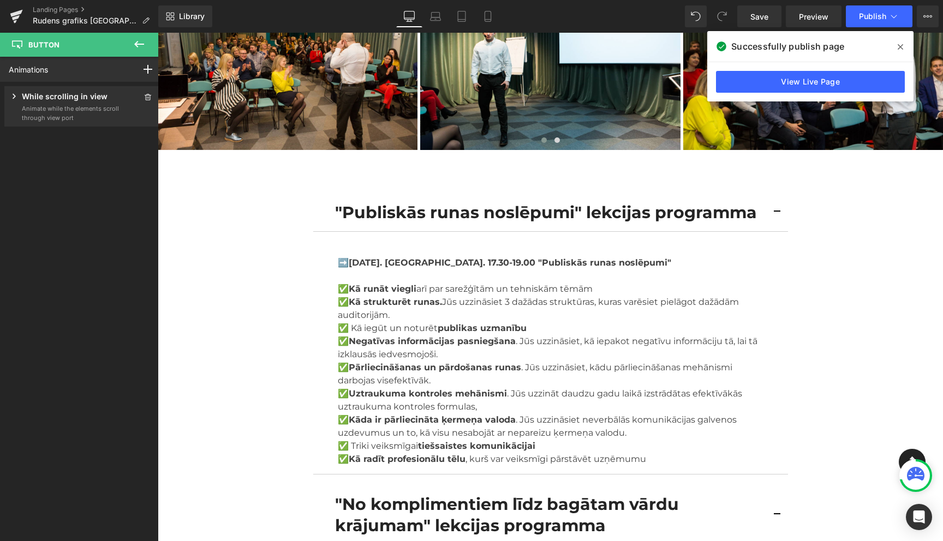
click at [900, 45] on icon at bounding box center [900, 47] width 5 height 9
